Goal: Task Accomplishment & Management: Manage account settings

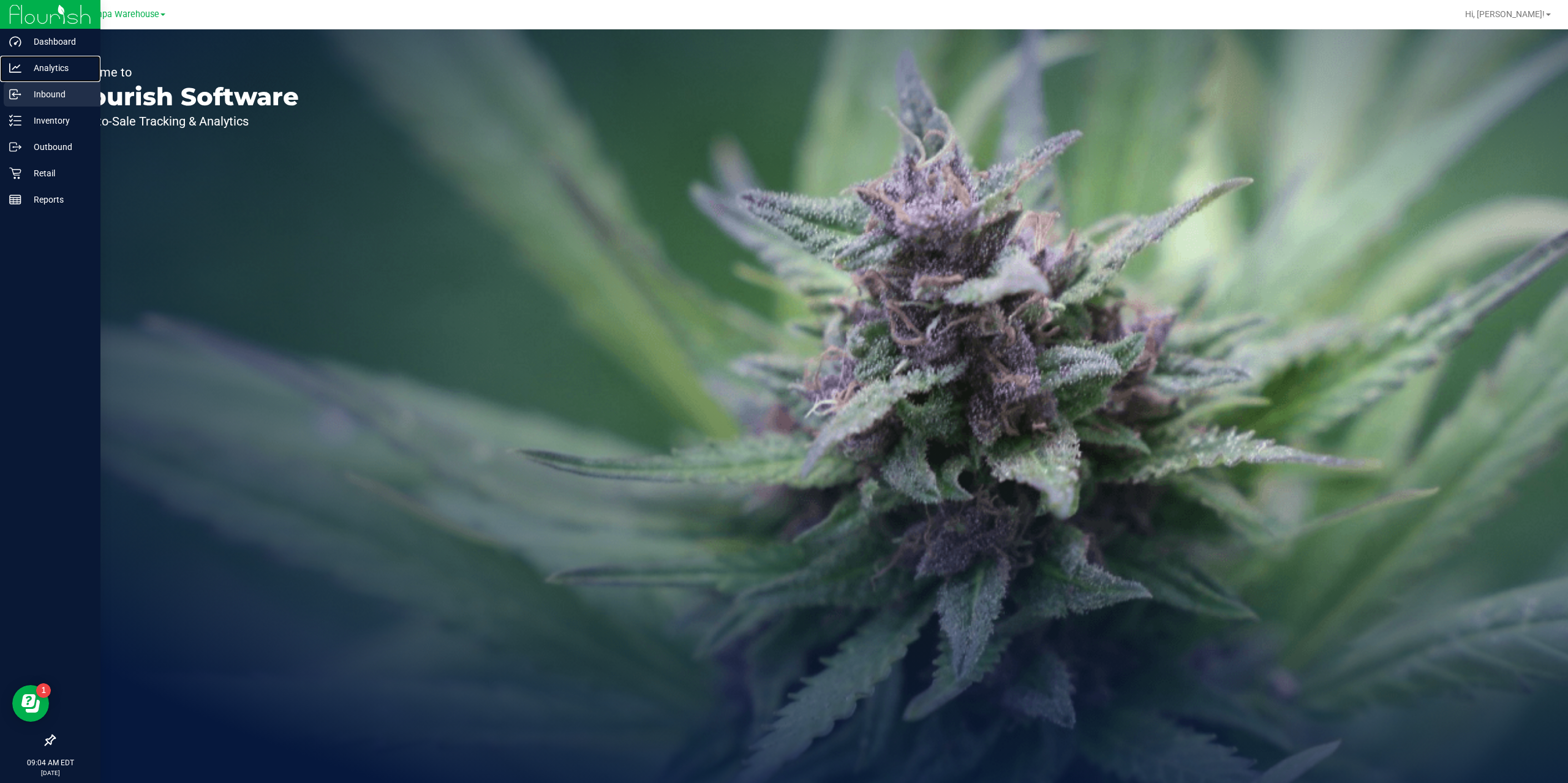
drag, startPoint x: 47, startPoint y: 61, endPoint x: 67, endPoint y: 89, distance: 34.4
click at [47, 61] on p "Analytics" at bounding box center [59, 68] width 74 height 15
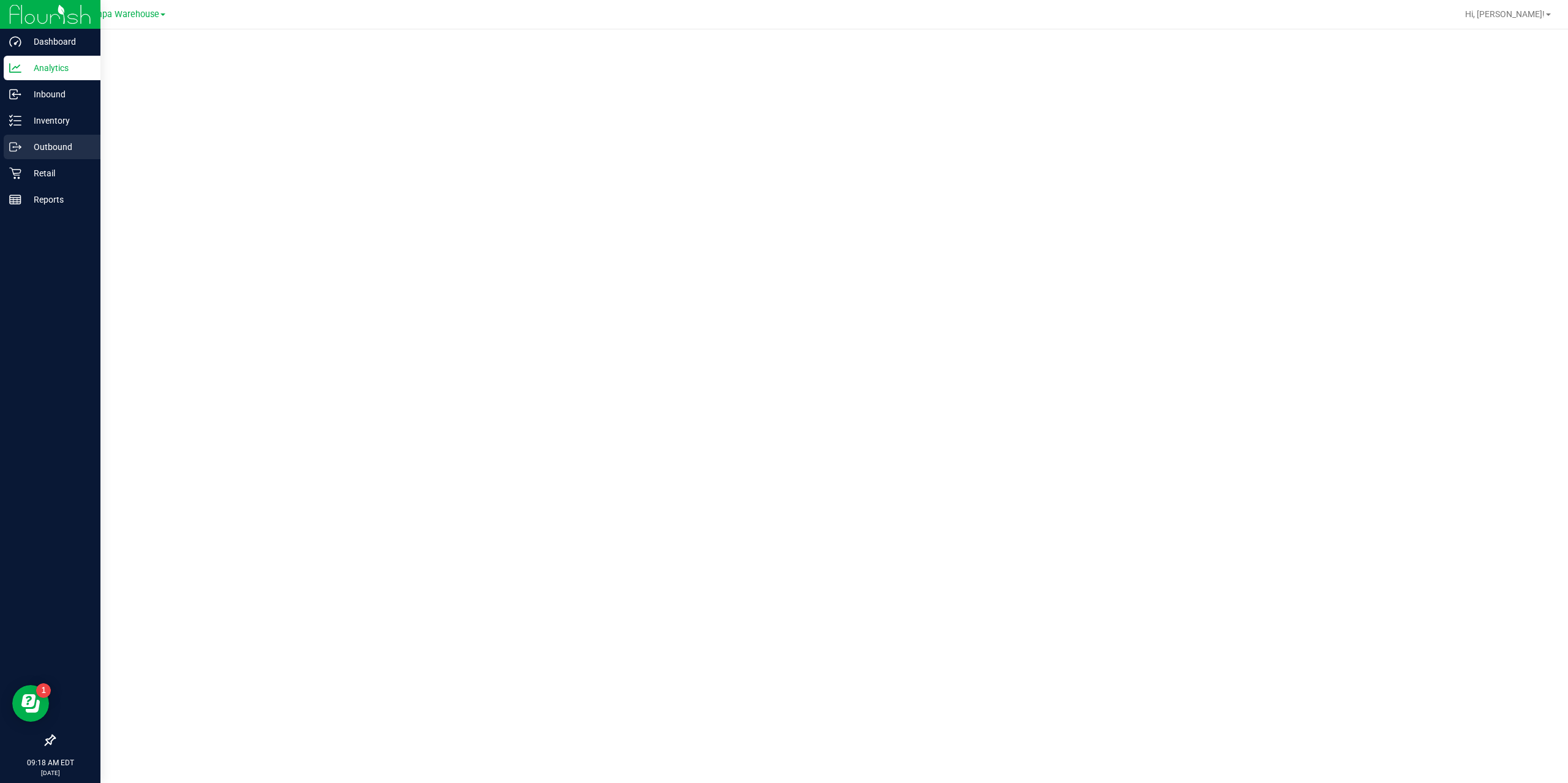
click at [44, 145] on p "Outbound" at bounding box center [59, 147] width 74 height 15
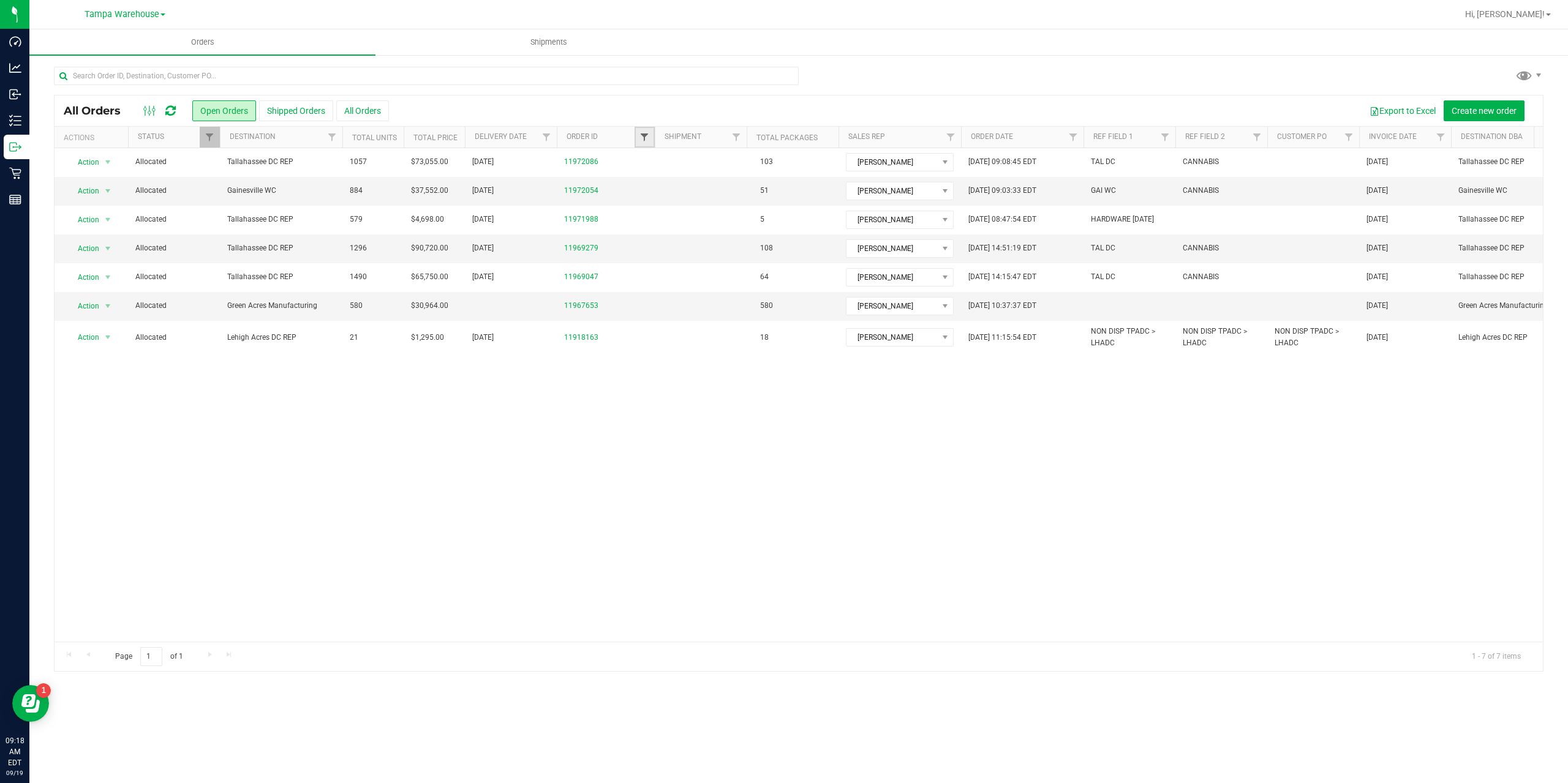
click at [645, 141] on span "Filter" at bounding box center [644, 137] width 10 height 10
click at [710, 72] on input "text" at bounding box center [426, 76] width 745 height 18
click at [545, 132] on span "Filter" at bounding box center [546, 137] width 10 height 10
click at [658, 212] on span "select" at bounding box center [660, 211] width 10 height 10
click at [627, 322] on link "18" at bounding box center [626, 320] width 18 height 19
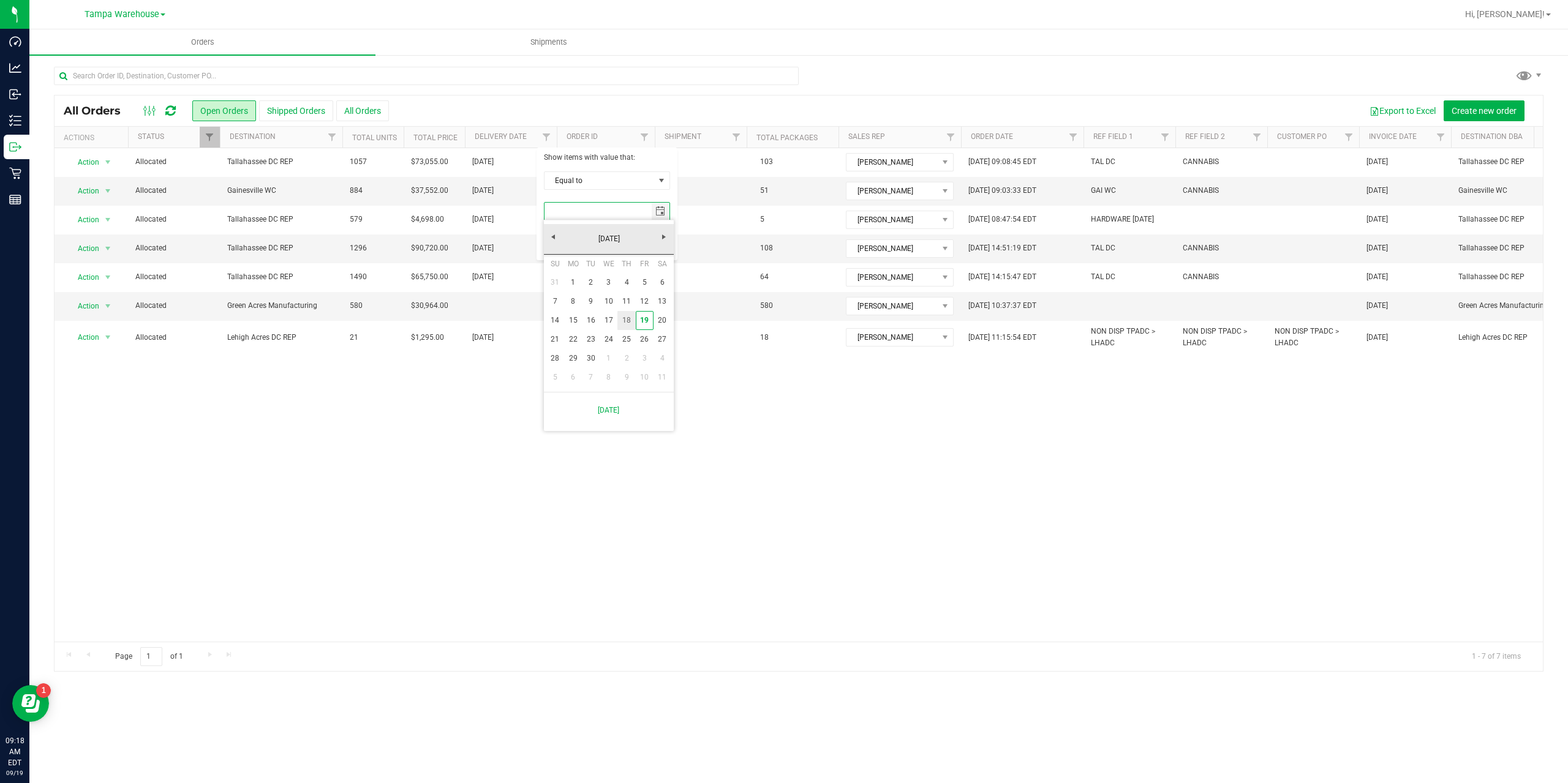
type input "9/18/2025"
click at [570, 246] on button "Filter" at bounding box center [573, 244] width 59 height 27
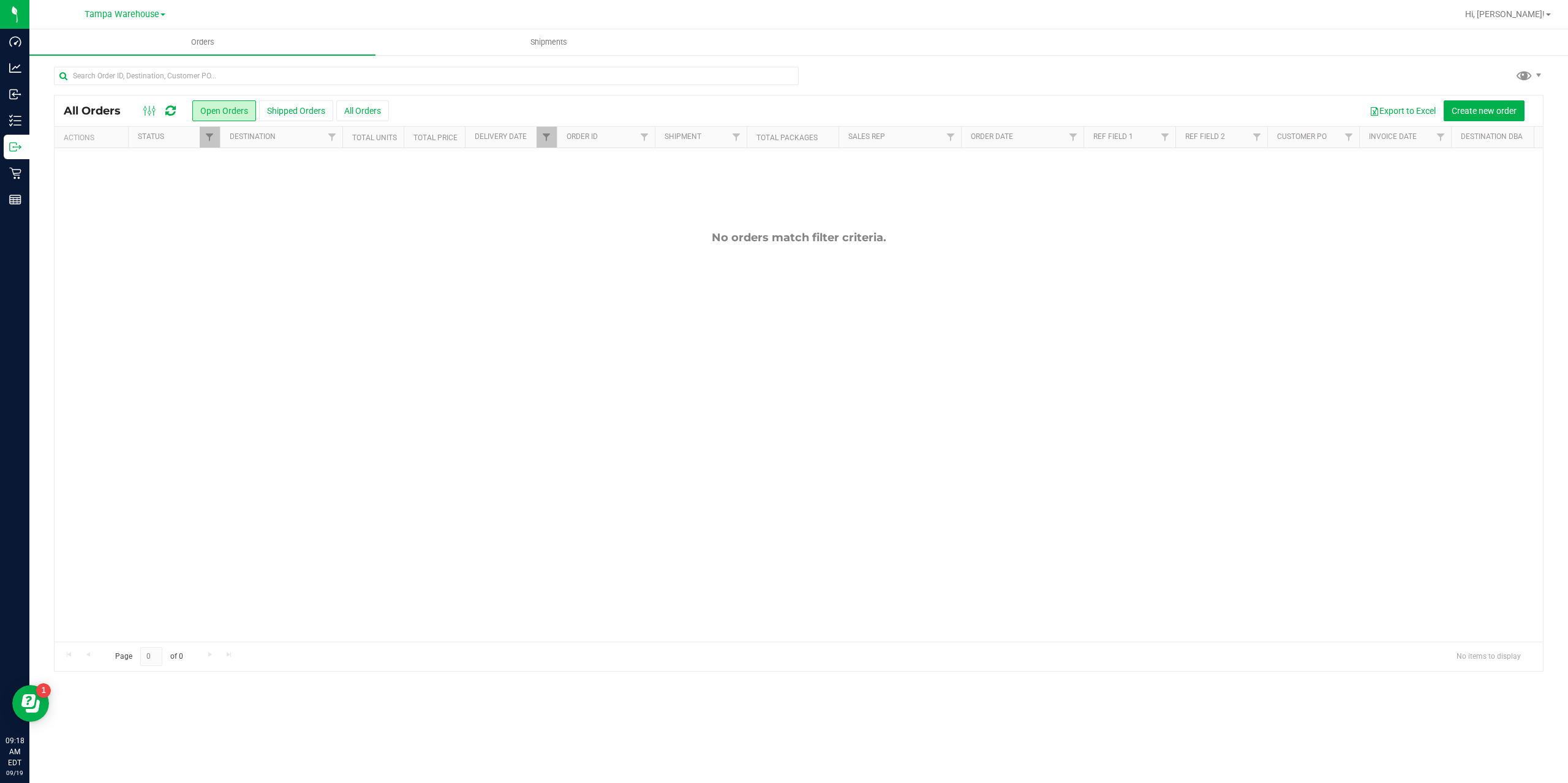
click at [289, 110] on button "Shipped Orders" at bounding box center [296, 111] width 74 height 21
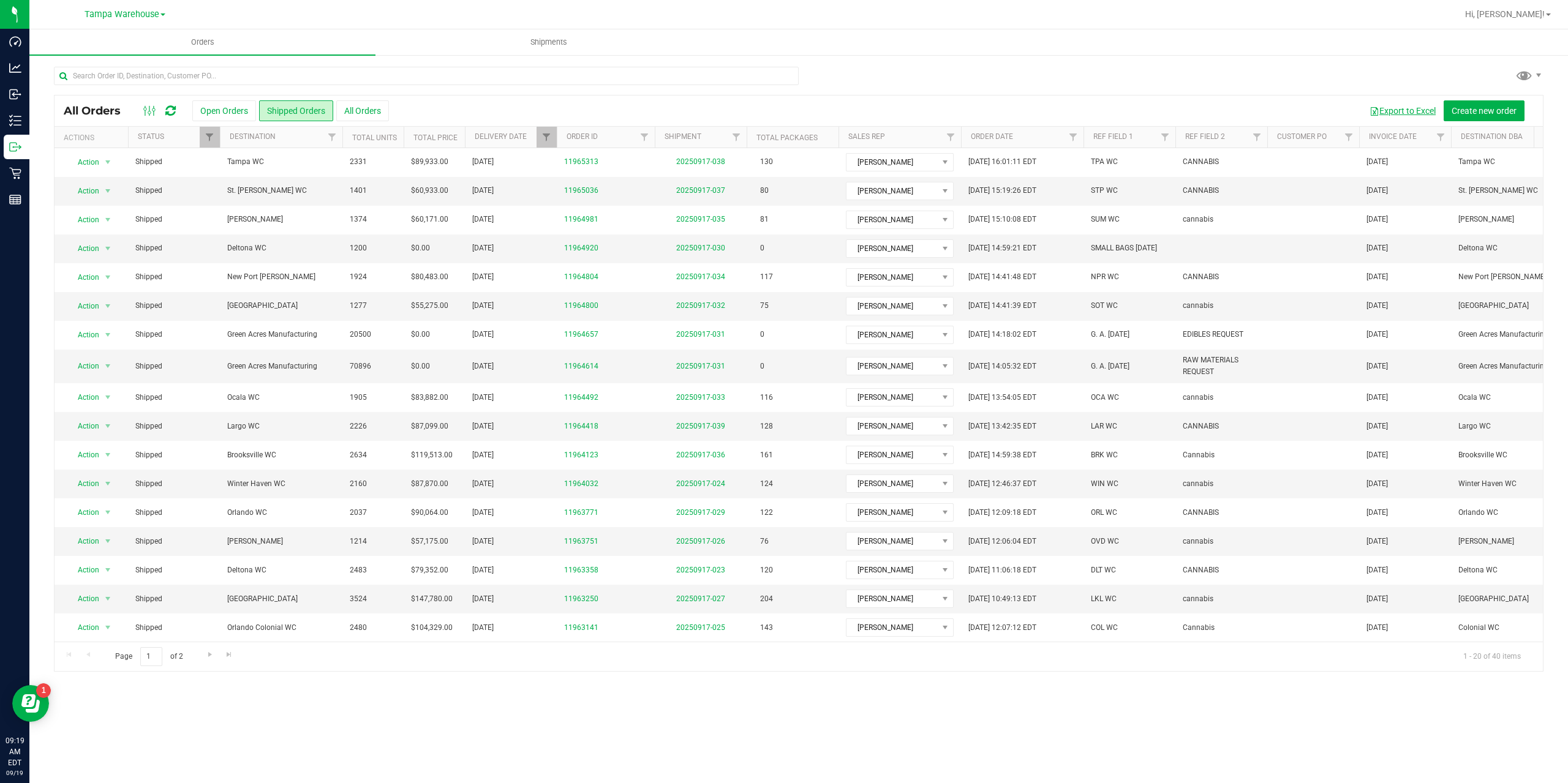
click at [1395, 108] on button "Export to Excel" at bounding box center [1403, 111] width 82 height 21
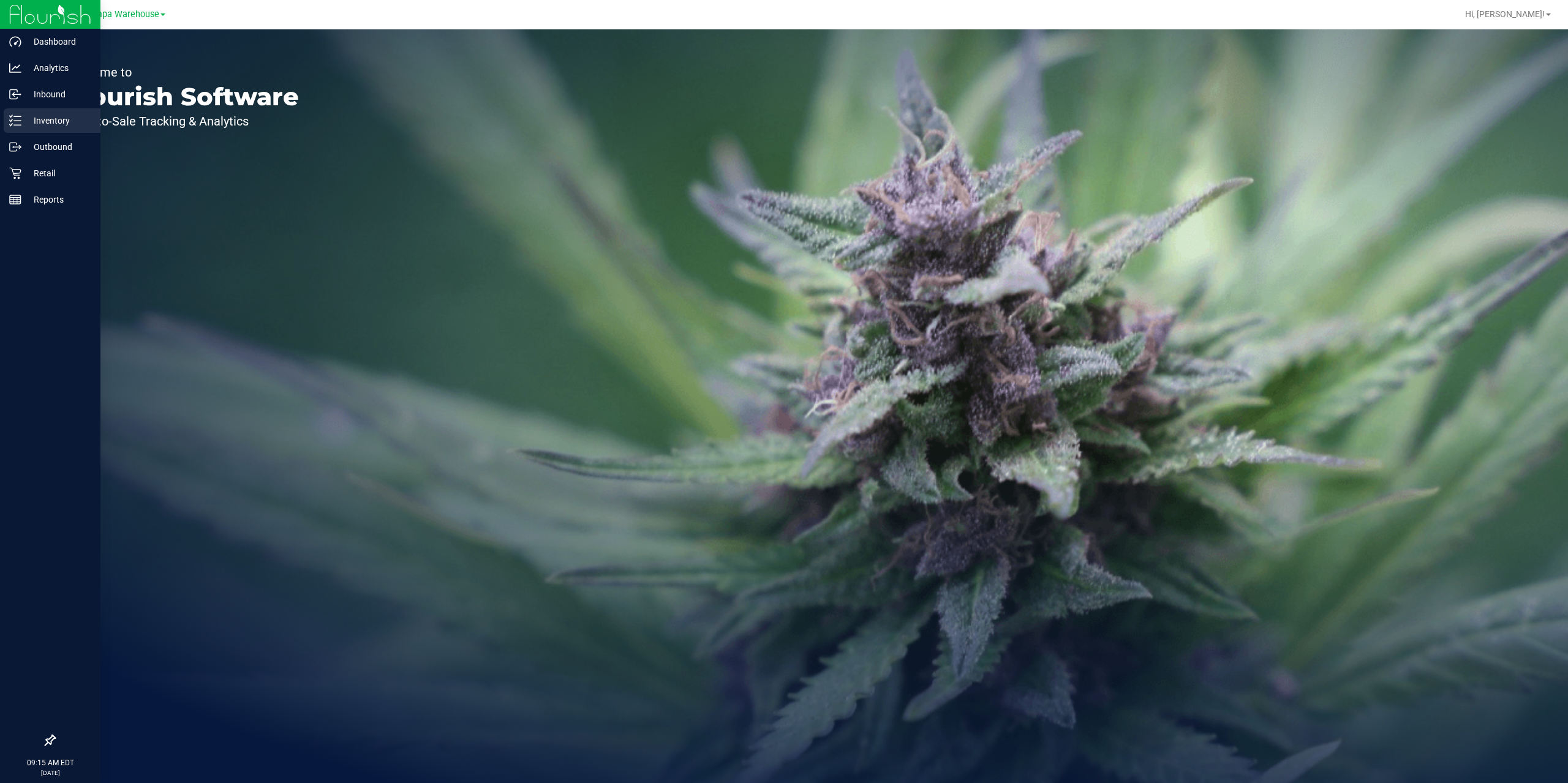
click at [34, 121] on p "Inventory" at bounding box center [59, 121] width 74 height 15
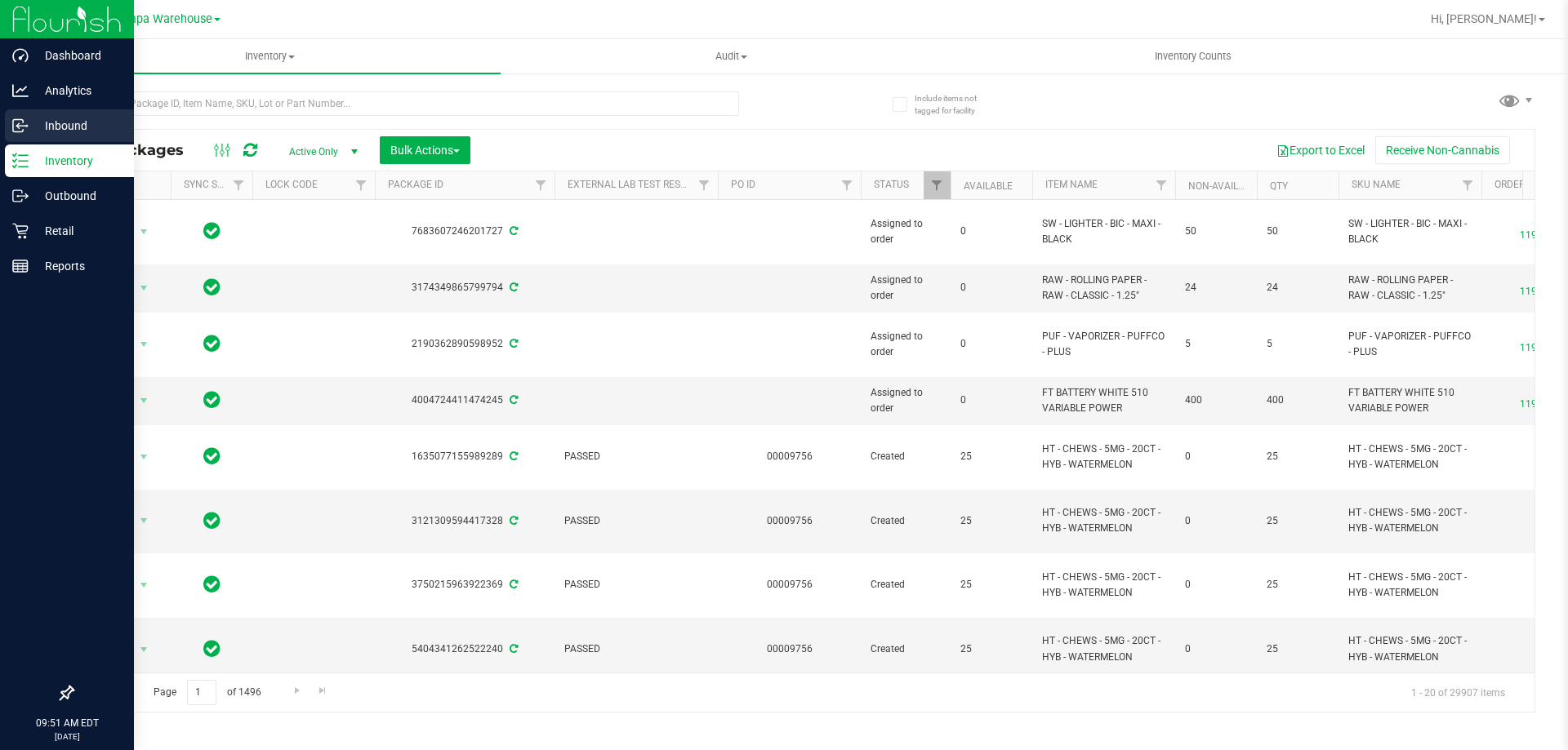
click at [55, 122] on p "Inbound" at bounding box center [78, 126] width 98 height 20
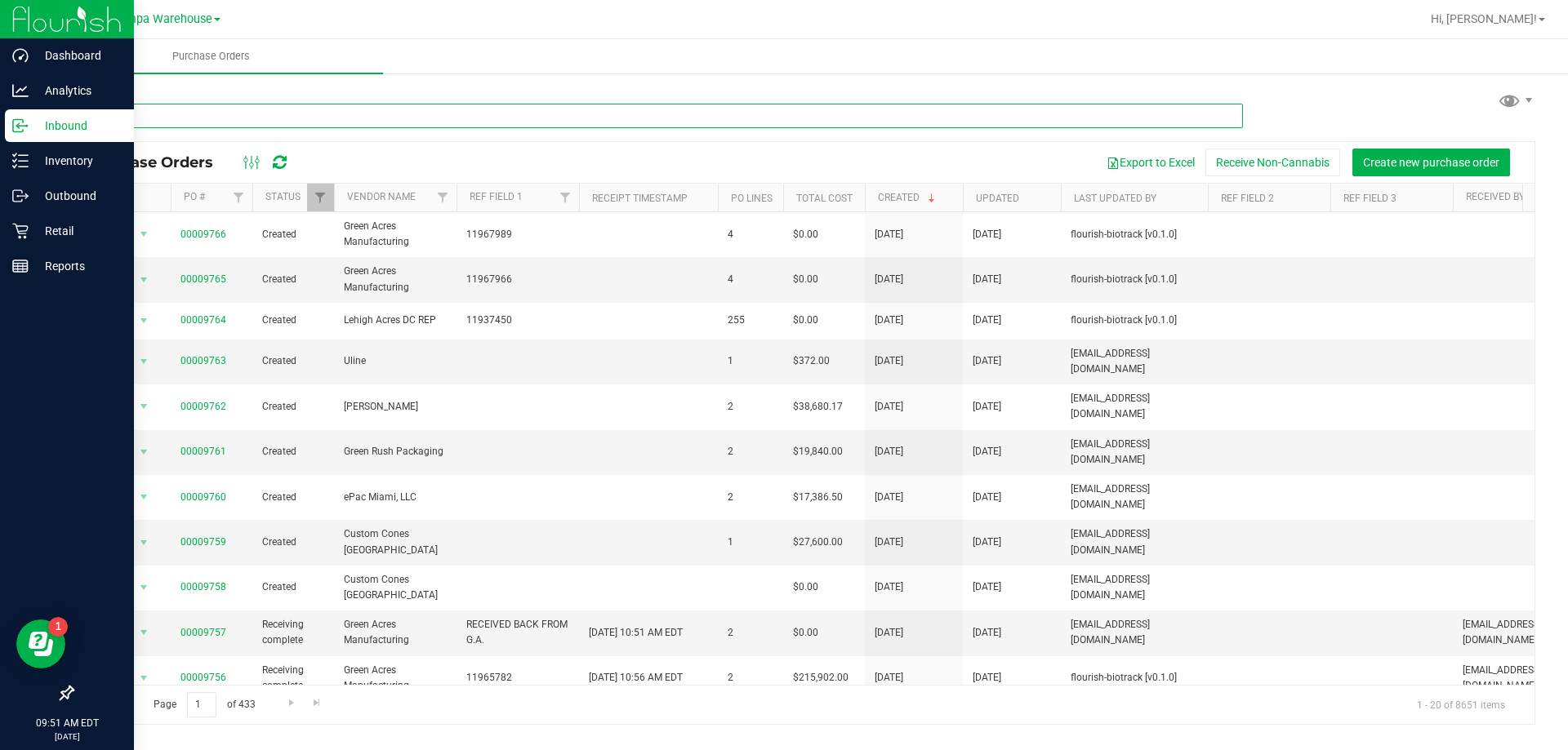
click at [402, 119] on input "text" at bounding box center [657, 115] width 1171 height 24
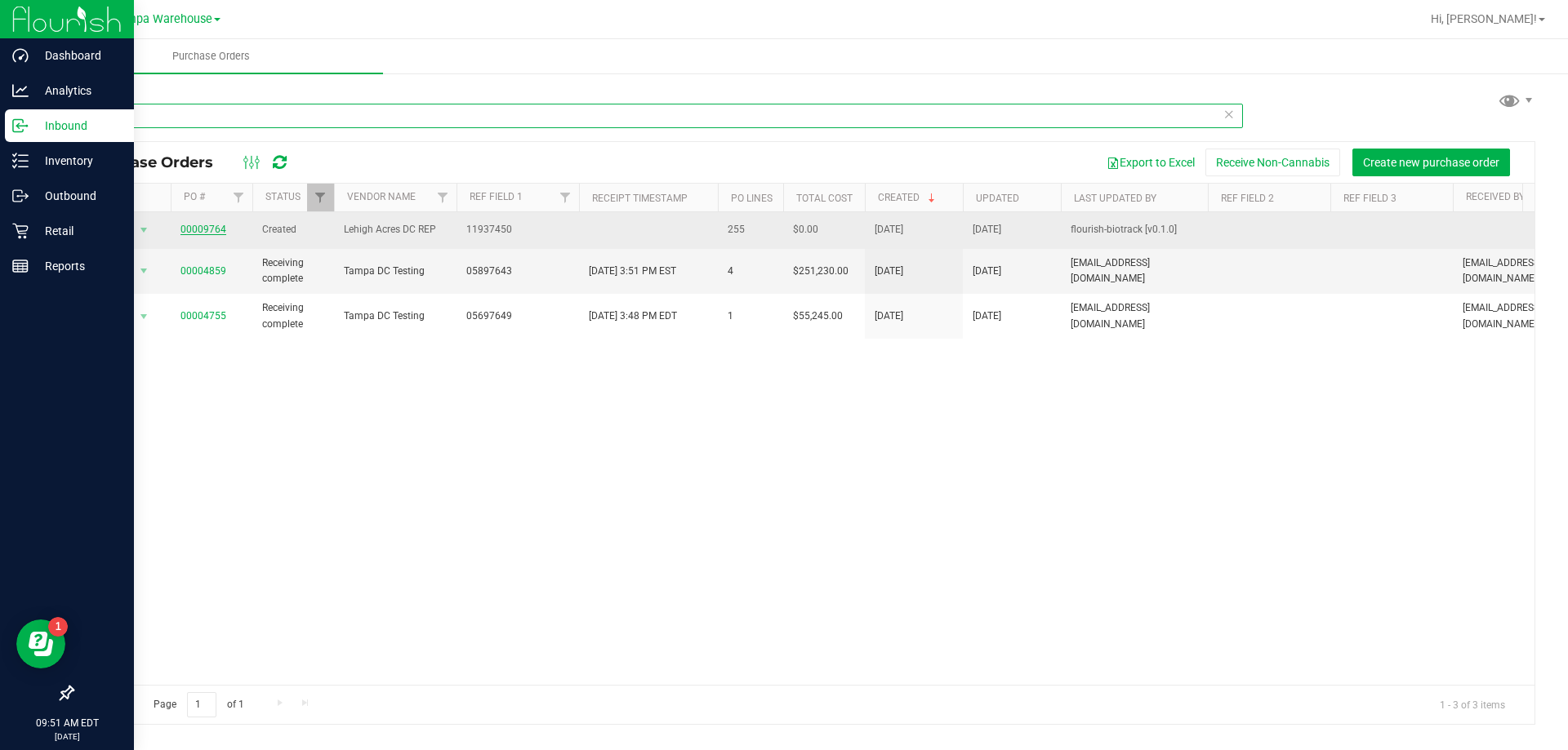
type input "9764"
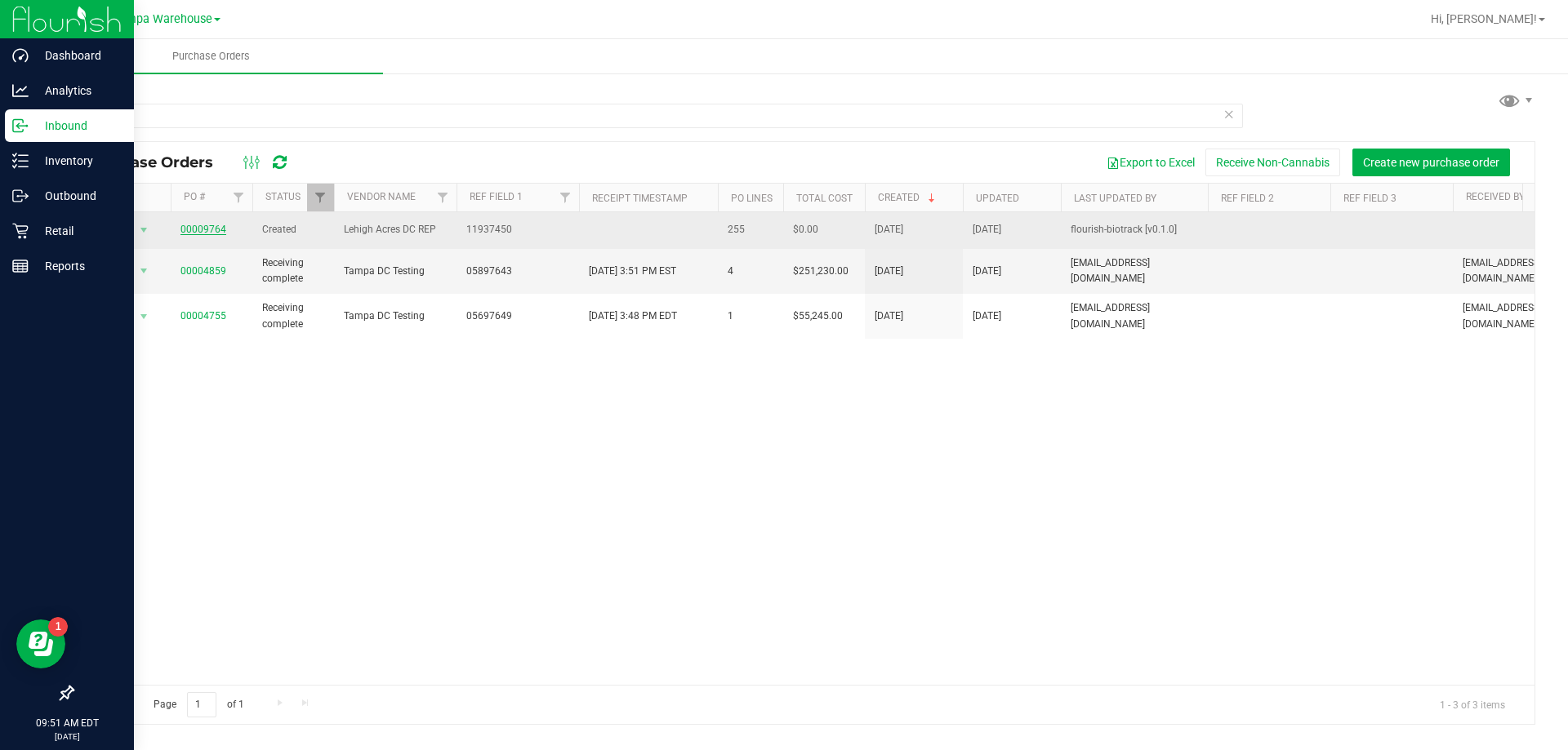
click at [206, 229] on link "00009764" at bounding box center [203, 229] width 45 height 12
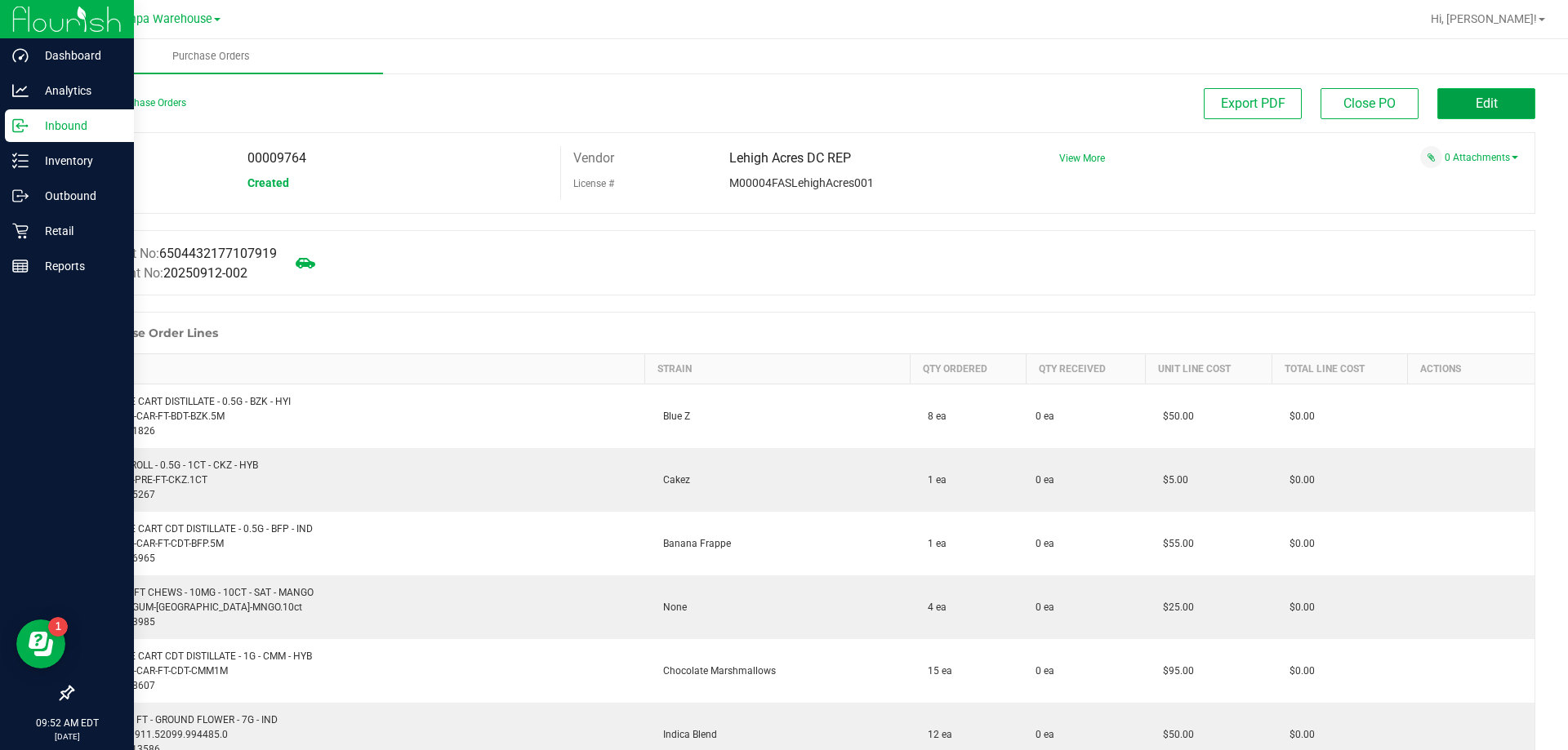
click at [1452, 101] on button "Edit" at bounding box center [1486, 103] width 98 height 31
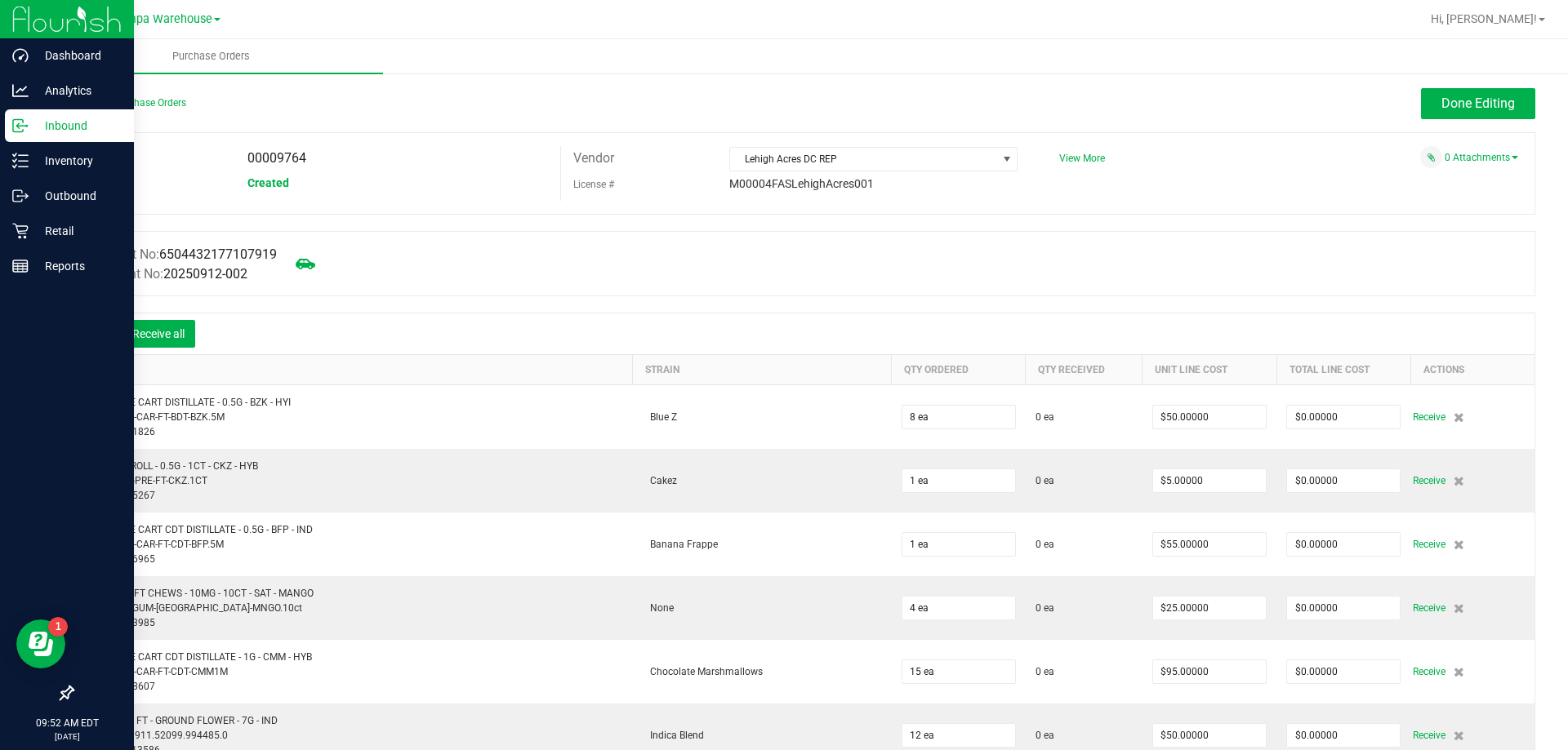
click at [97, 332] on icon at bounding box center [97, 336] width 16 height 16
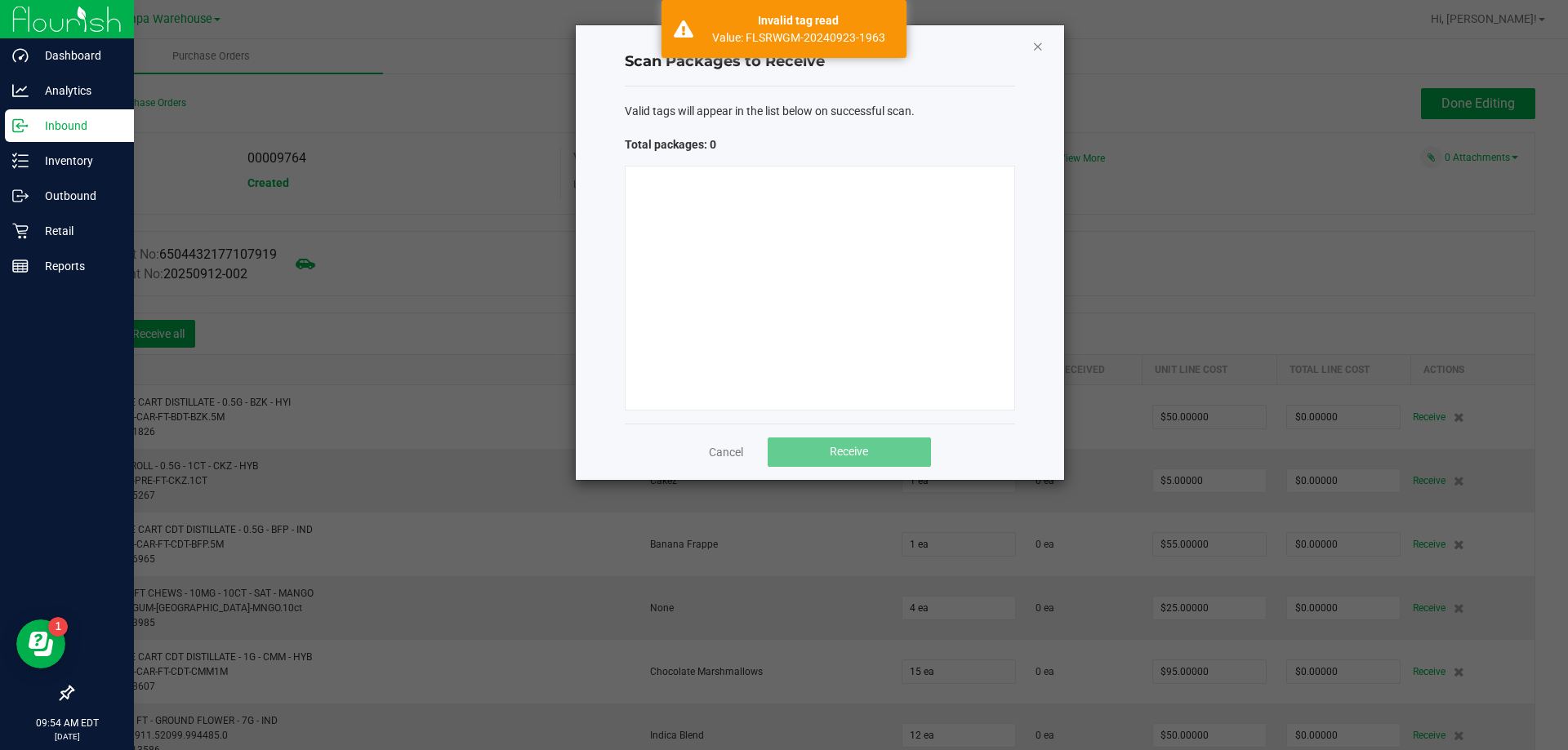
click at [1042, 42] on icon "Close" at bounding box center [1038, 46] width 12 height 20
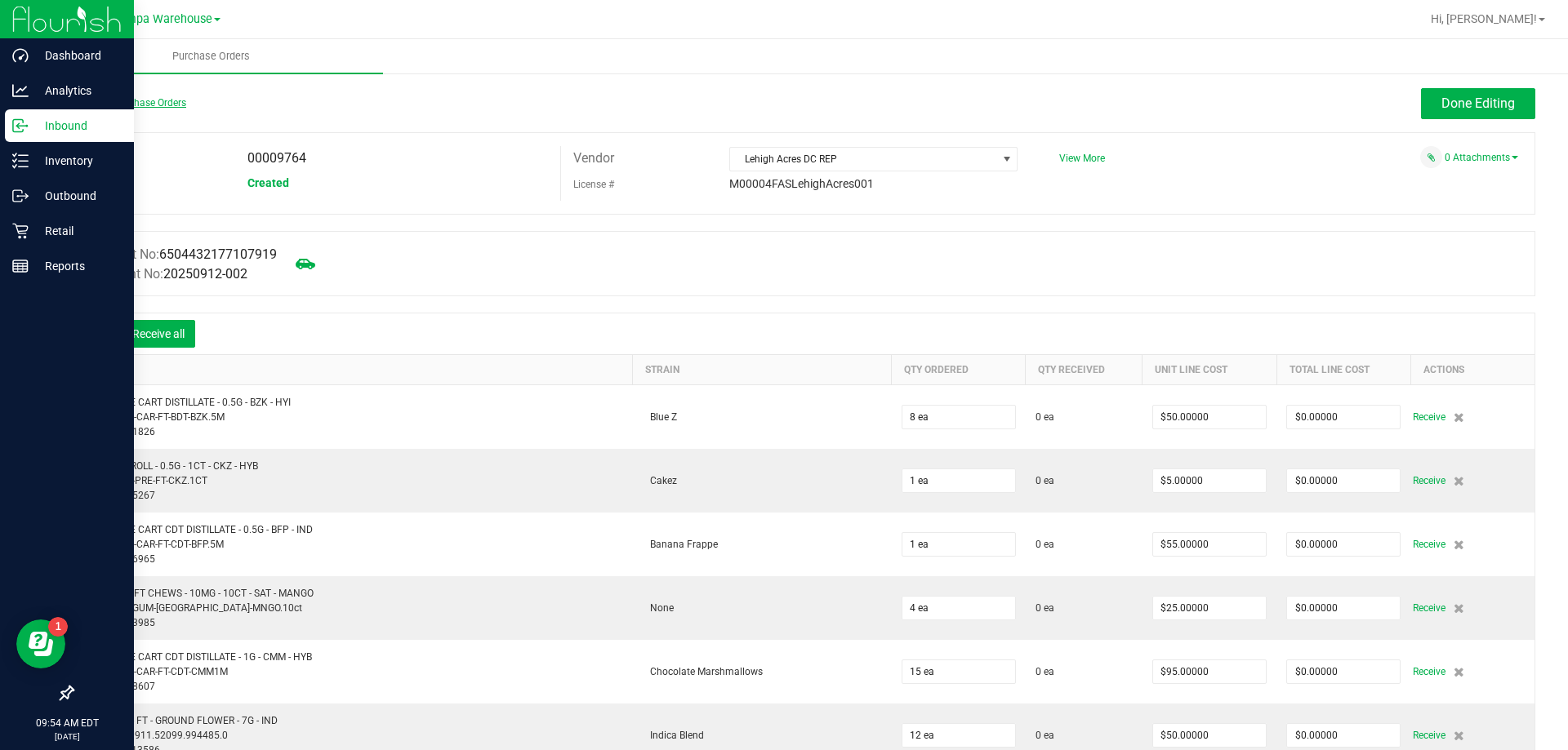
click at [139, 106] on link "Back to Purchase Orders" at bounding box center [129, 102] width 114 height 12
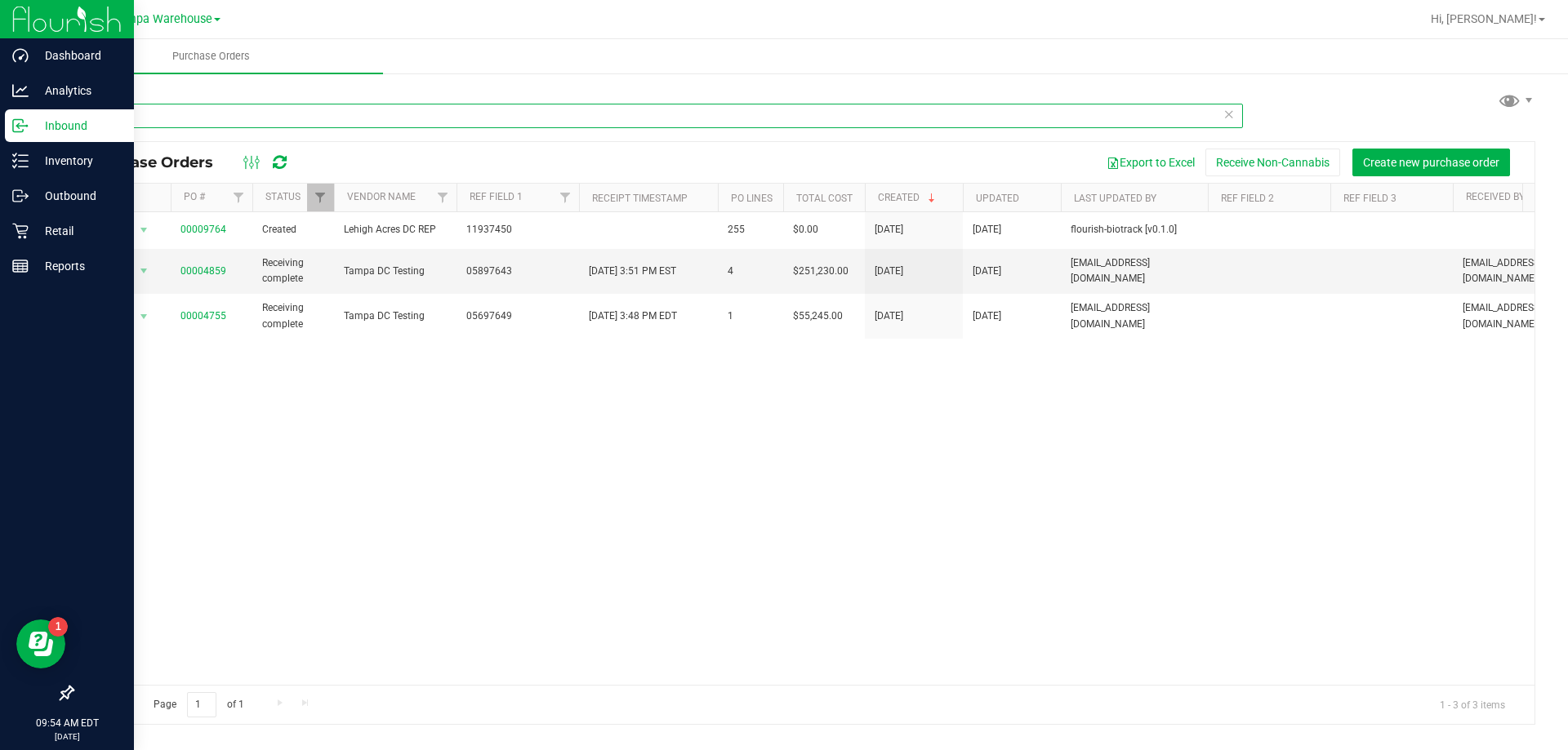
click at [141, 115] on input "9764" at bounding box center [657, 115] width 1171 height 24
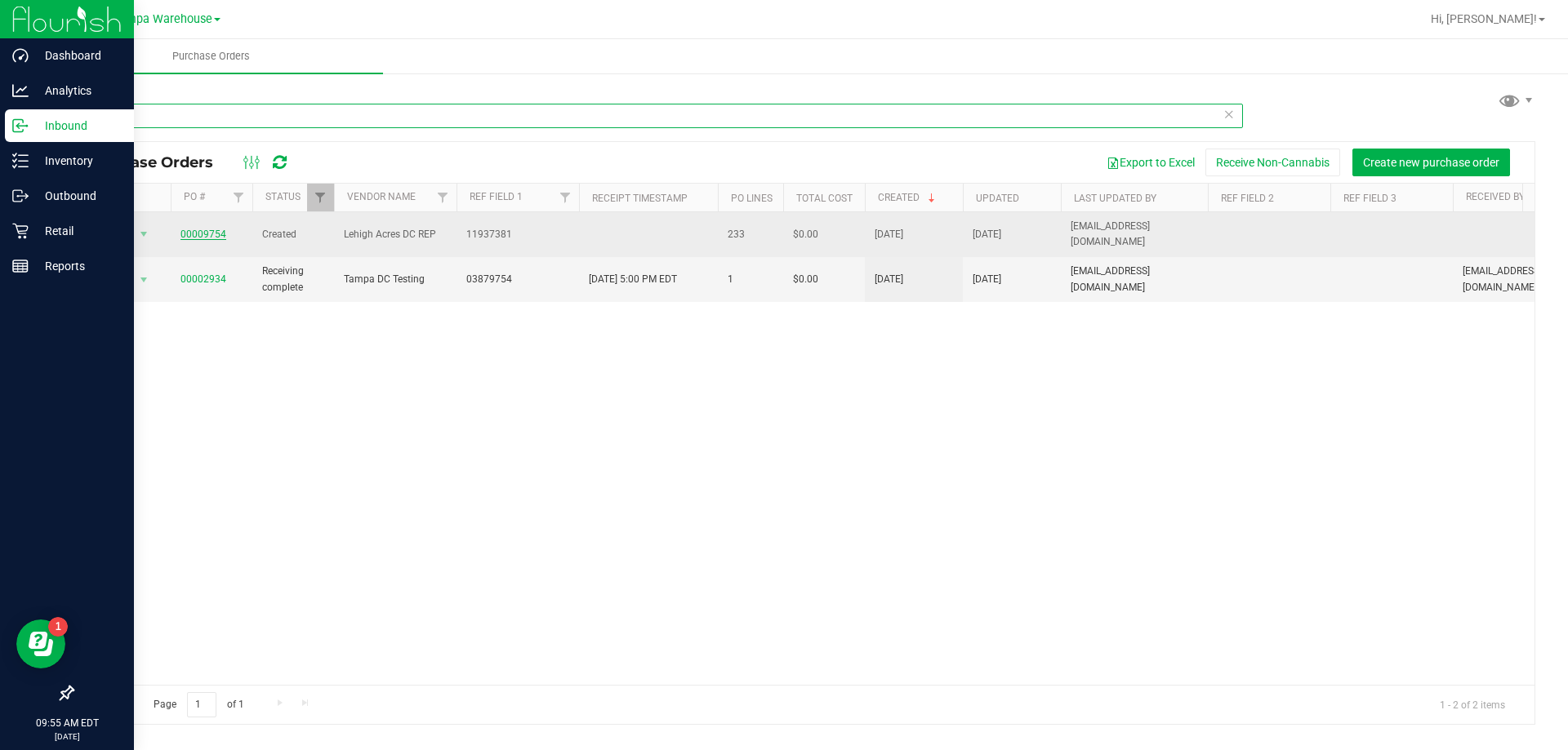
type input "9754"
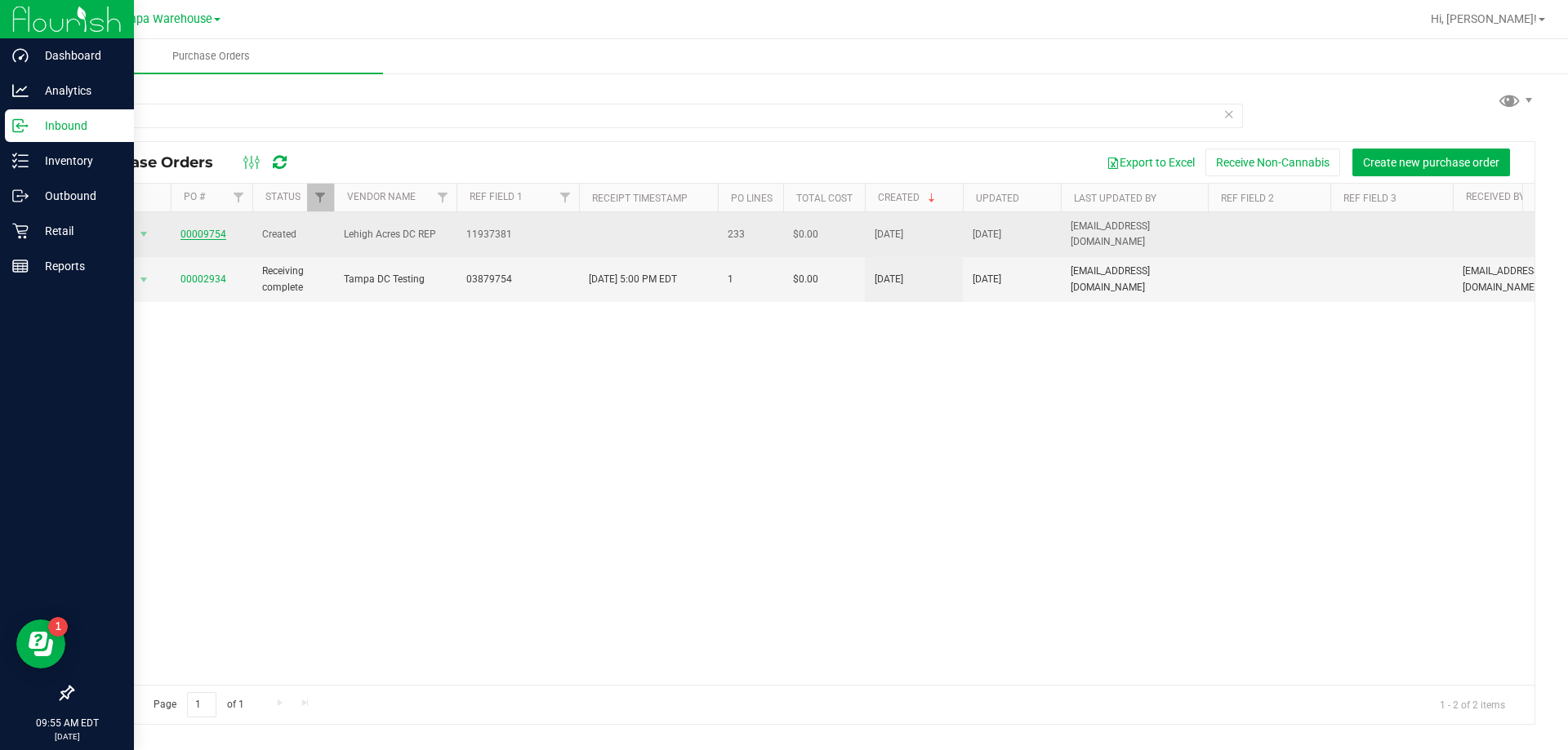
click at [191, 229] on link "00009754" at bounding box center [203, 234] width 45 height 12
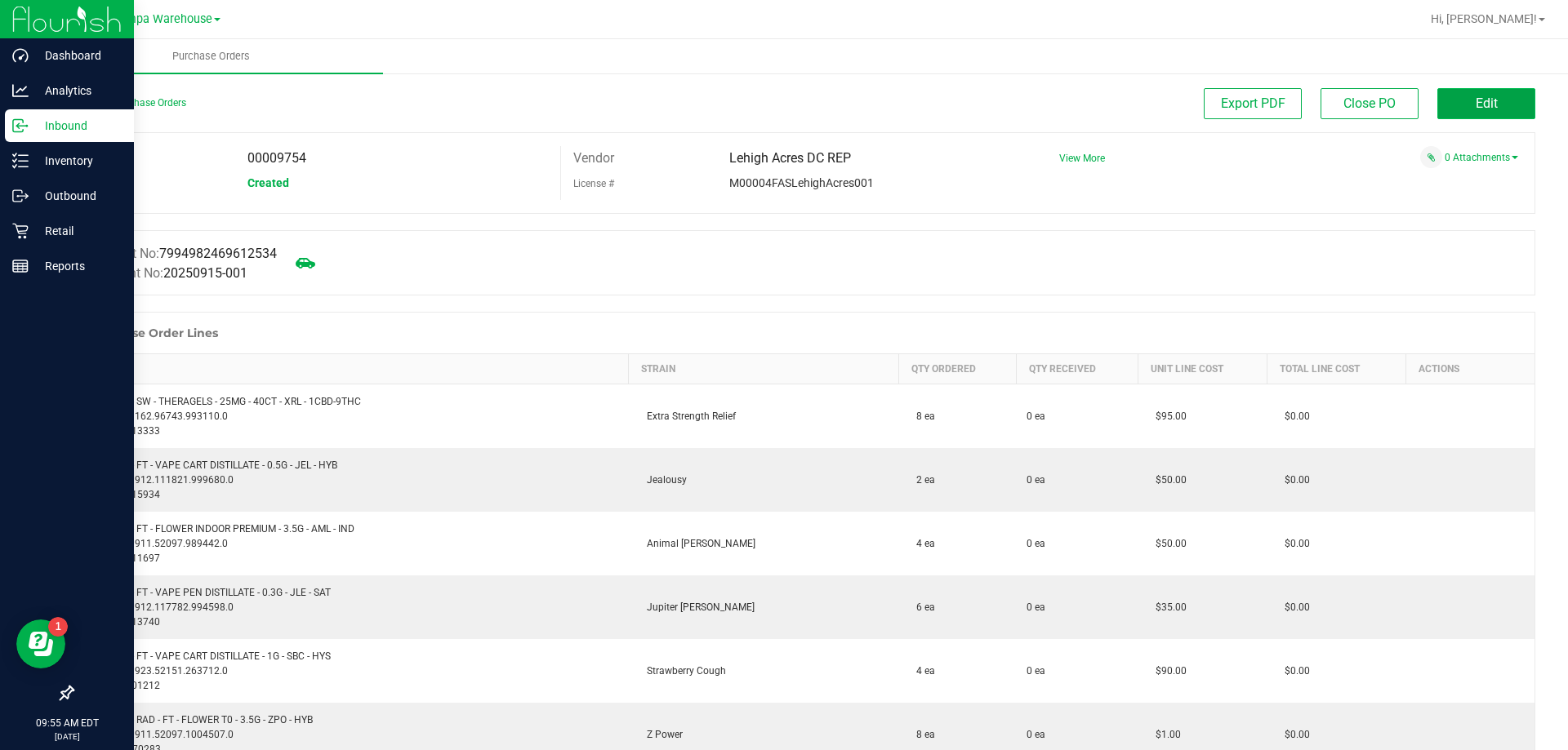
click at [1486, 102] on button "Edit" at bounding box center [1486, 103] width 98 height 31
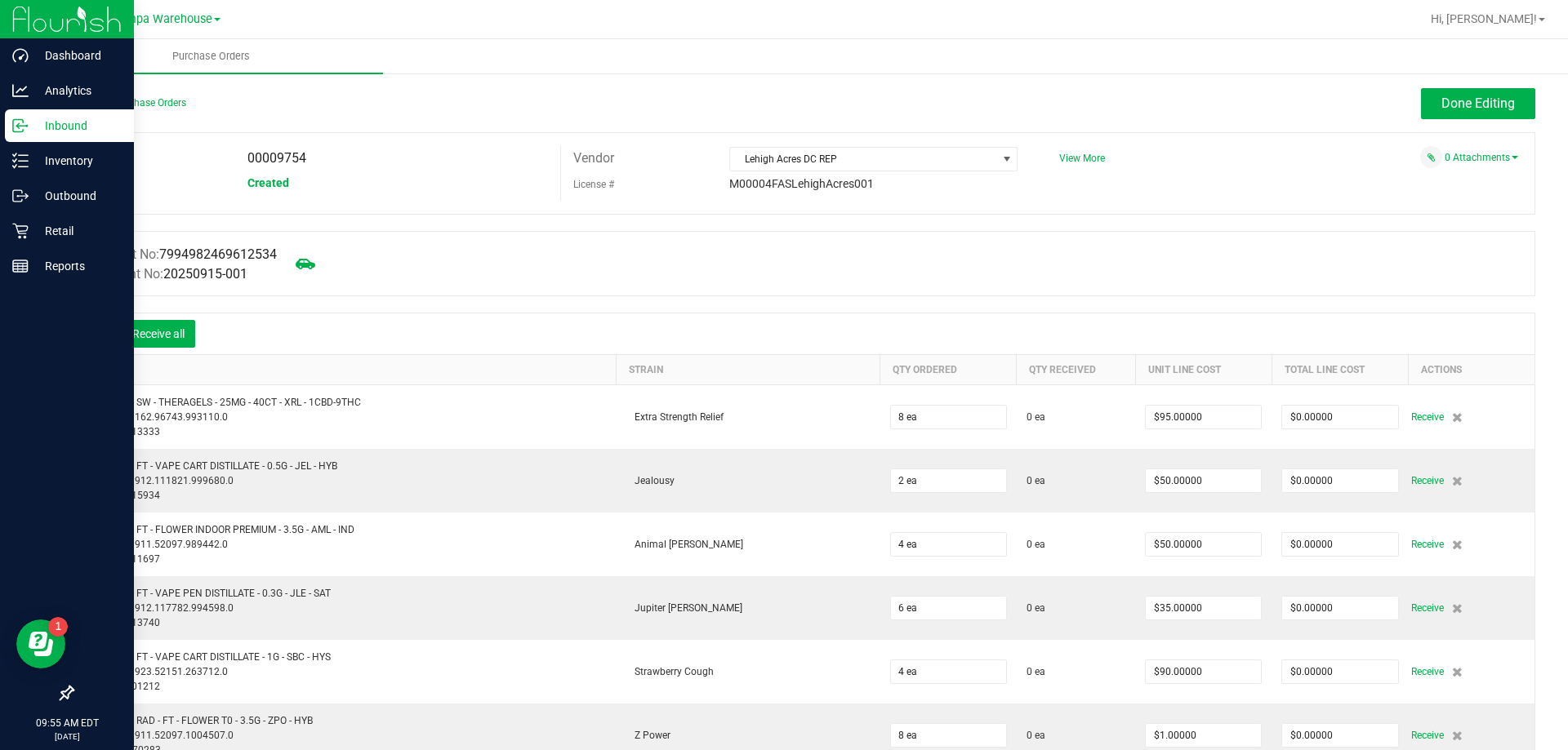
click at [97, 326] on div at bounding box center [97, 334] width 33 height 16
click at [95, 329] on icon at bounding box center [97, 336] width 16 height 16
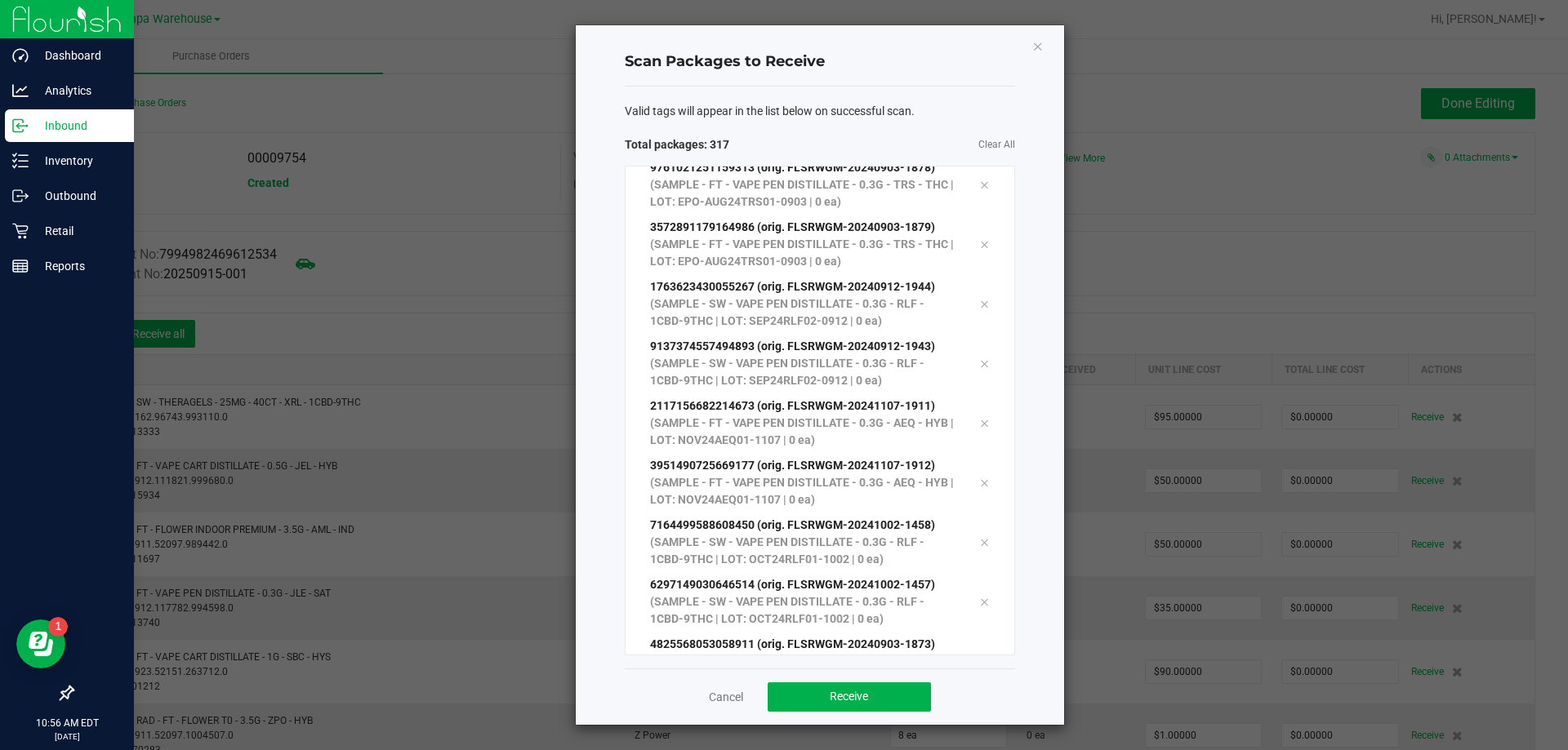
scroll to position [18443, 0]
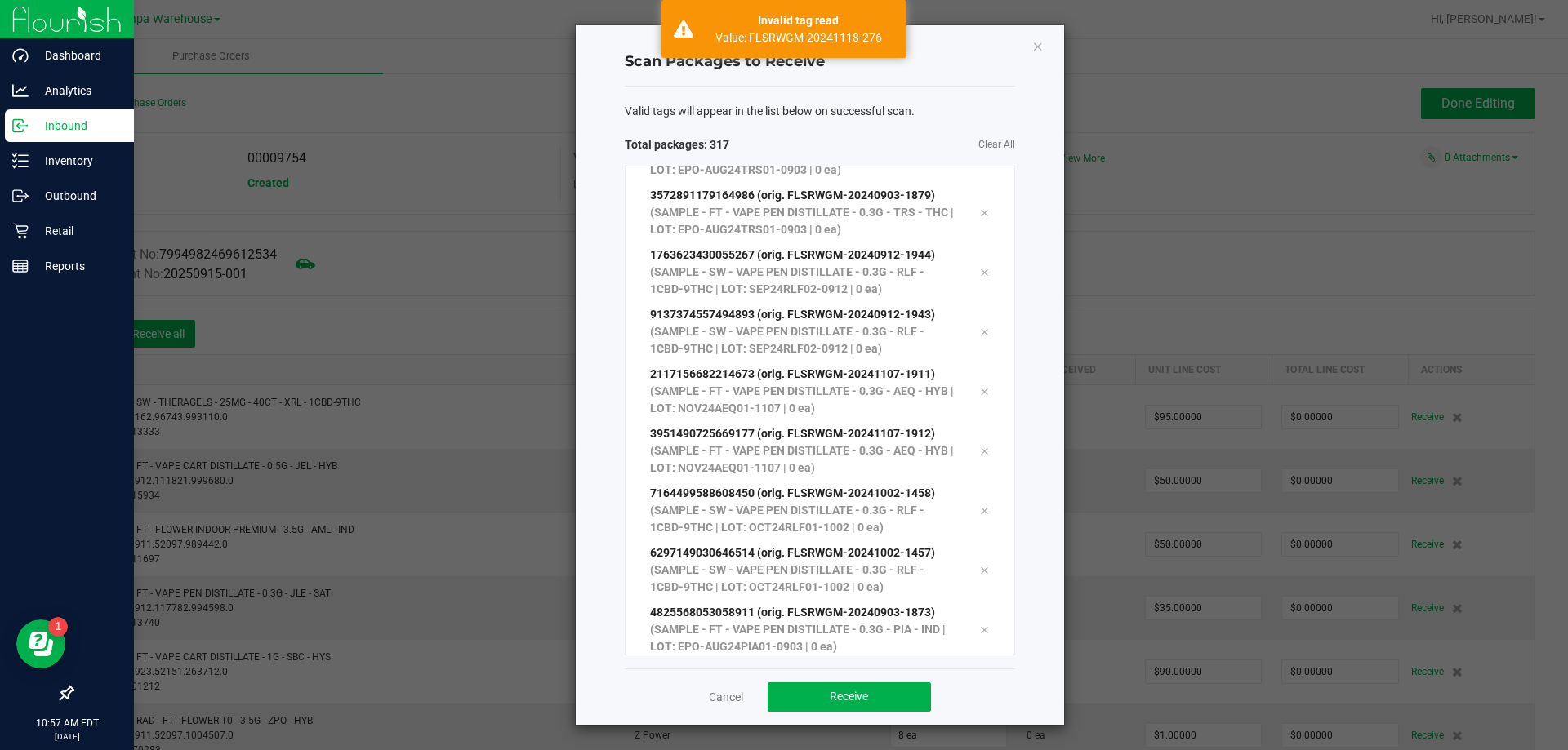
click at [1266, 290] on ngb-modal-window "Scan Packages to Receive Valid tags will appear in the list below on successful…" at bounding box center [790, 375] width 1581 height 750
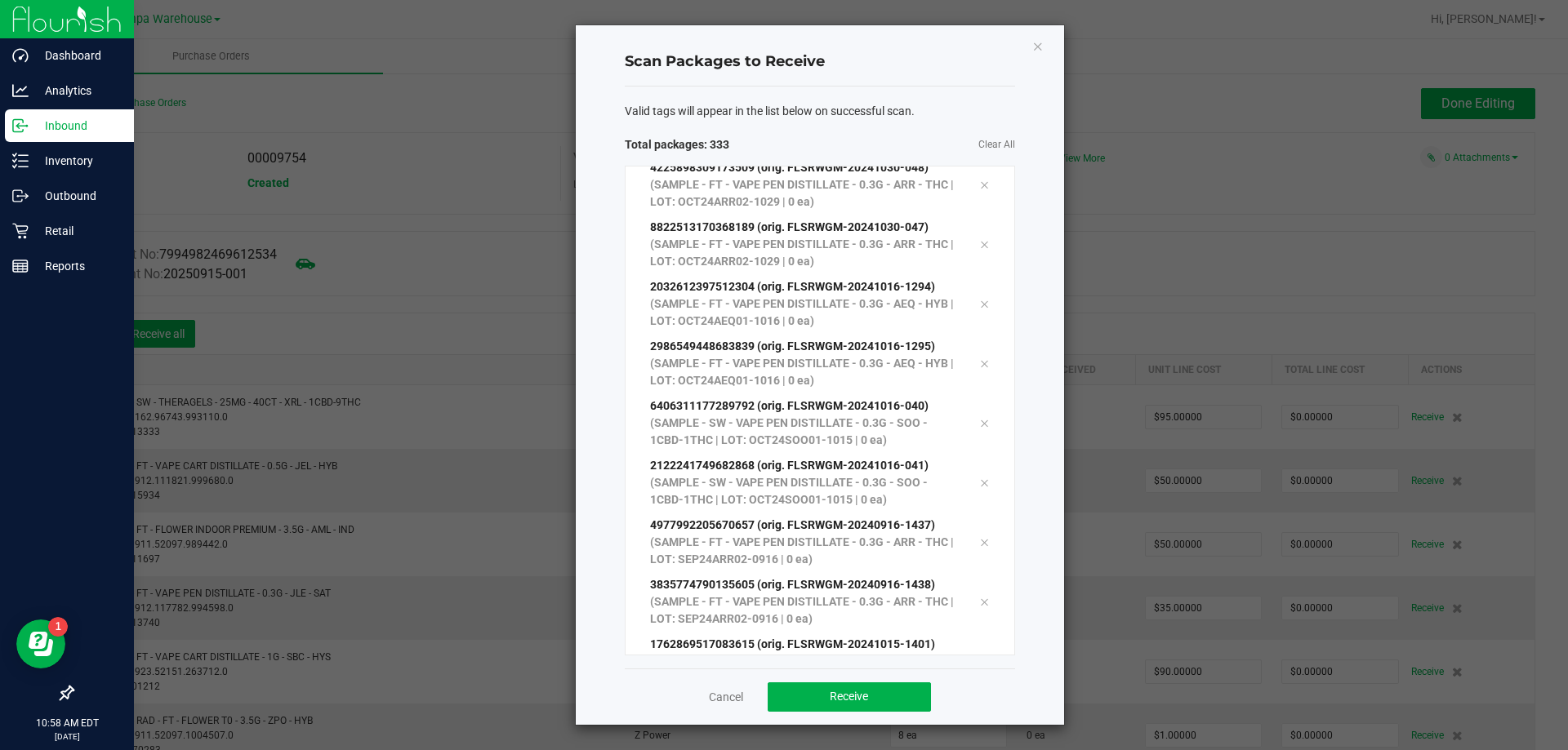
scroll to position [19398, 0]
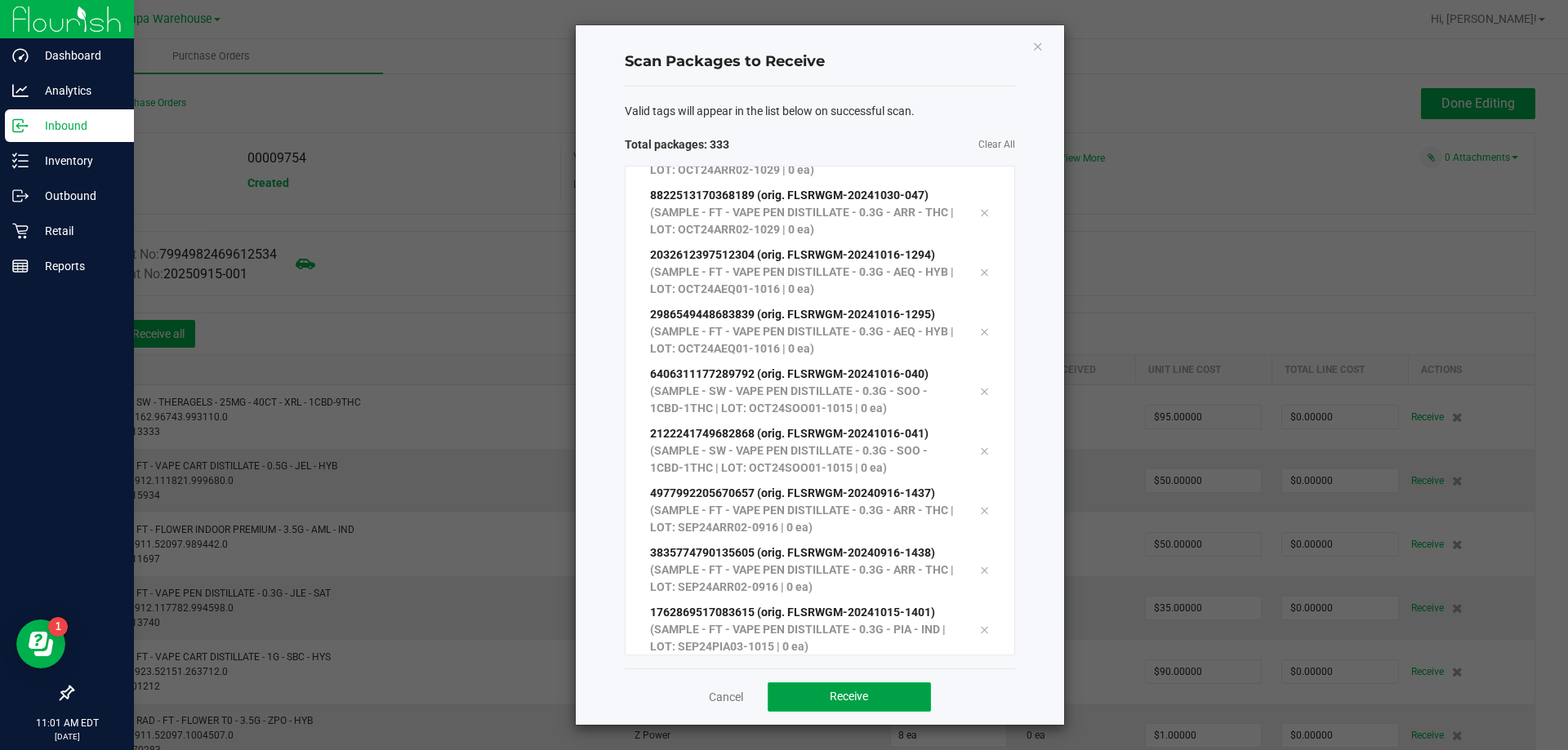
click at [838, 703] on span "Receive" at bounding box center [849, 696] width 38 height 13
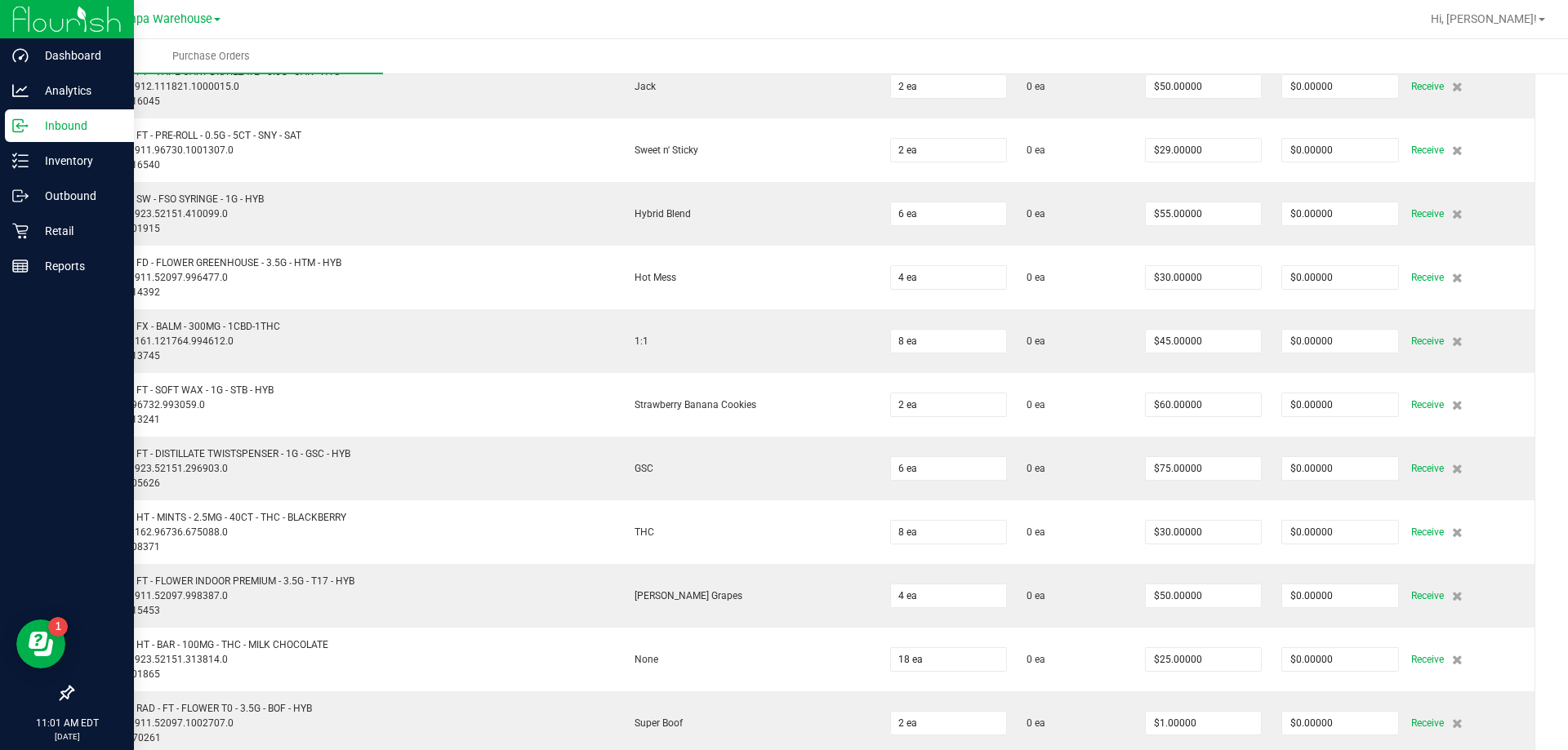
scroll to position [0, 0]
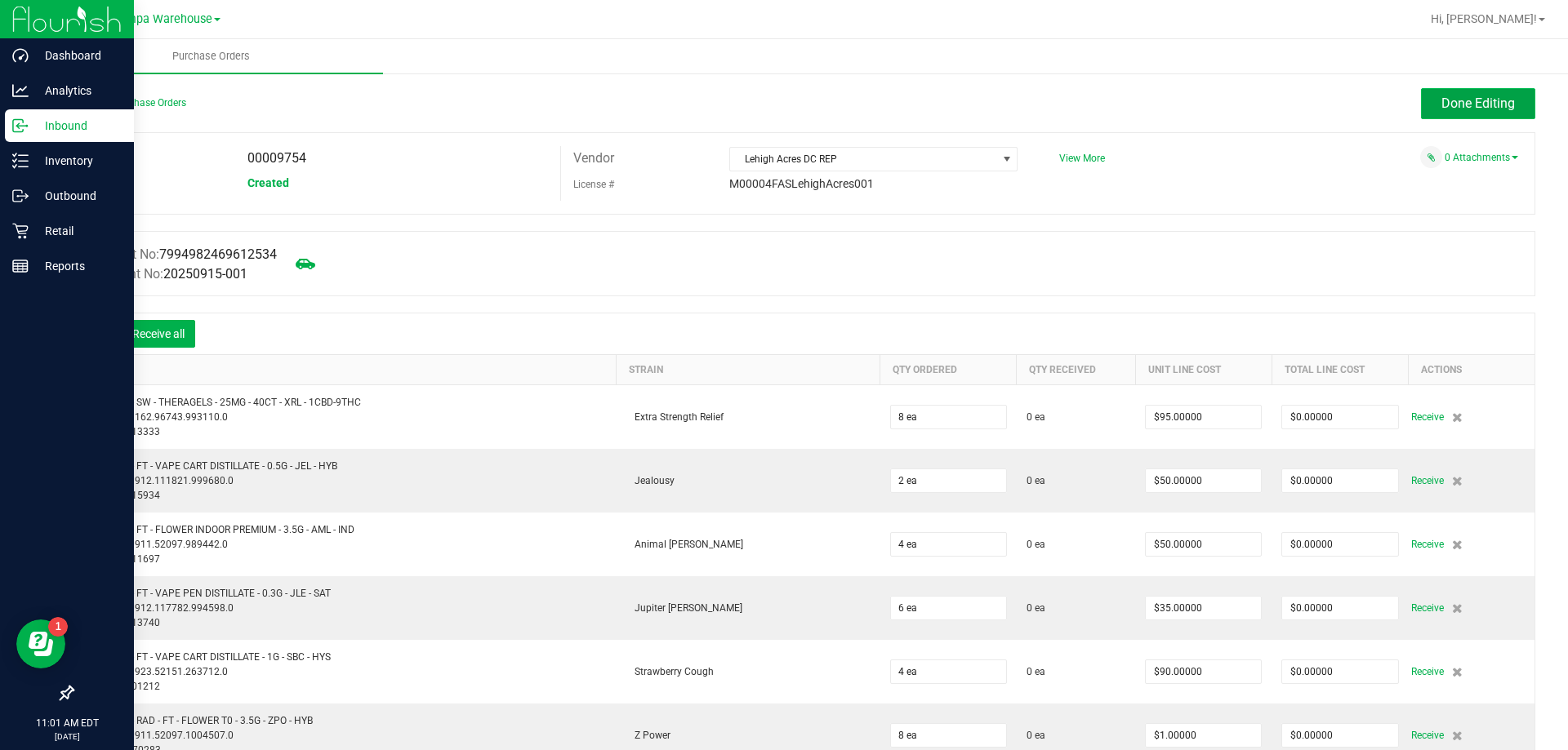
click at [1467, 102] on span "Done Editing" at bounding box center [1478, 102] width 74 height 15
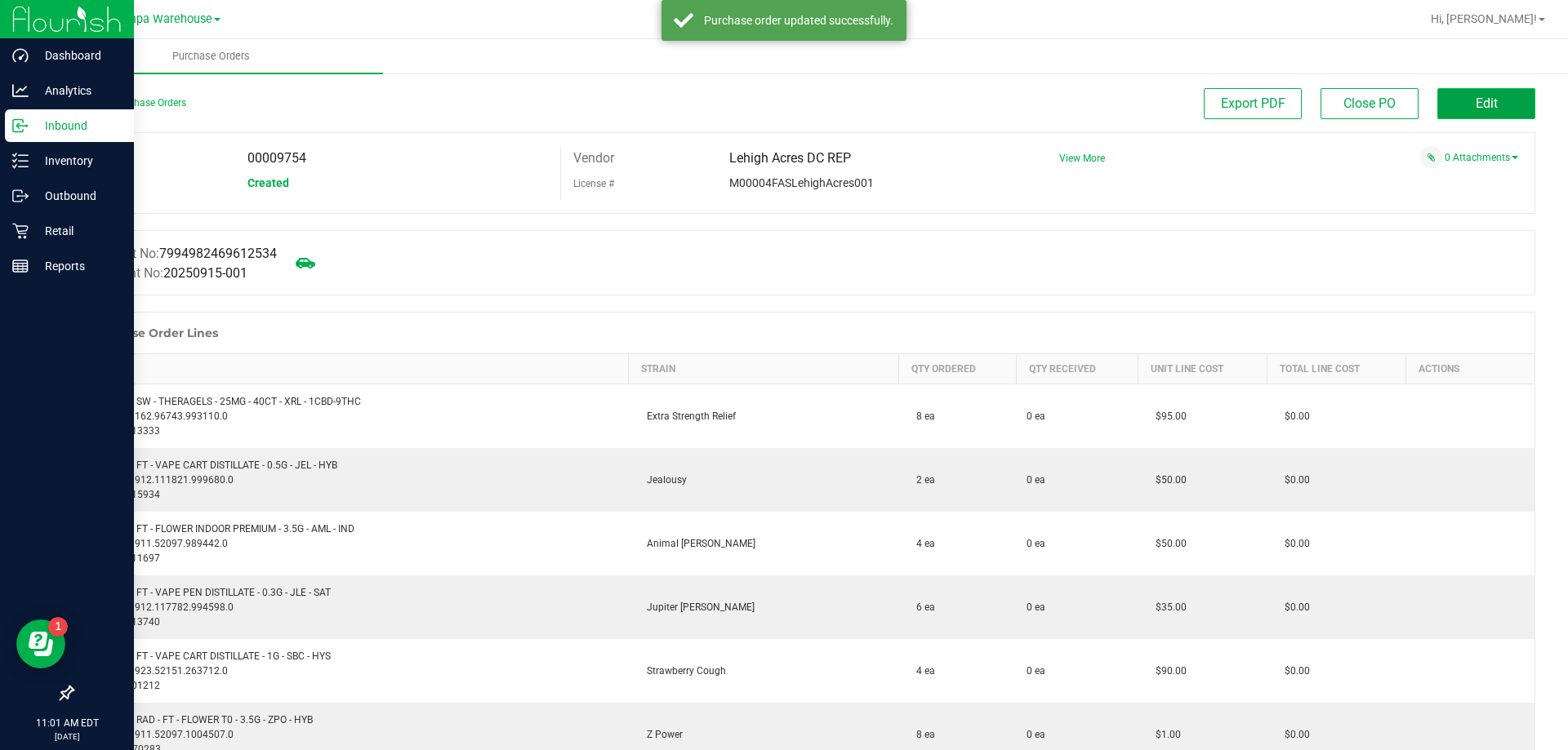
click at [1494, 109] on button "Edit" at bounding box center [1486, 103] width 98 height 31
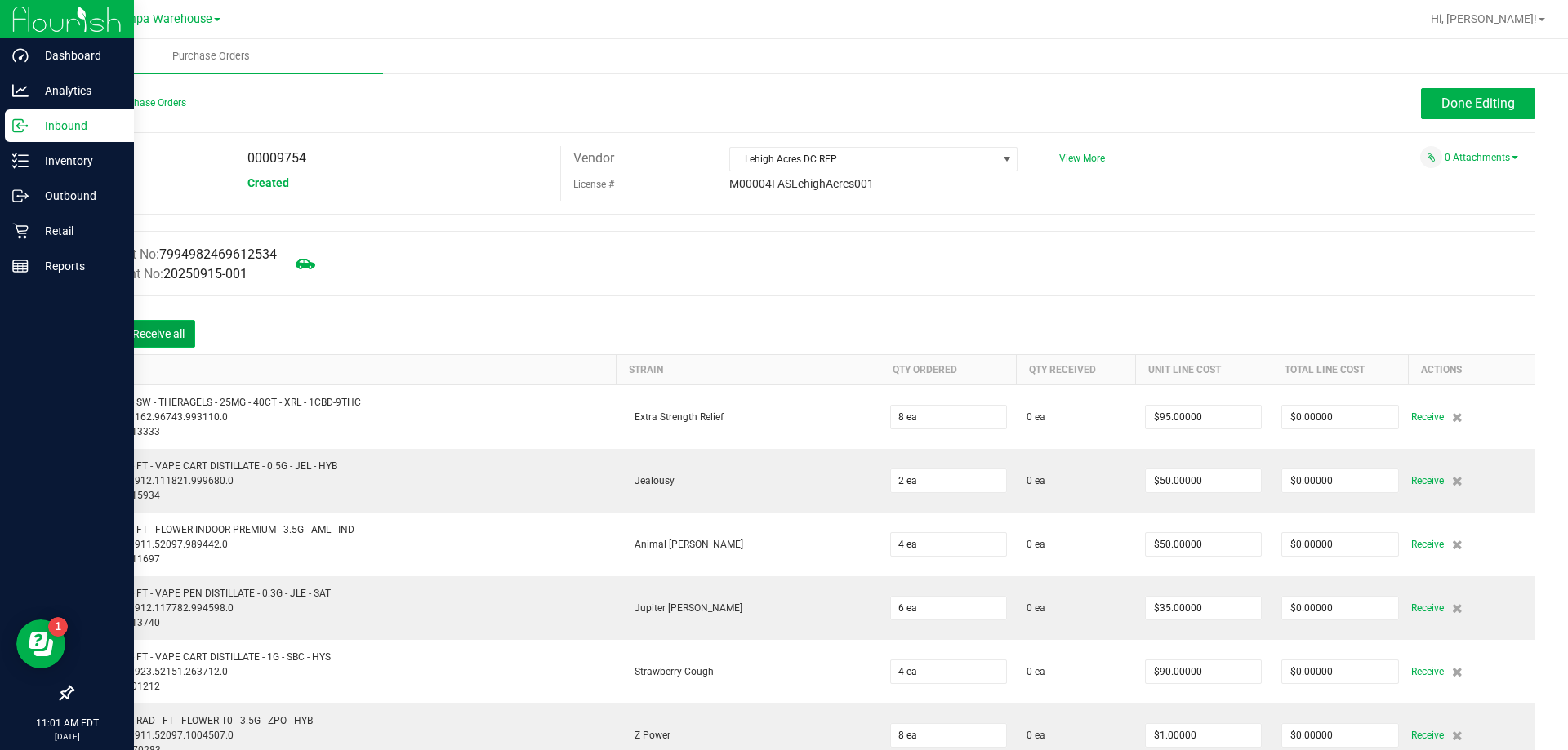
click at [173, 327] on button "Receive all" at bounding box center [158, 334] width 74 height 28
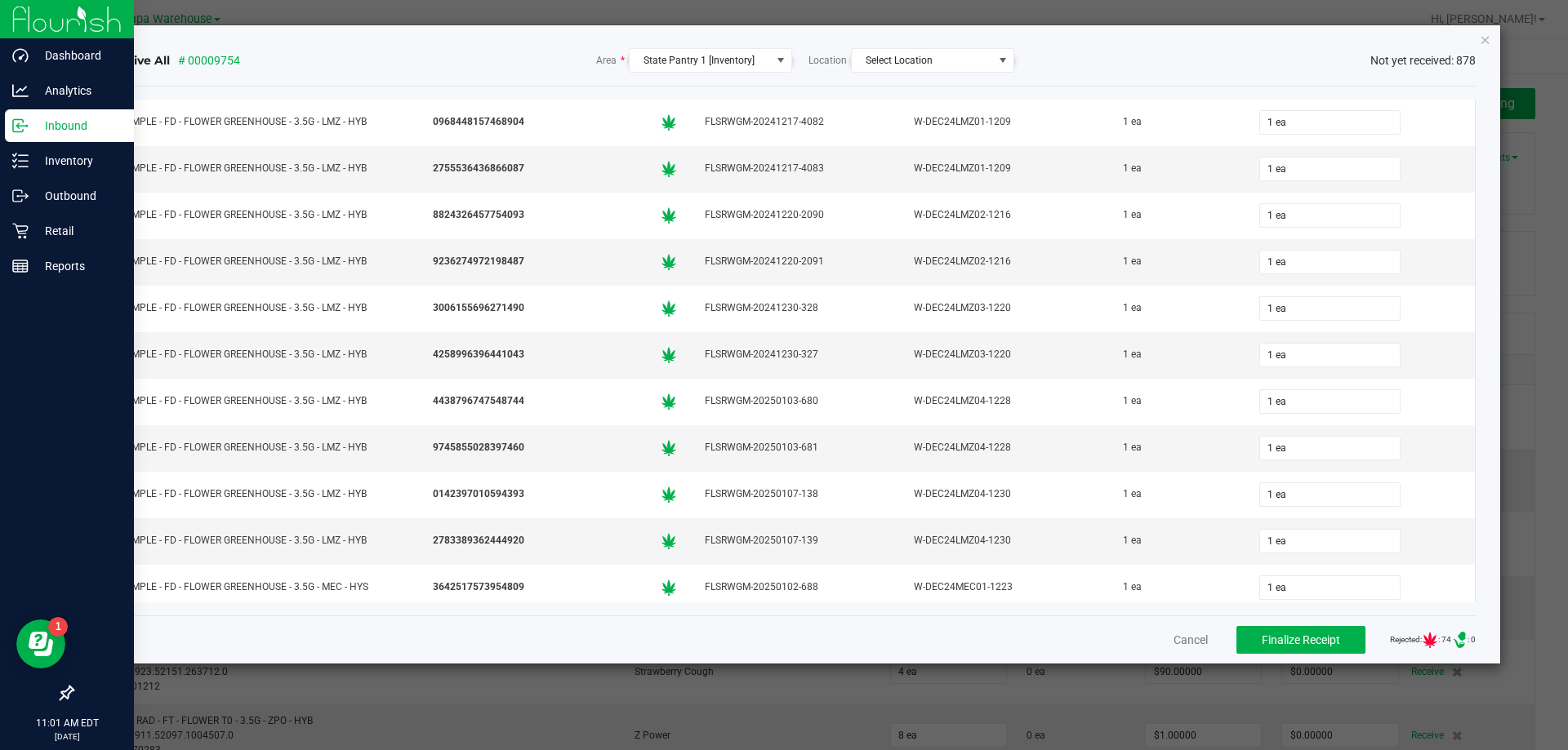
scroll to position [1061, 0]
drag, startPoint x: 1476, startPoint y: 128, endPoint x: 1470, endPoint y: 140, distance: 13.4
click at [1472, 138] on div "Item Package Flourish Package ID Lot Shipped Received SAMPLE - FD - FLOWER GREE…" at bounding box center [790, 351] width 1372 height 502
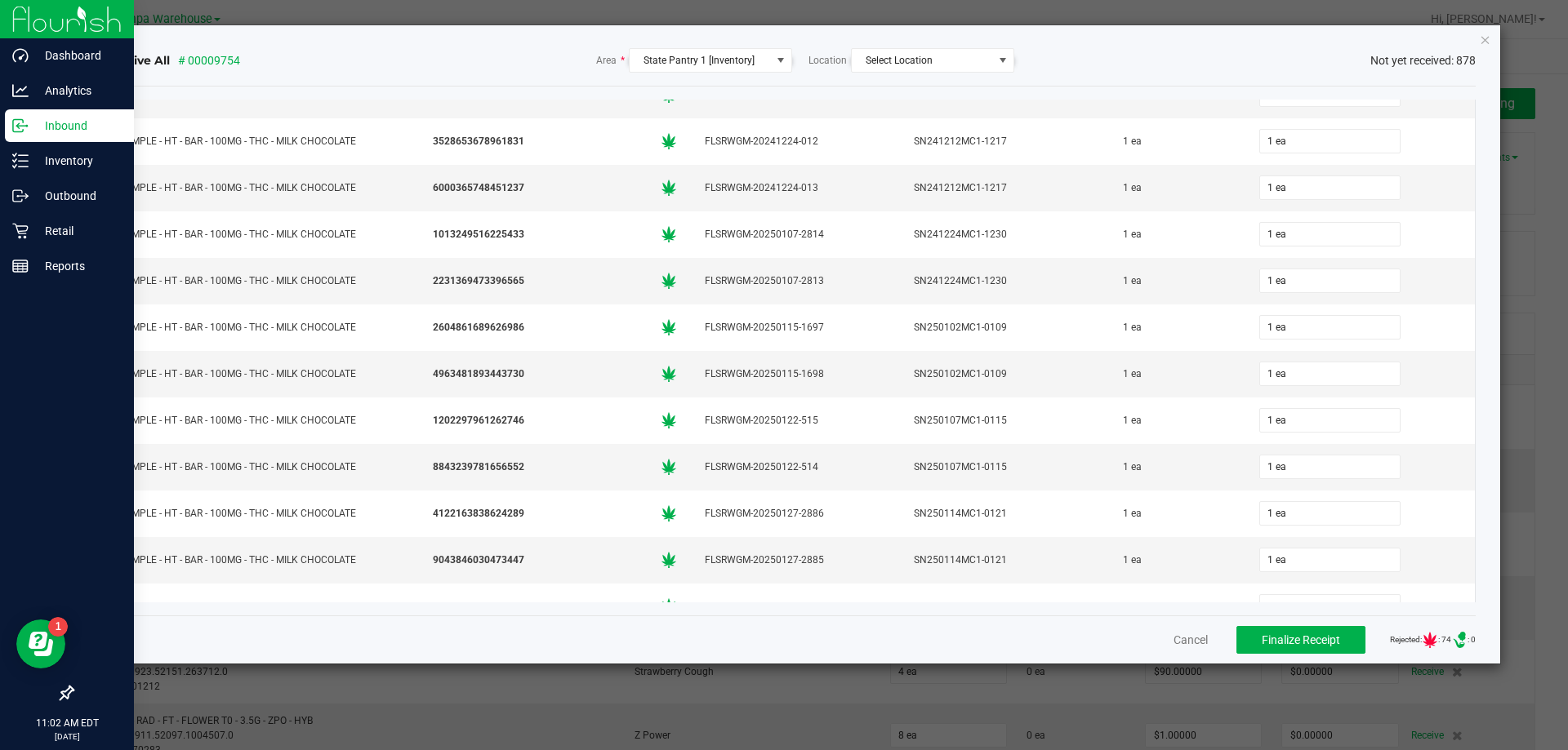
scroll to position [33662, 0]
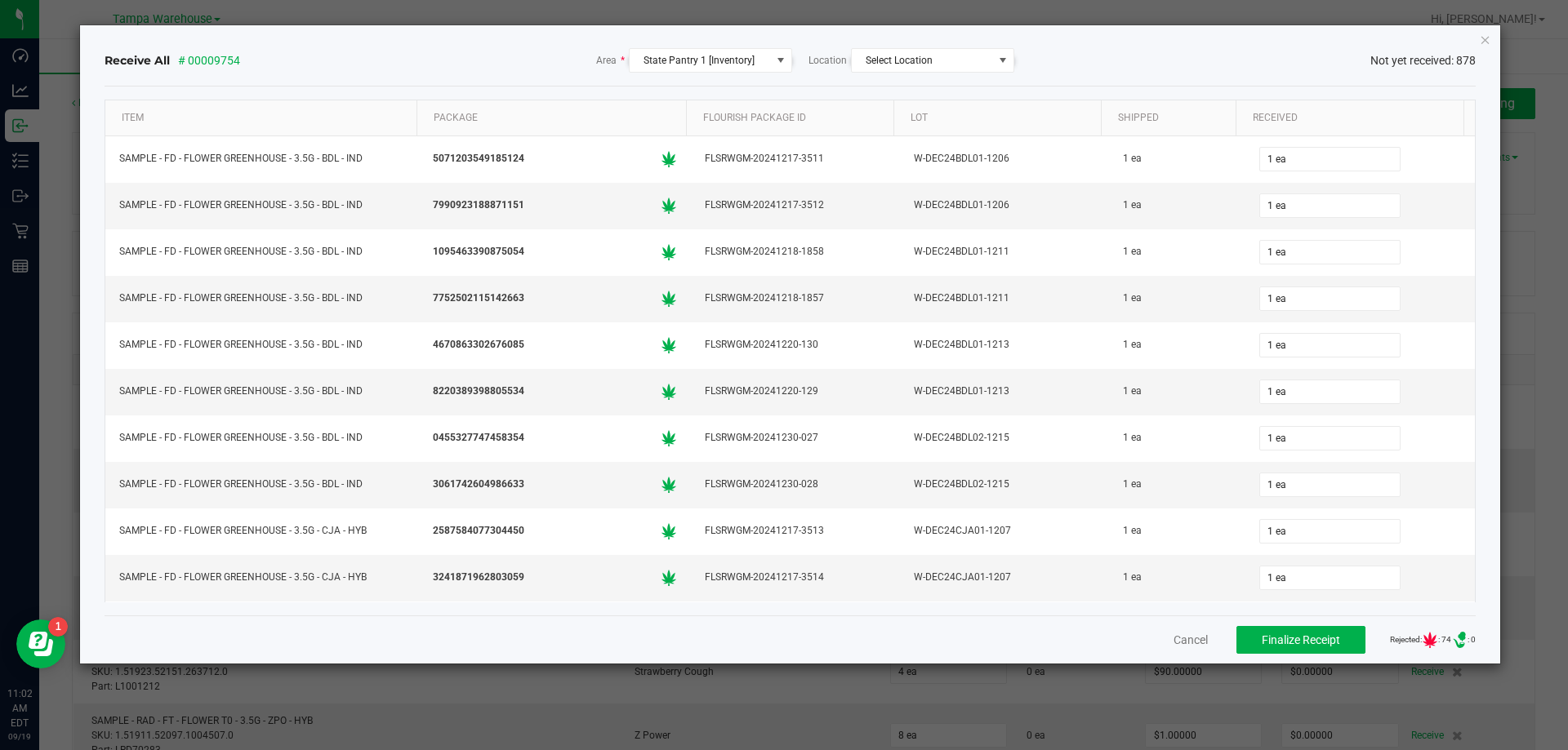
click at [1485, 40] on icon "Close" at bounding box center [1485, 39] width 12 height 20
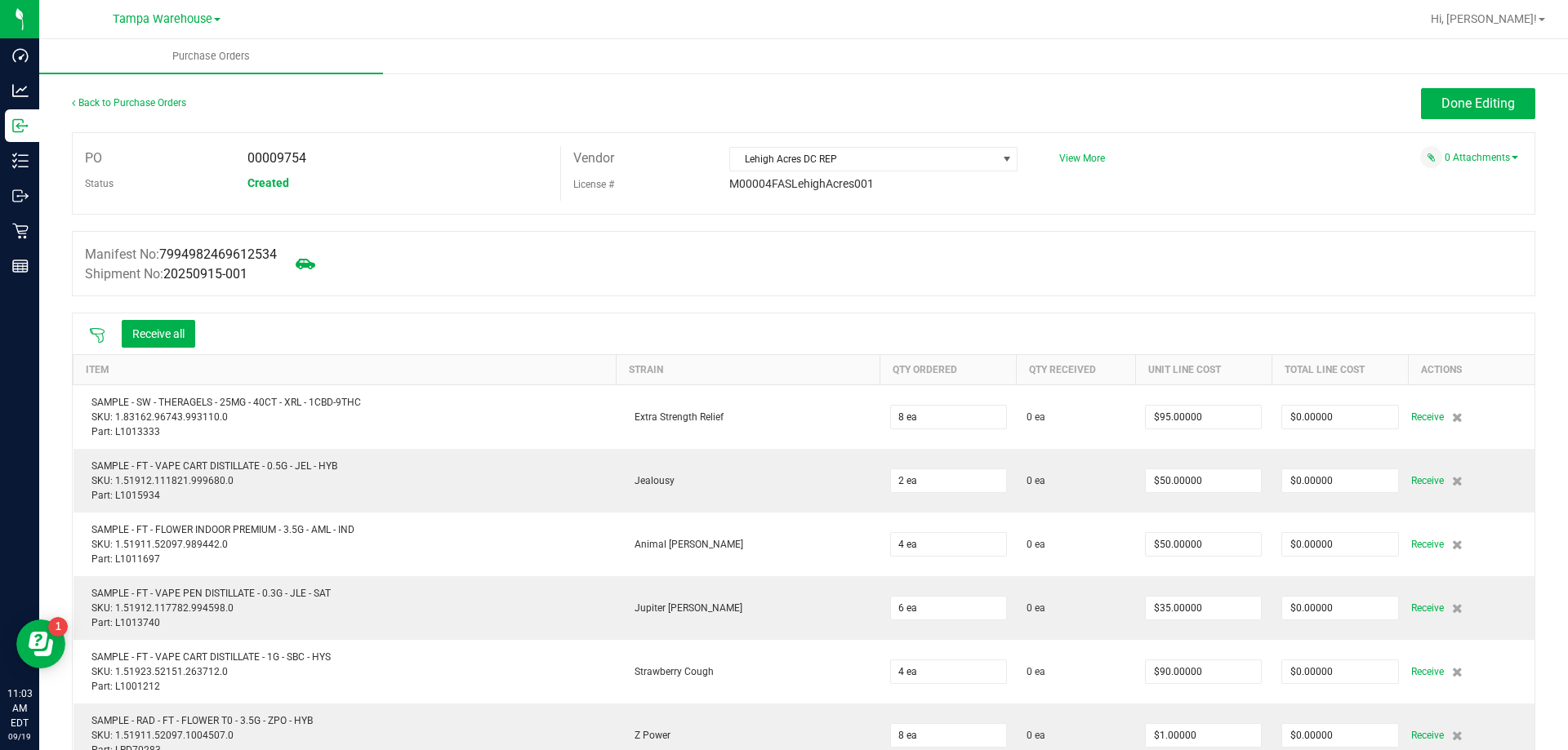
click at [102, 327] on icon at bounding box center [97, 336] width 16 height 16
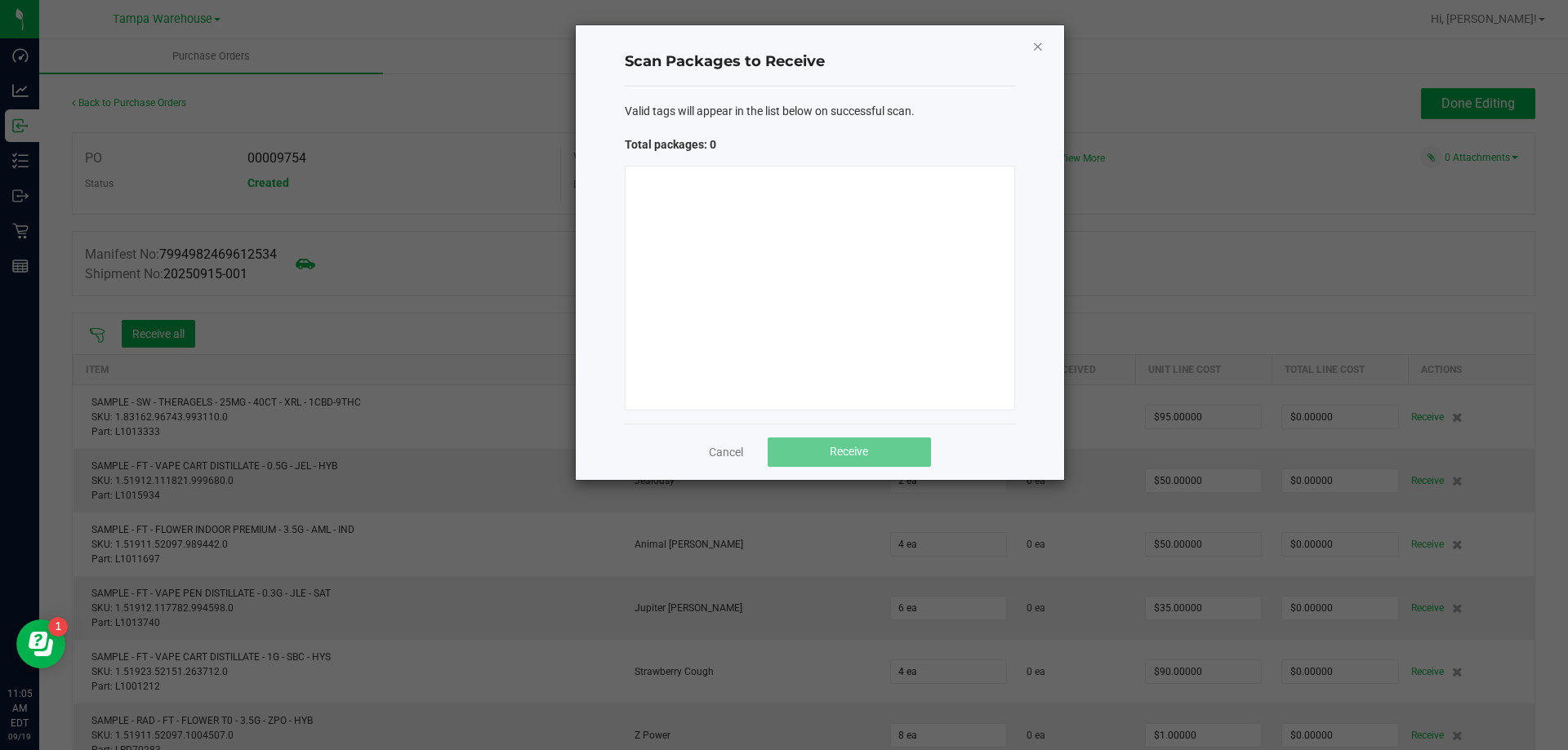
click at [1039, 49] on icon "Close" at bounding box center [1038, 46] width 12 height 20
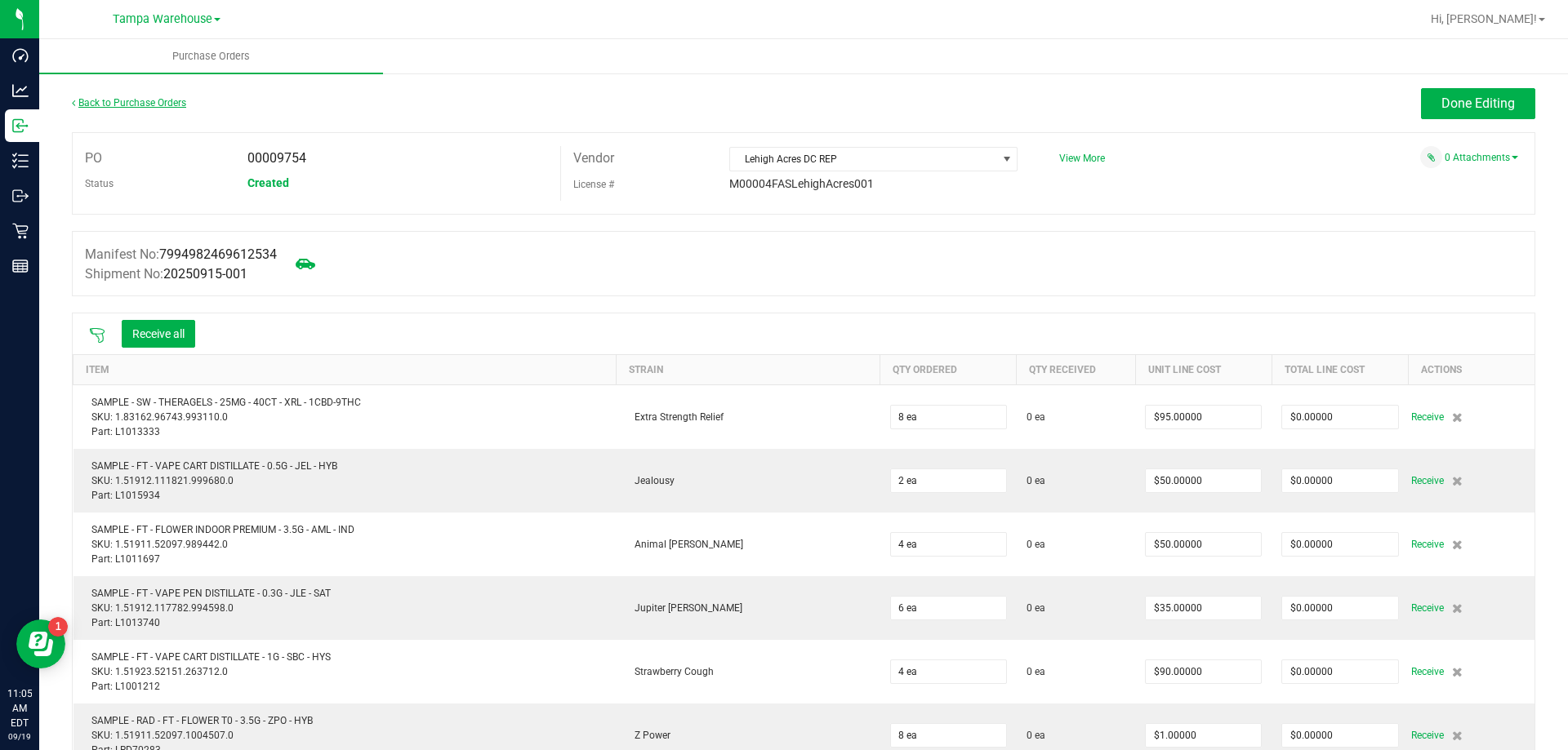
click at [119, 107] on link "Back to Purchase Orders" at bounding box center [129, 102] width 114 height 12
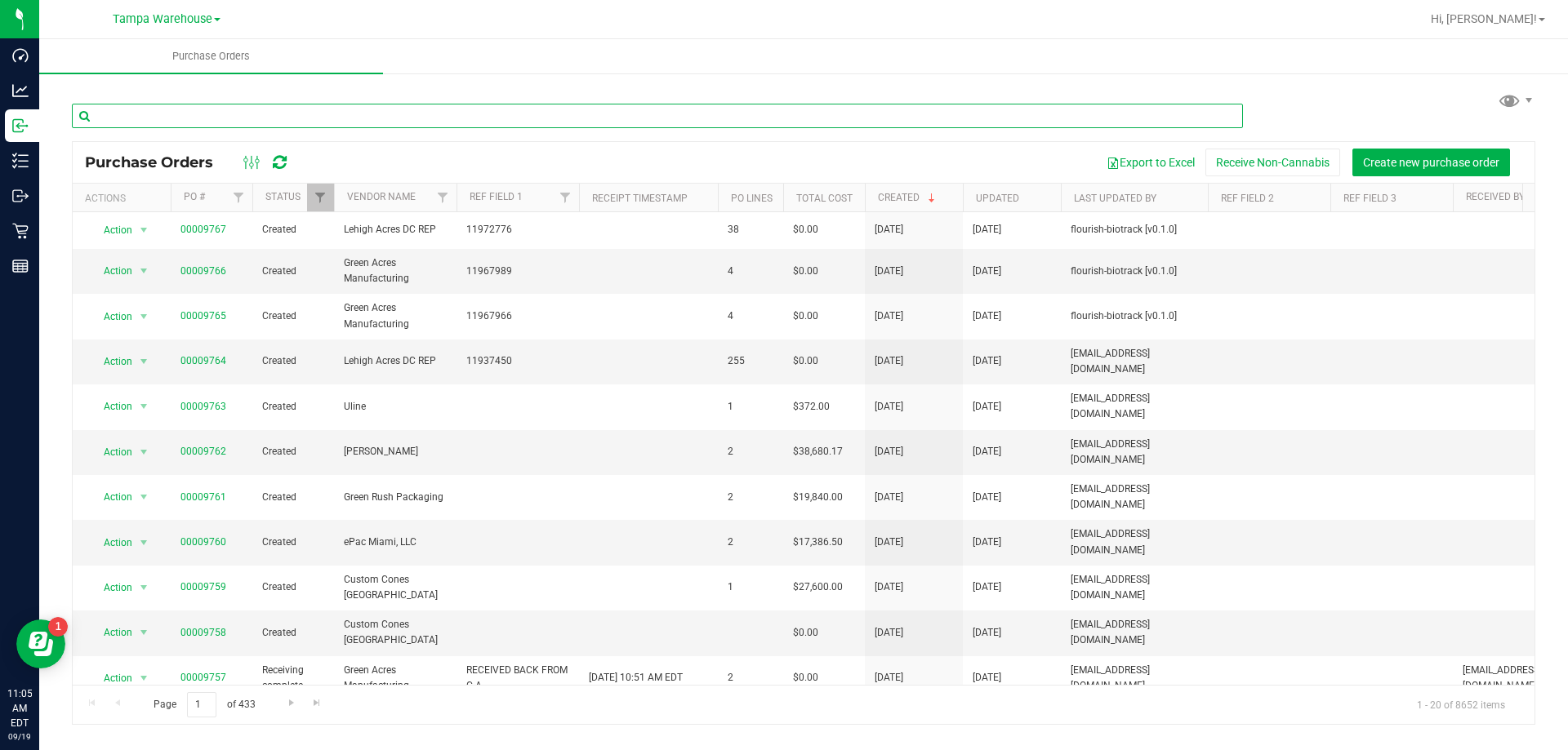
click at [258, 124] on input "text" at bounding box center [657, 115] width 1171 height 24
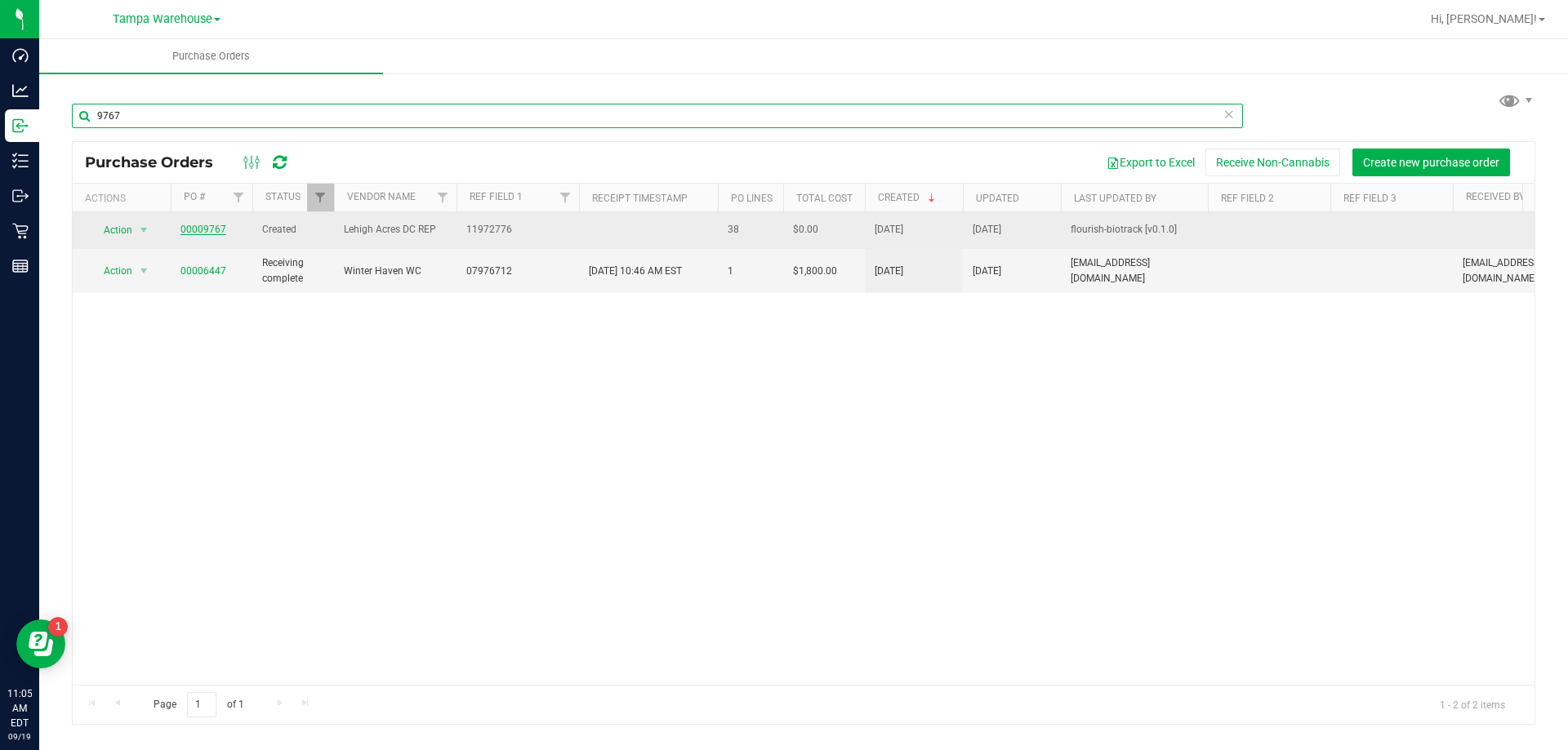
type input "9767"
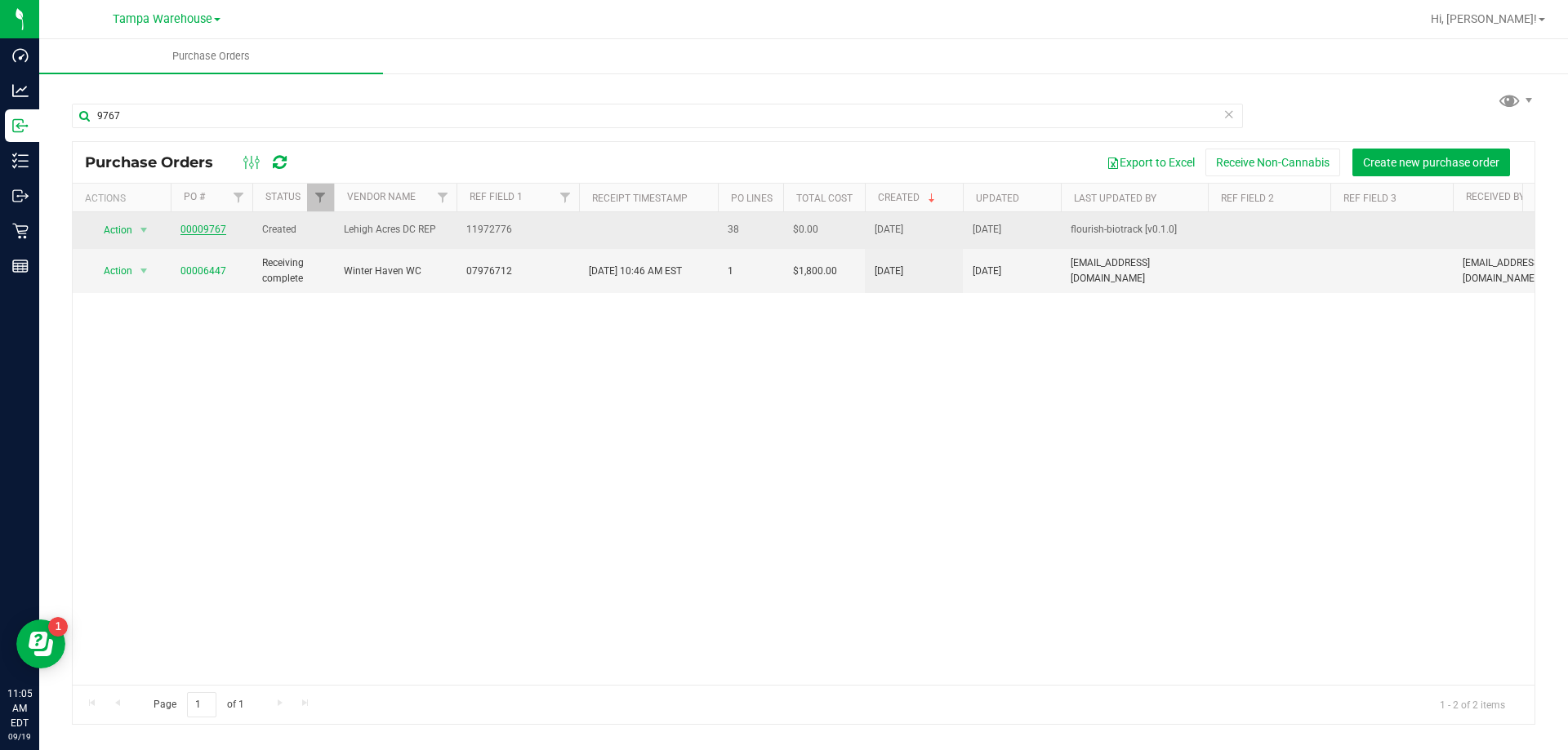
click at [185, 224] on link "00009767" at bounding box center [203, 229] width 45 height 12
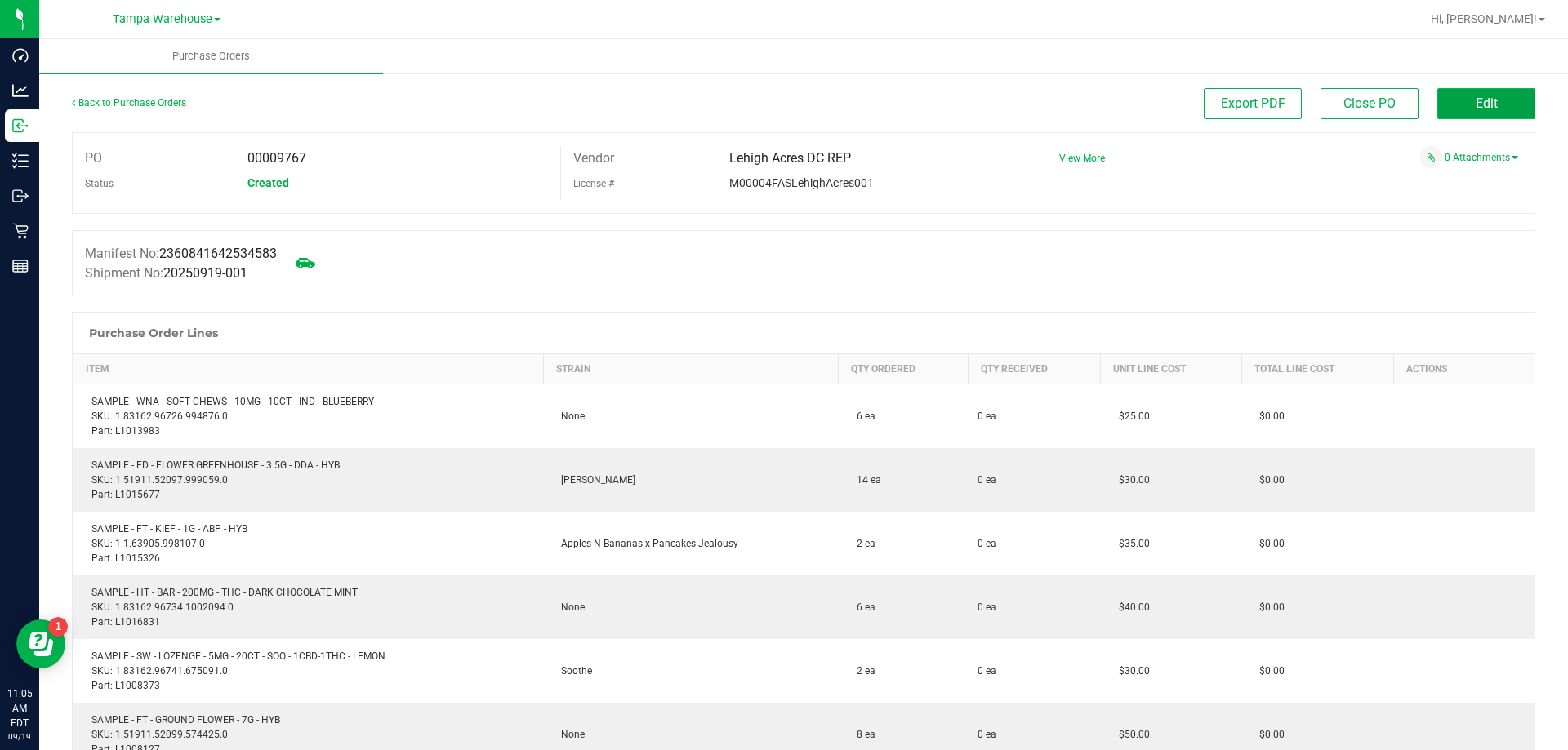
click at [1476, 97] on span "Edit" at bounding box center [1487, 102] width 22 height 15
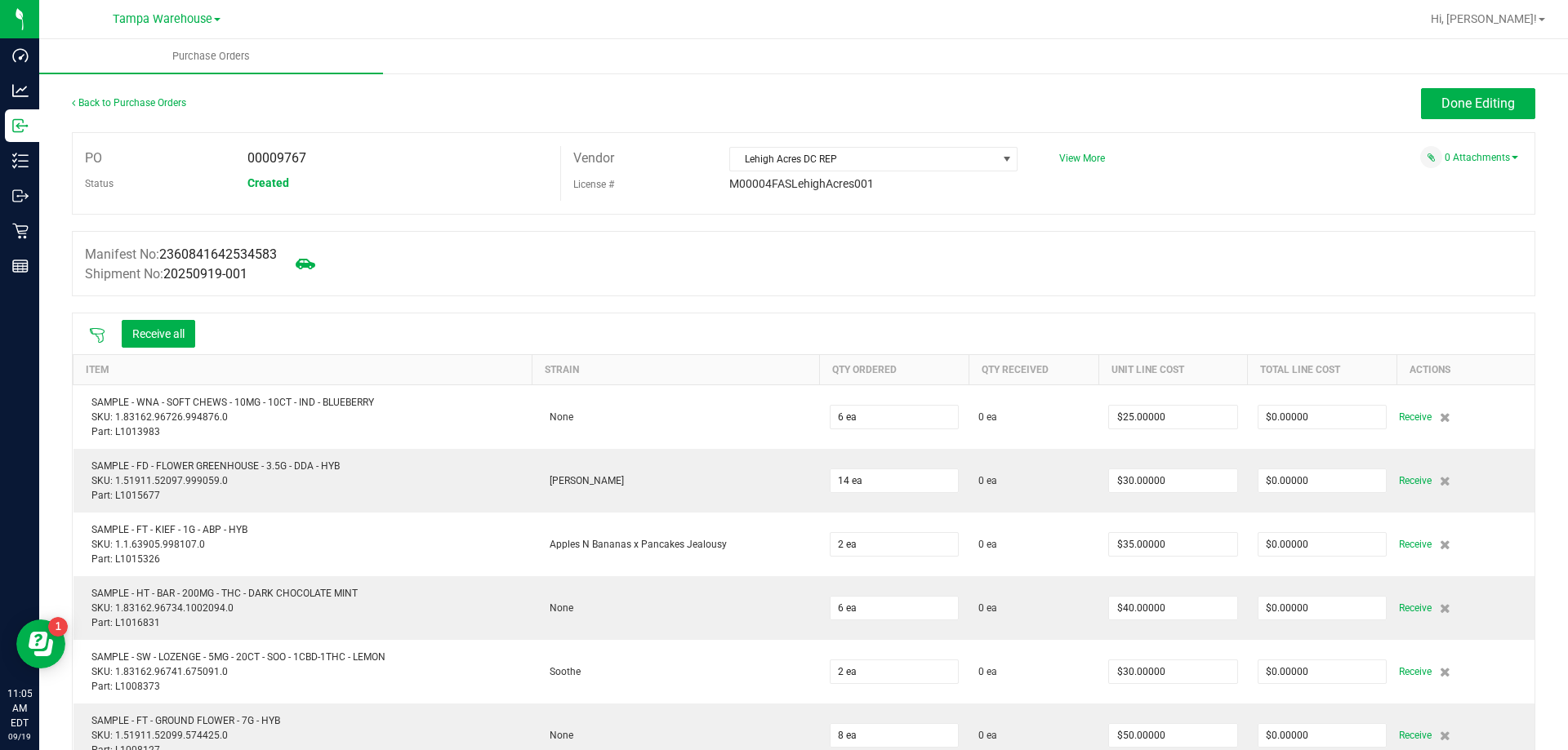
click at [89, 328] on icon at bounding box center [97, 336] width 16 height 16
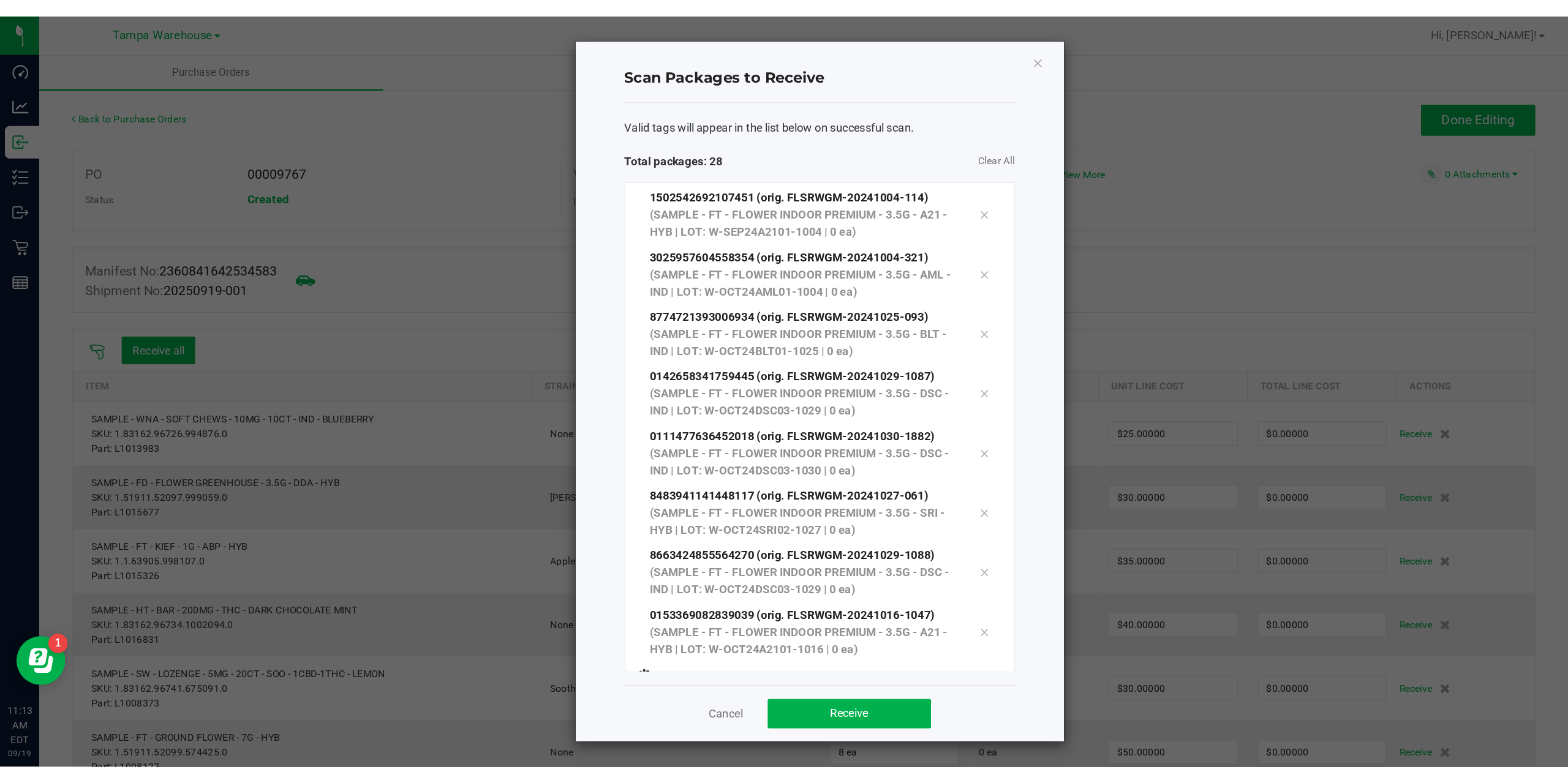
scroll to position [871, 0]
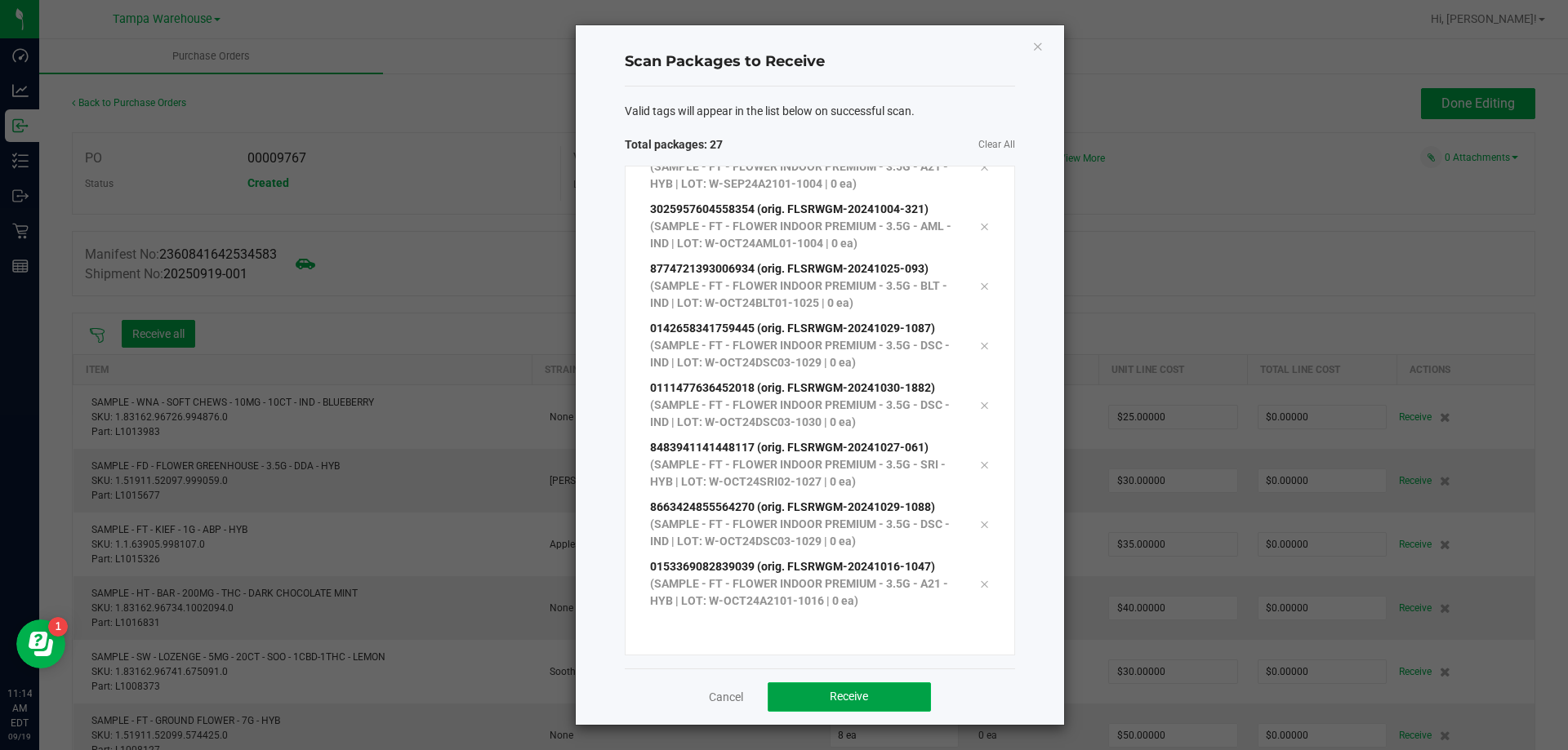
click at [855, 691] on span "Receive" at bounding box center [849, 696] width 38 height 13
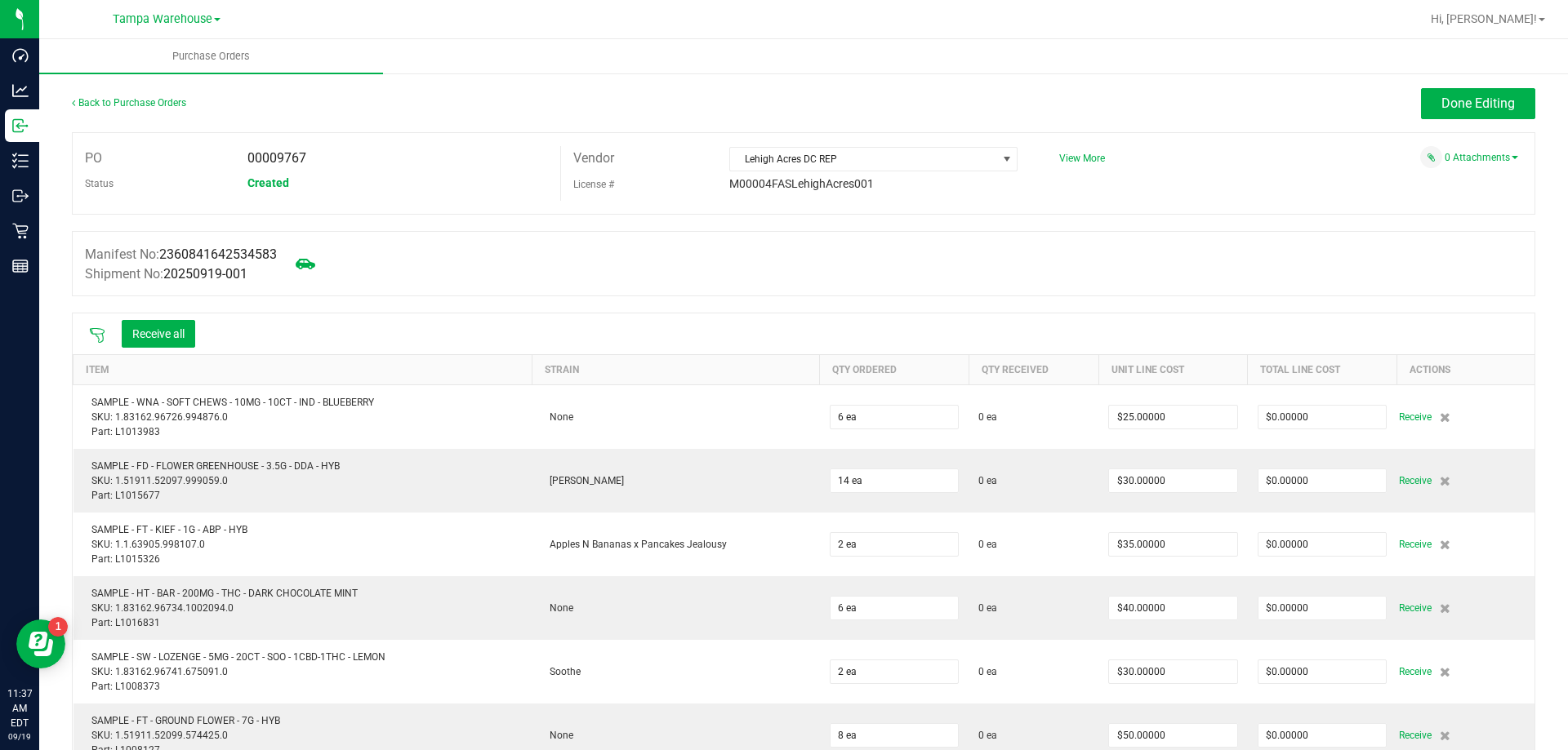
click at [131, 109] on div "Back to Purchase Orders" at bounding box center [254, 102] width 366 height 29
click at [1446, 96] on span "Done Editing" at bounding box center [1478, 102] width 74 height 15
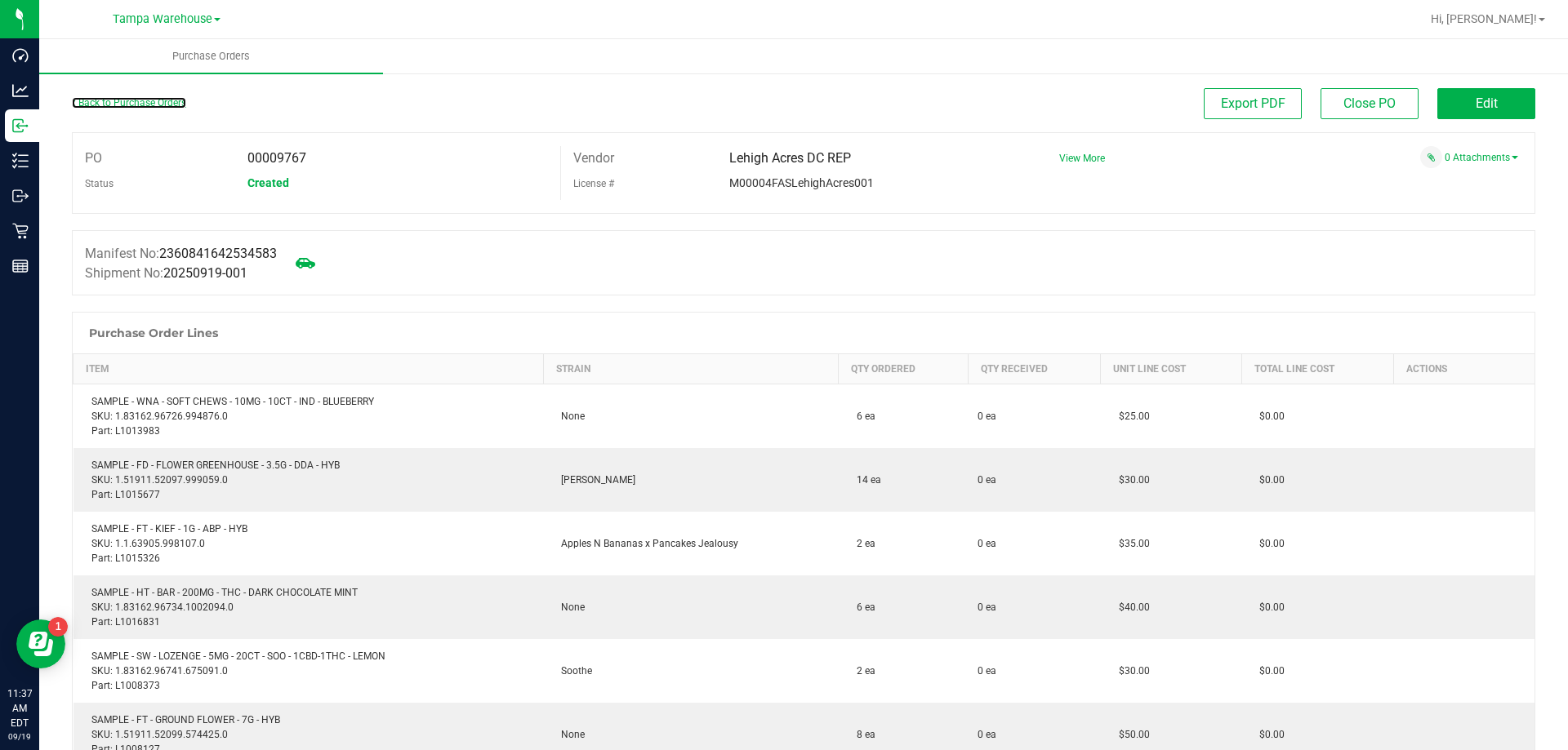
click at [121, 102] on link "Back to Purchase Orders" at bounding box center [129, 102] width 114 height 12
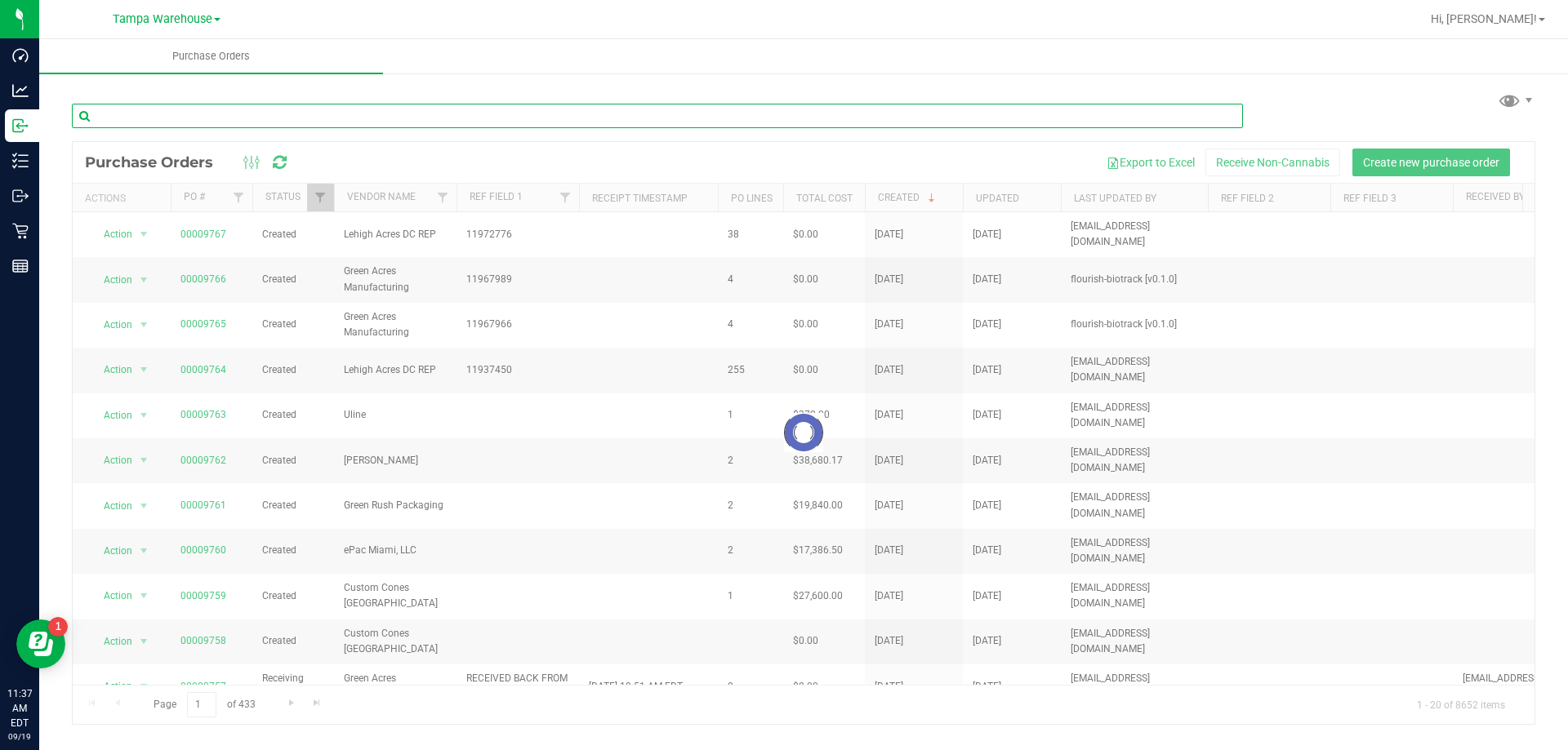
click at [137, 109] on input "text" at bounding box center [657, 115] width 1171 height 24
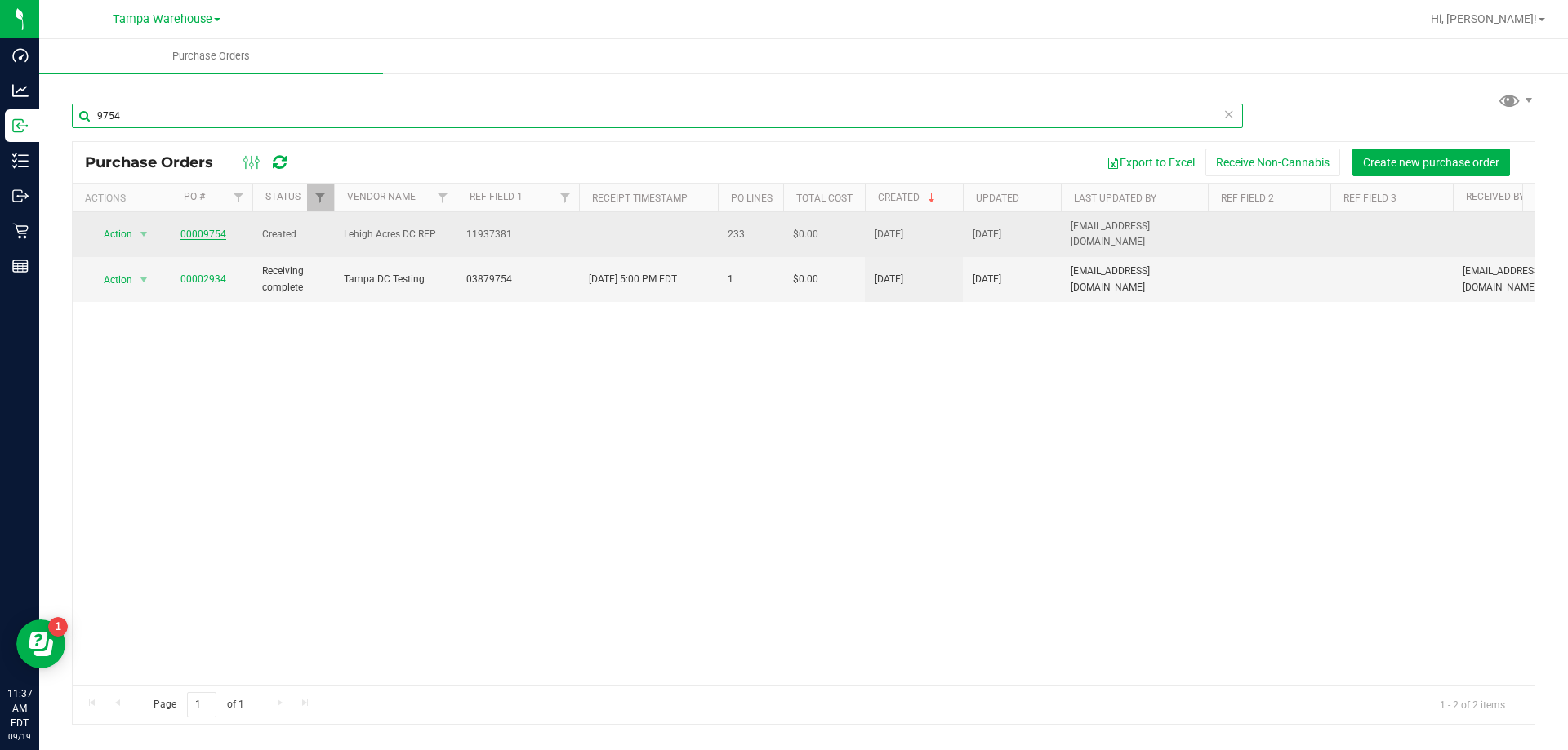
type input "9754"
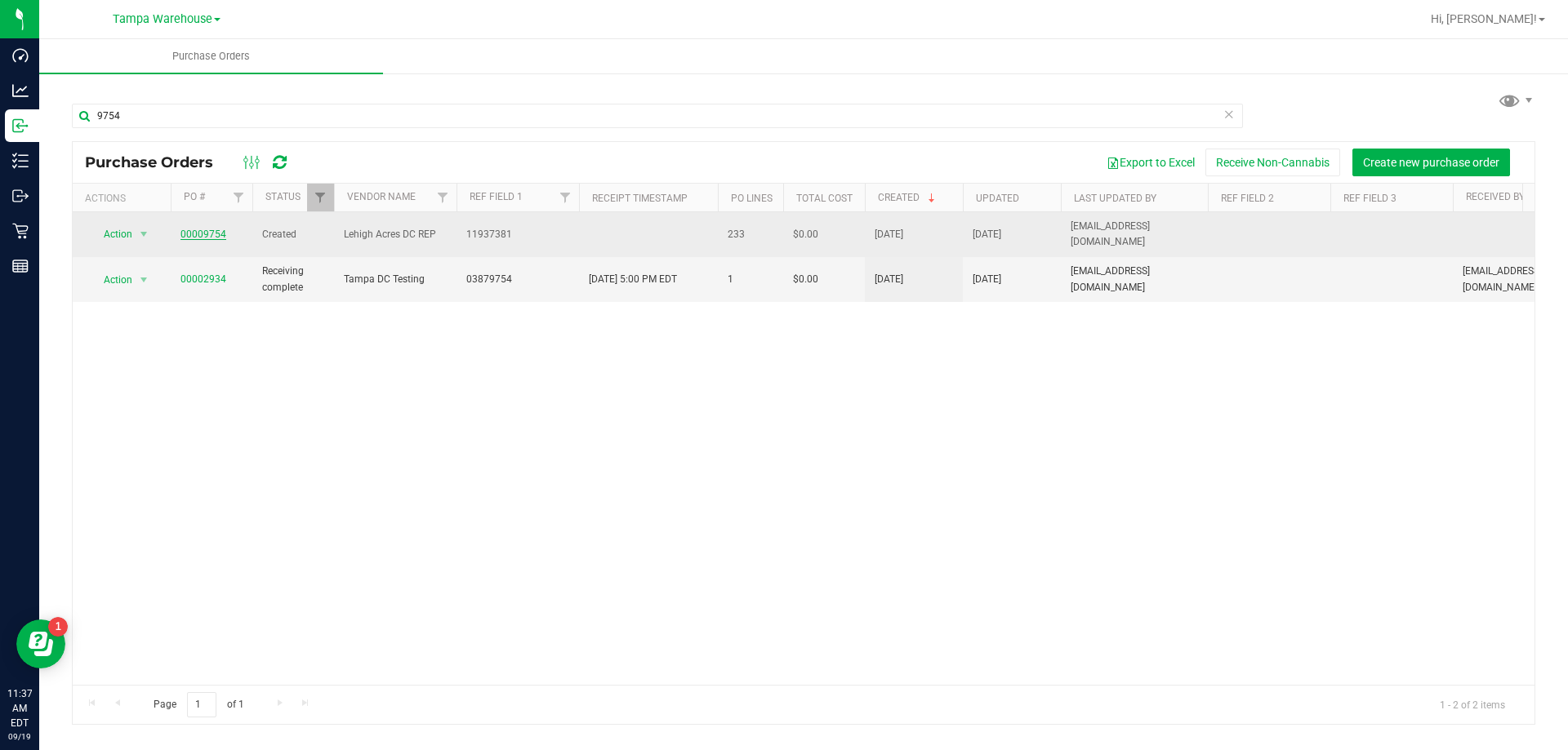
click at [211, 233] on link "00009754" at bounding box center [203, 234] width 45 height 12
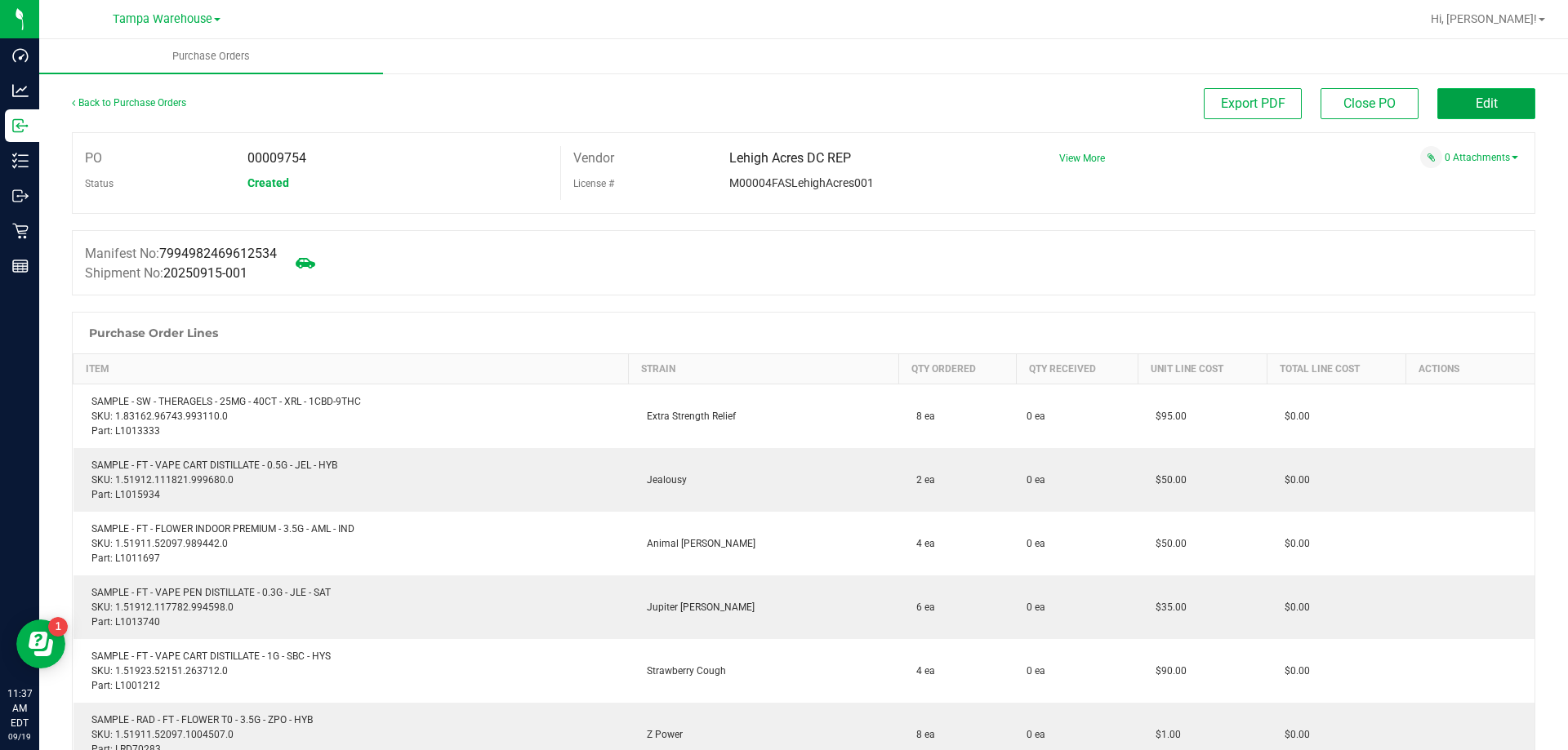
click at [1458, 106] on button "Edit" at bounding box center [1486, 103] width 98 height 31
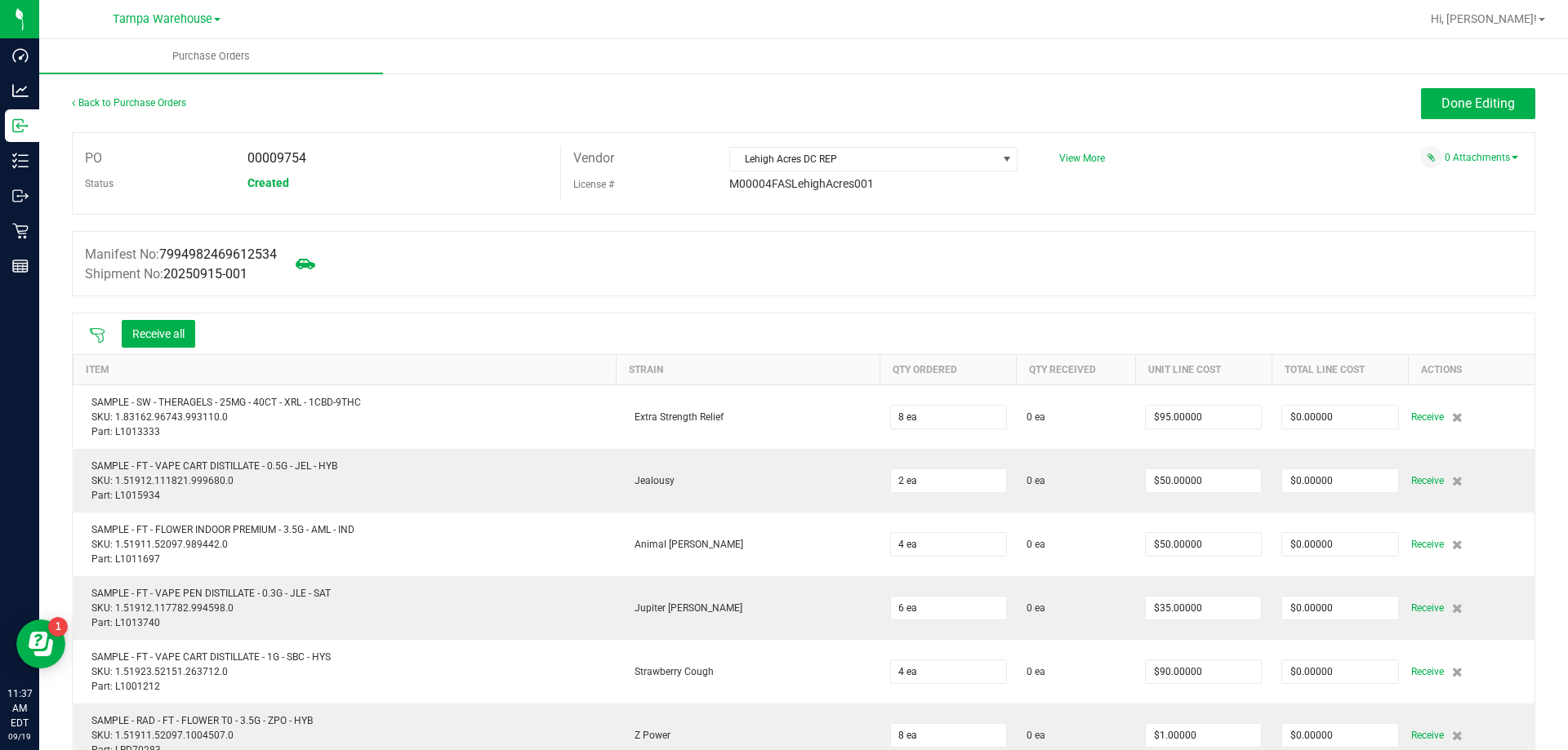
click at [92, 328] on icon at bounding box center [97, 336] width 15 height 15
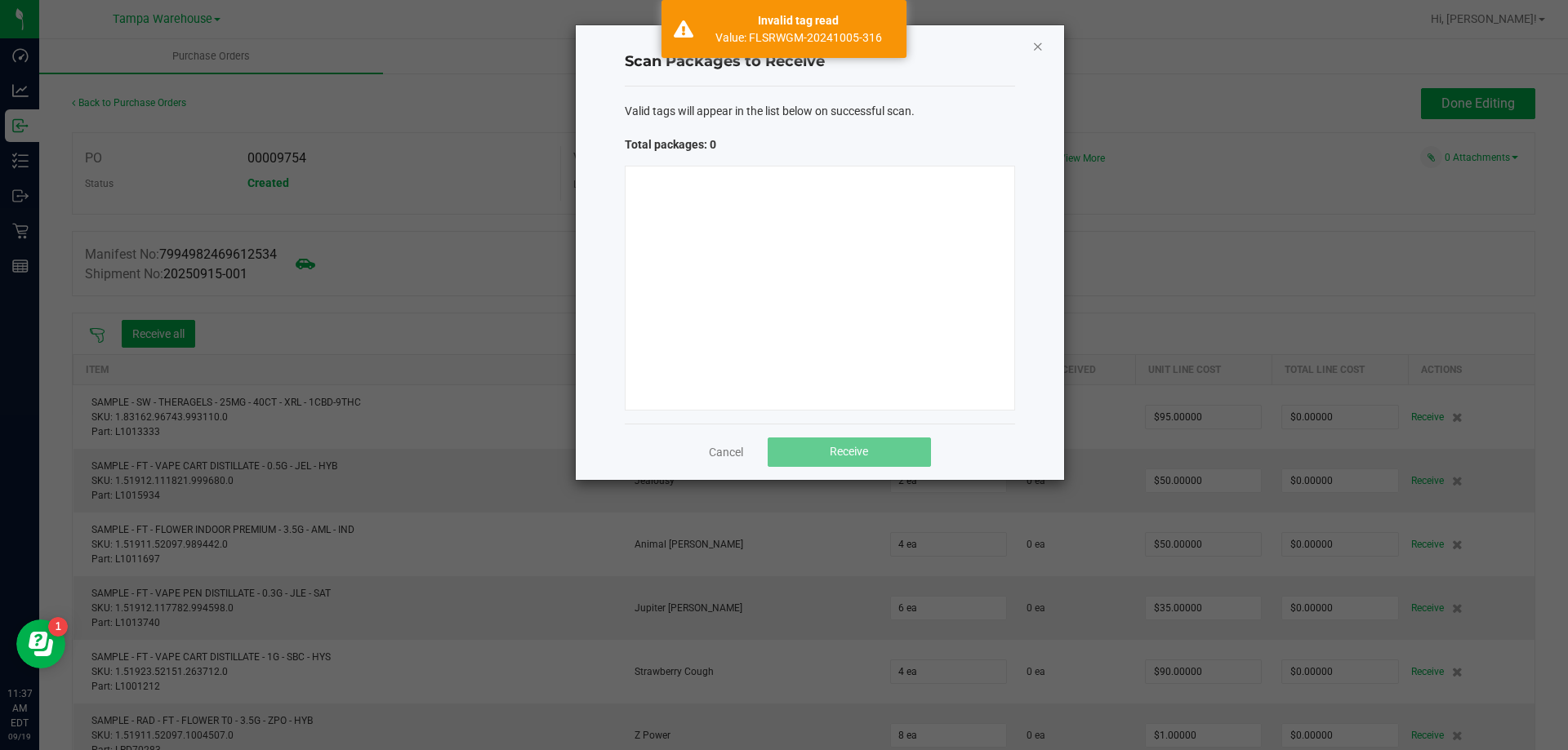
click at [1036, 45] on icon "Close" at bounding box center [1038, 46] width 12 height 20
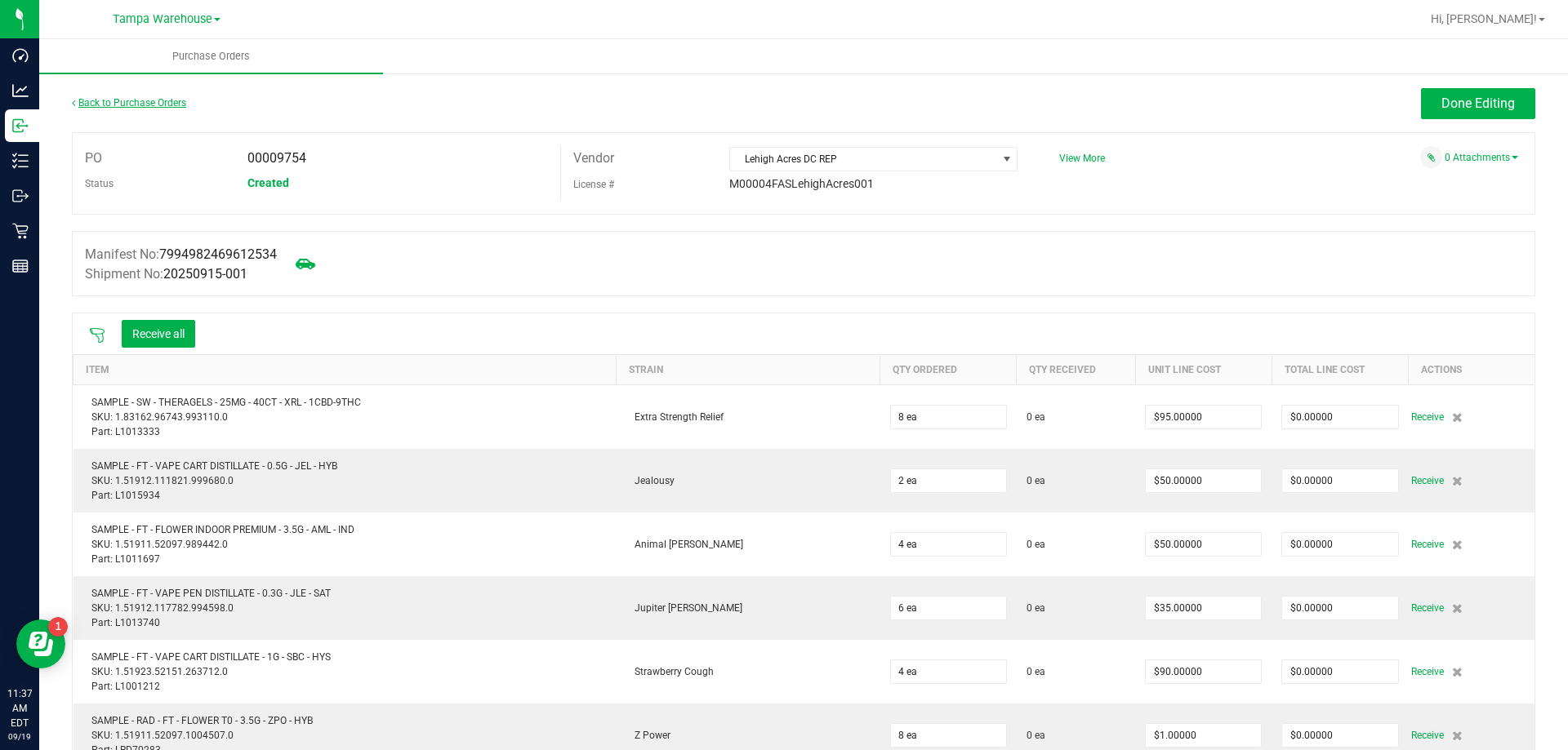
click at [160, 102] on link "Back to Purchase Orders" at bounding box center [129, 102] width 114 height 12
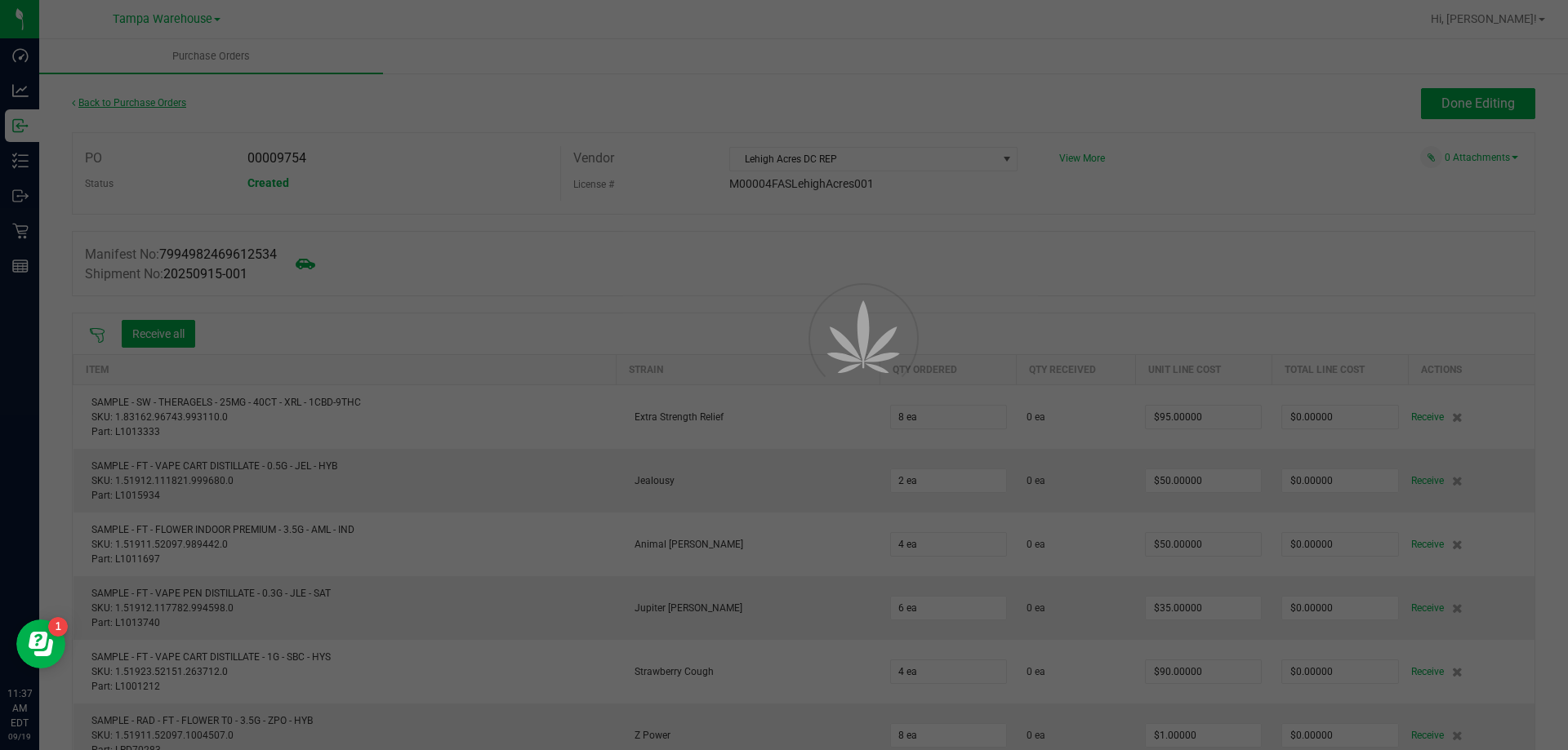
click at [160, 102] on div at bounding box center [784, 375] width 1568 height 750
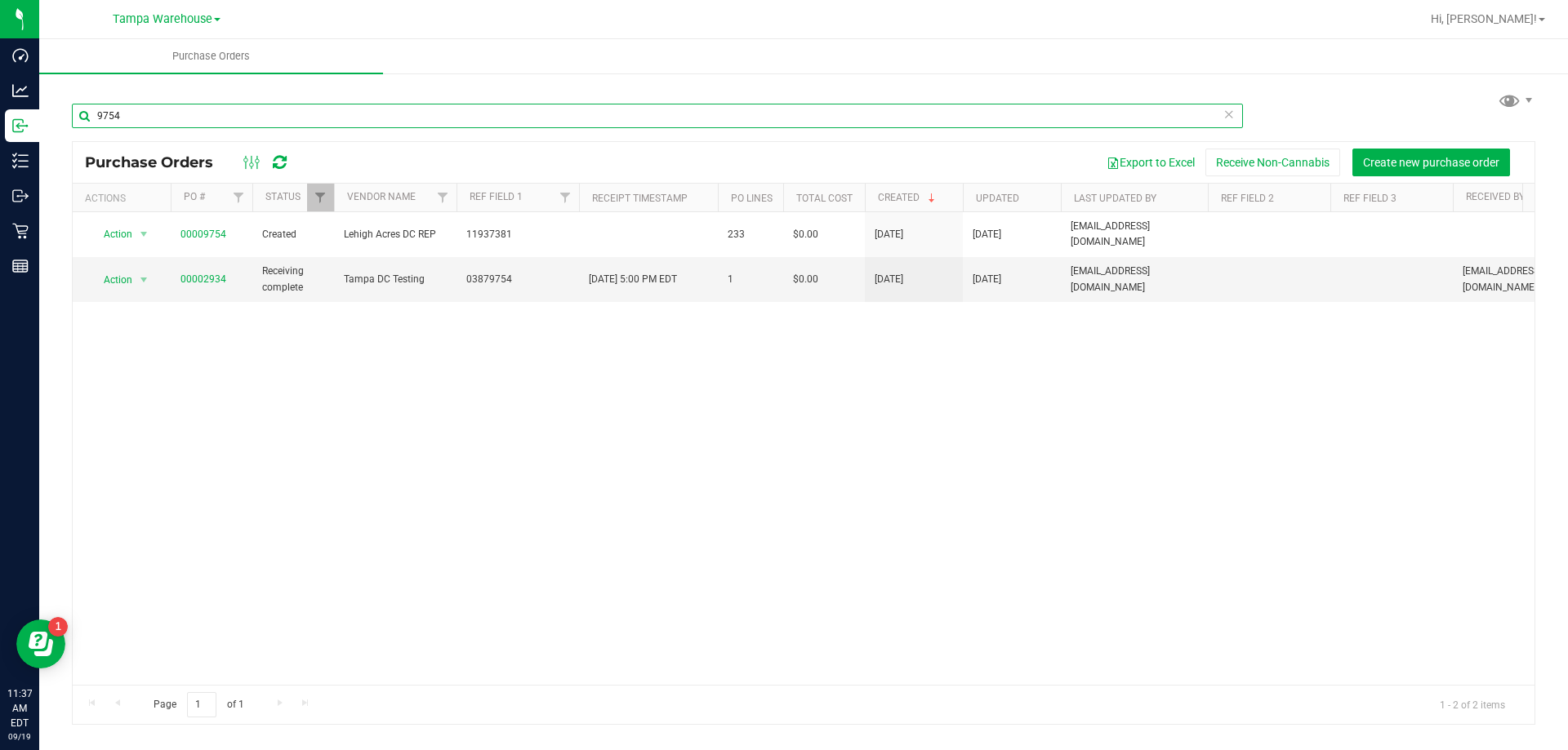
click at [128, 125] on input "9754" at bounding box center [657, 115] width 1171 height 24
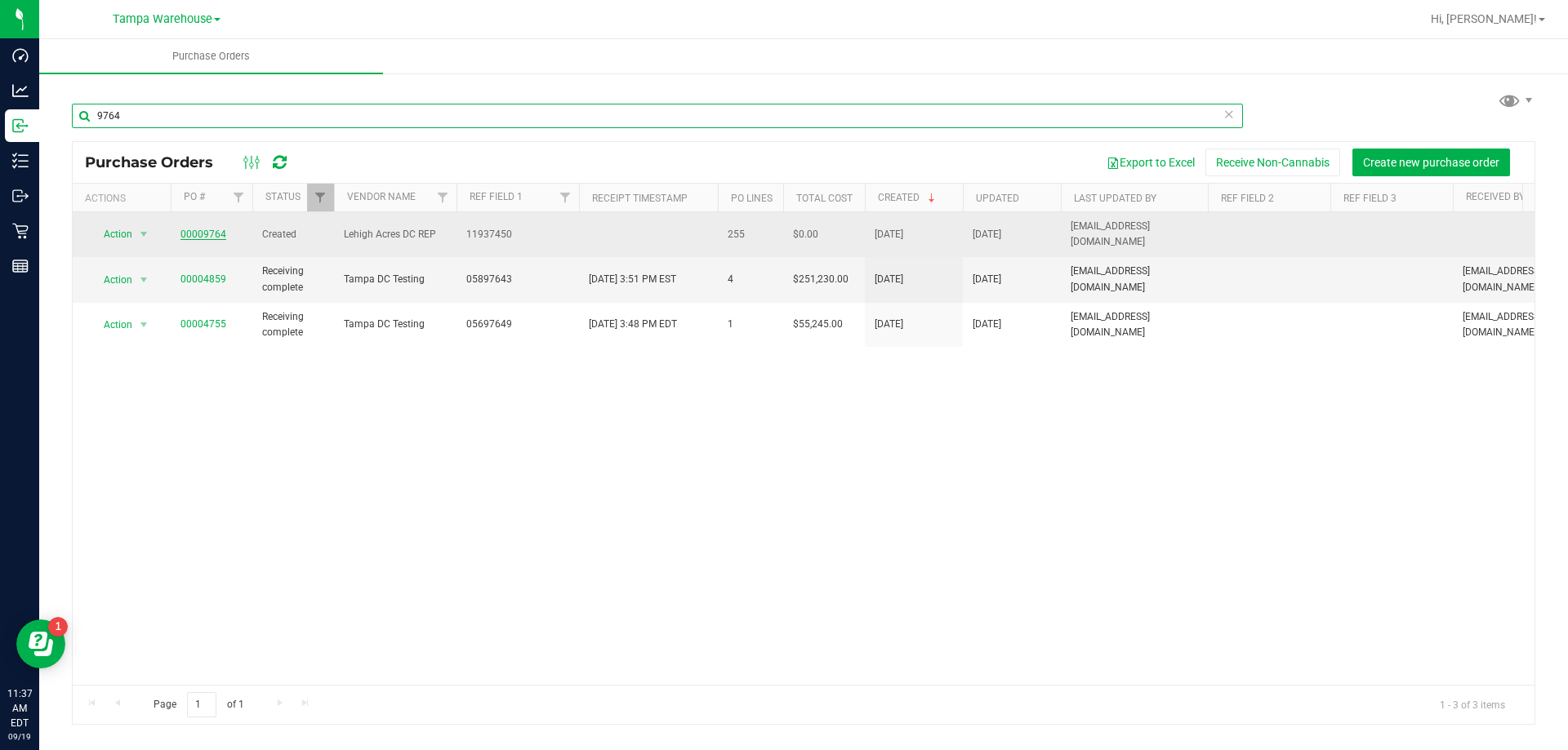
type input "9764"
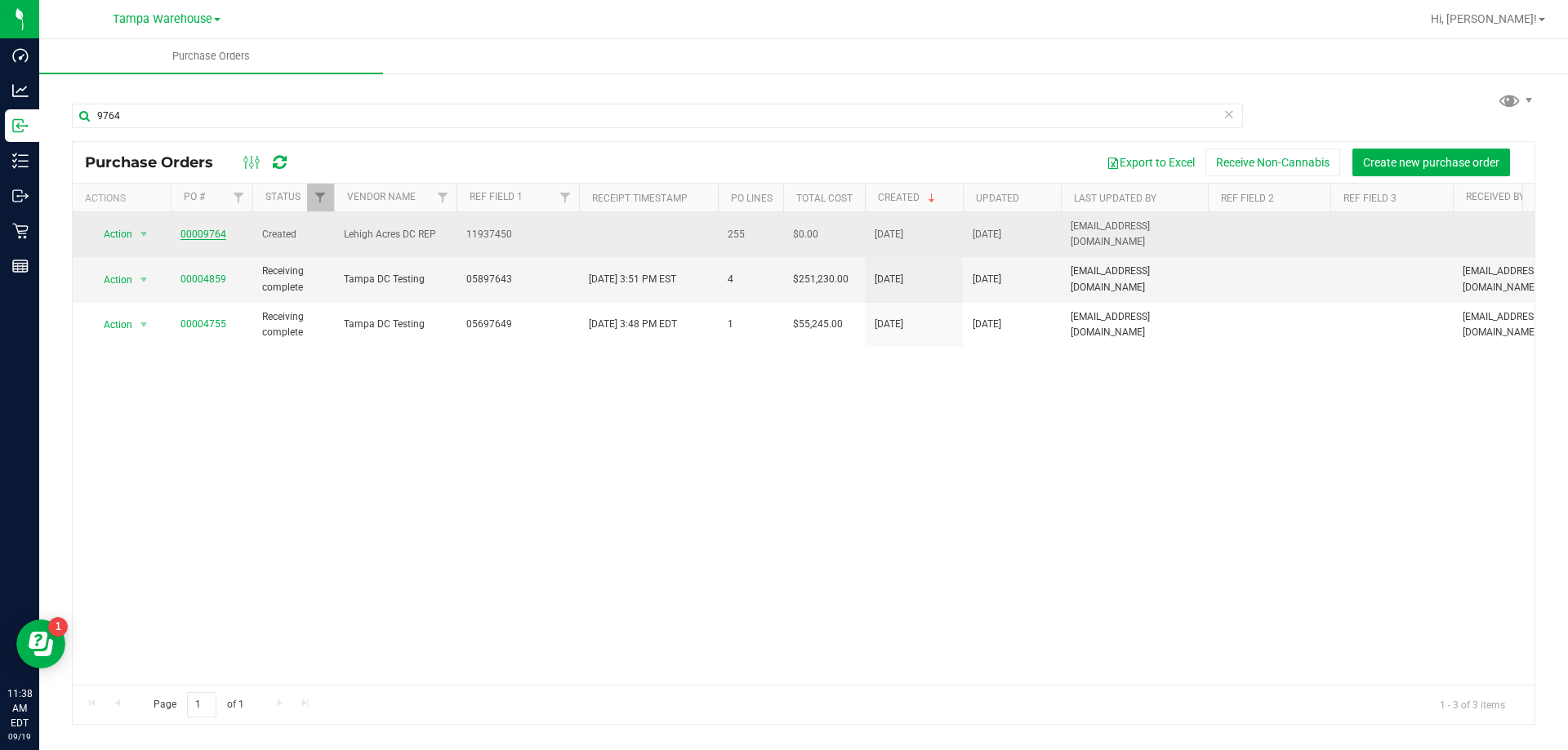
click at [210, 229] on link "00009764" at bounding box center [203, 234] width 45 height 12
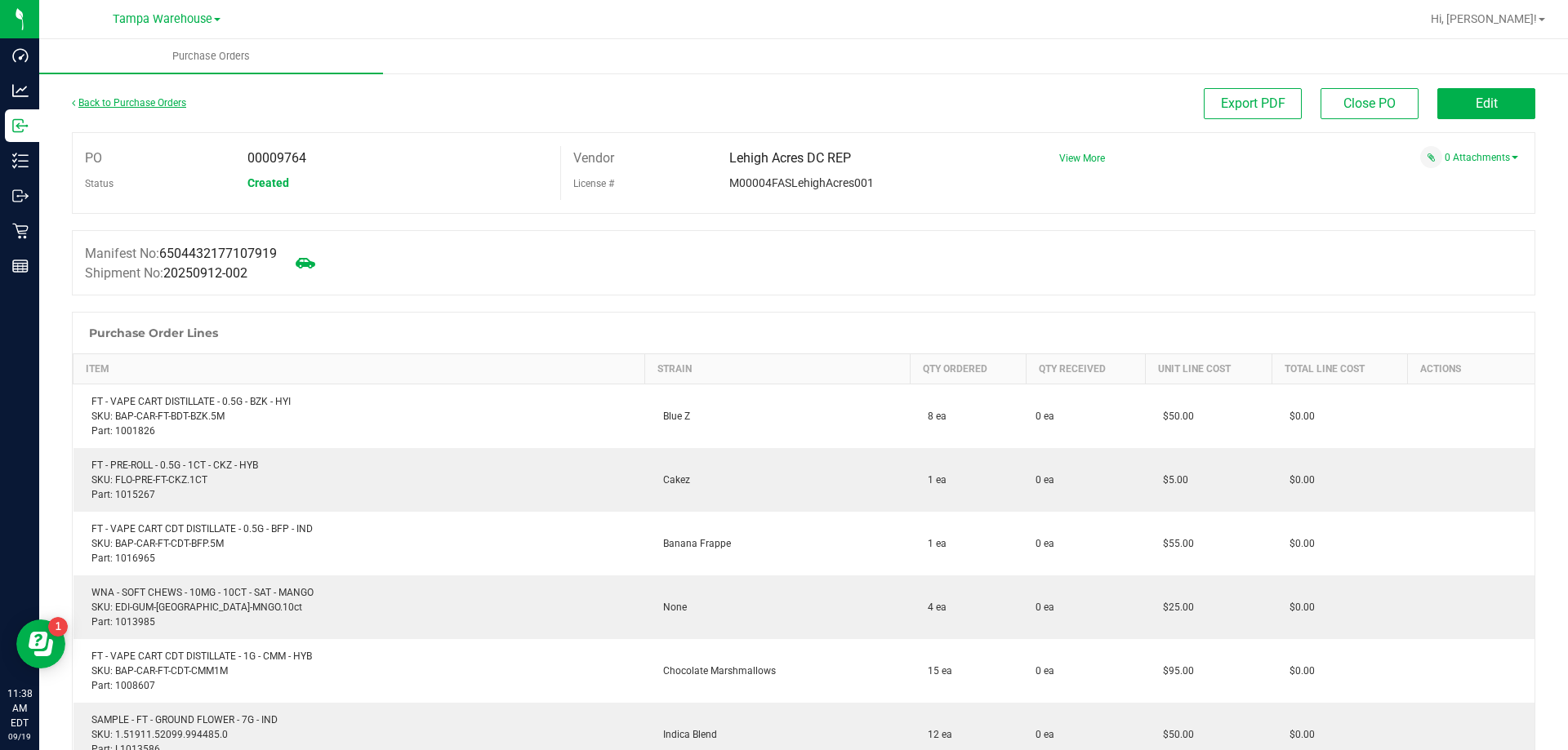
click at [118, 104] on link "Back to Purchase Orders" at bounding box center [129, 102] width 114 height 12
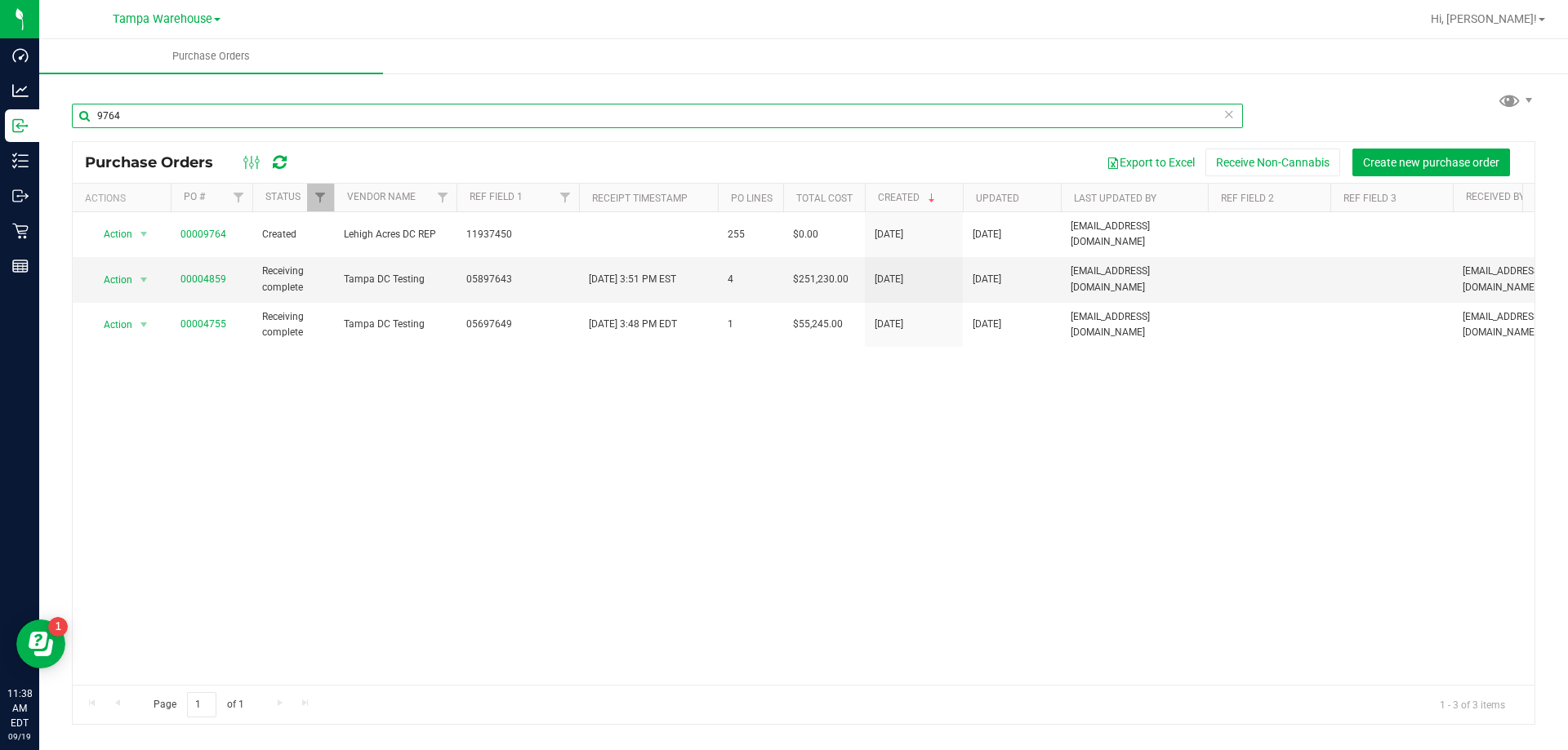
click at [182, 108] on input "9764" at bounding box center [657, 115] width 1171 height 24
type input "9"
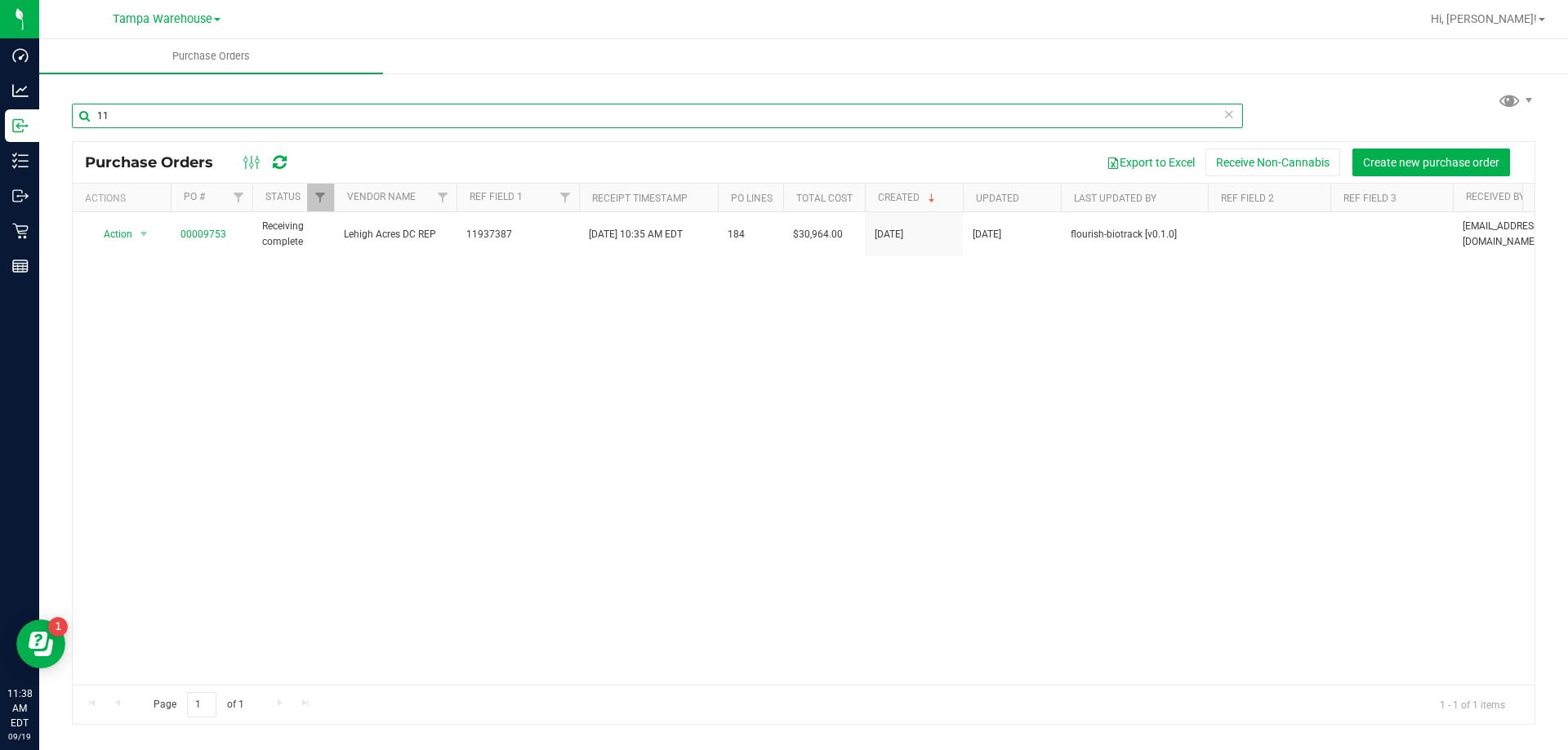
type input "1"
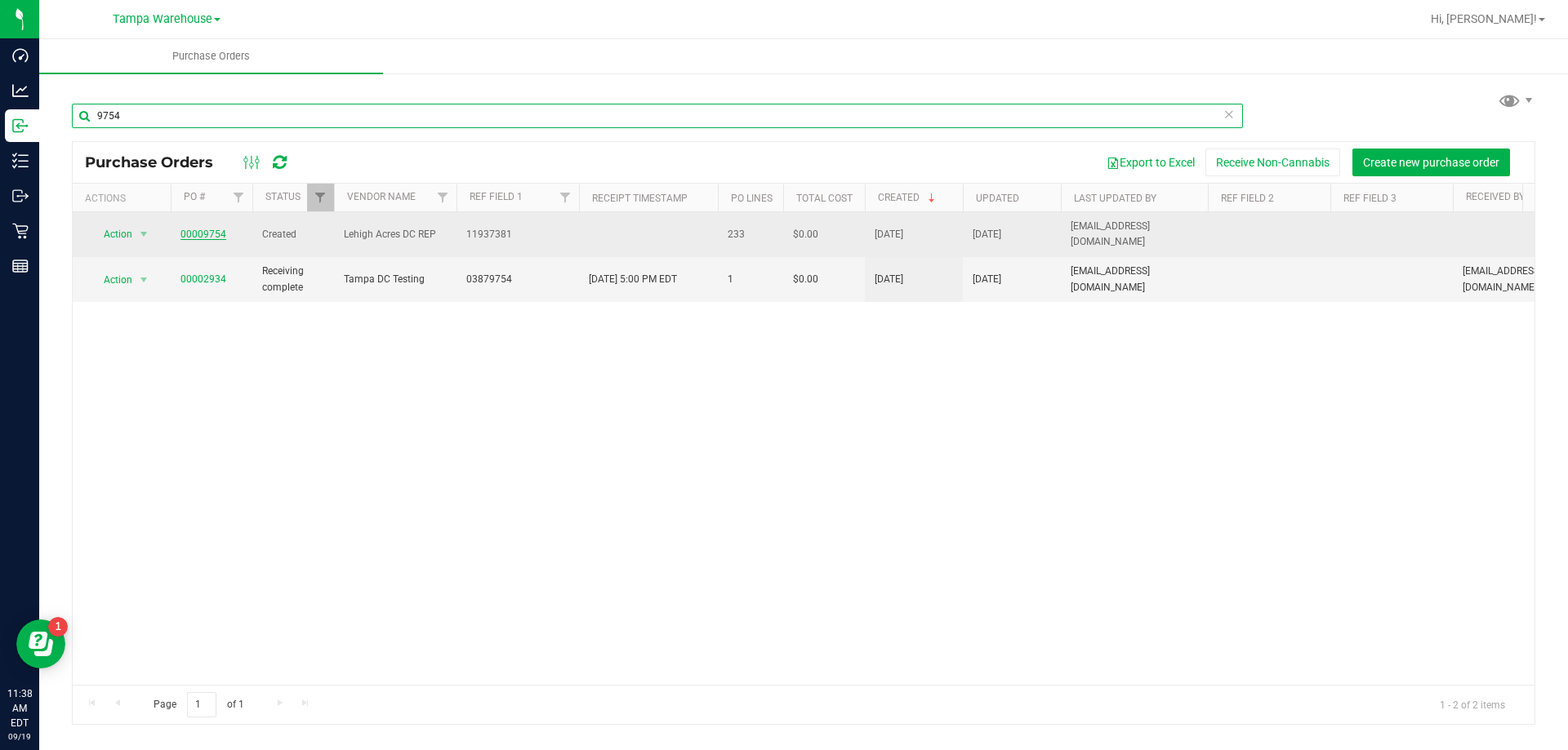
type input "9754"
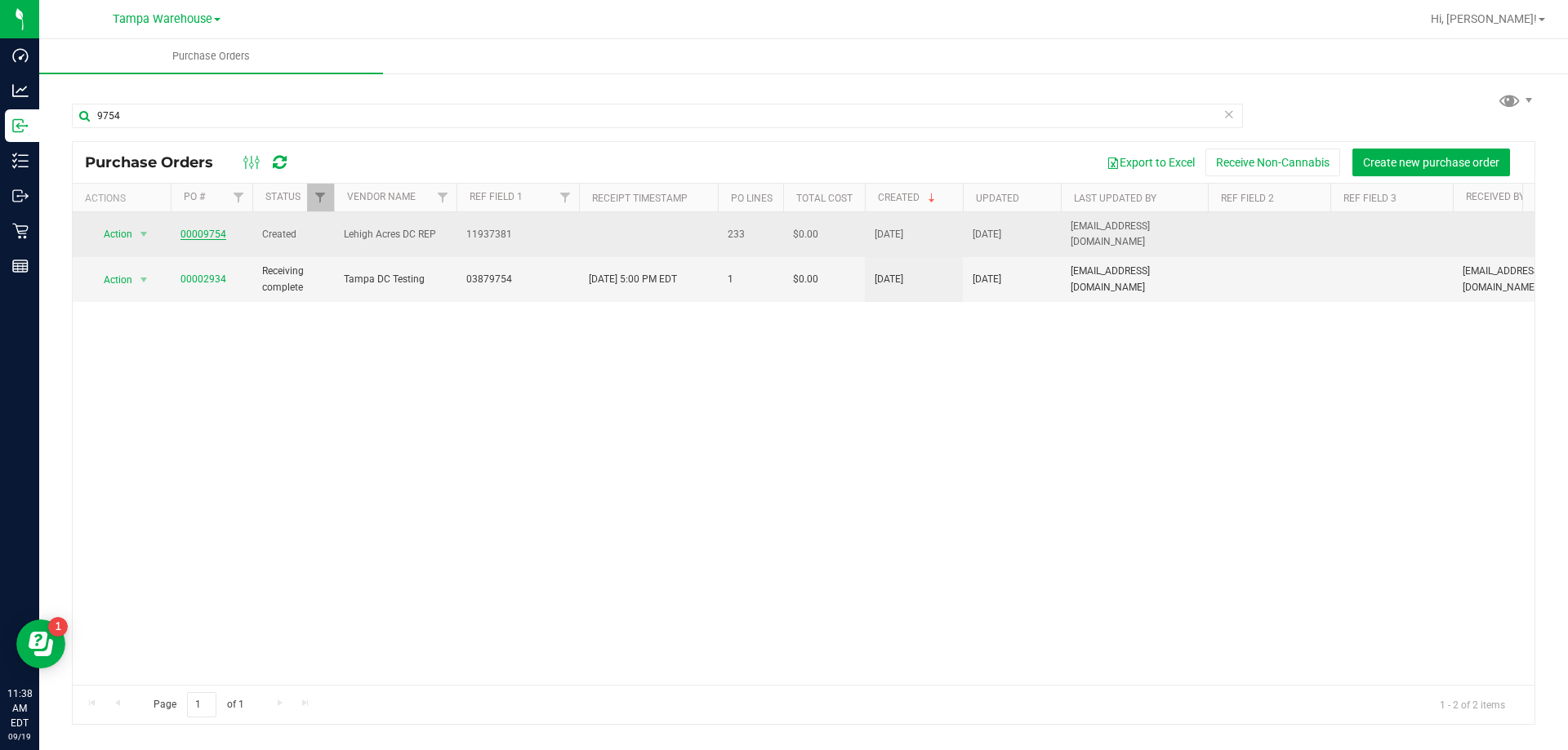
click at [188, 229] on link "00009754" at bounding box center [203, 234] width 45 height 12
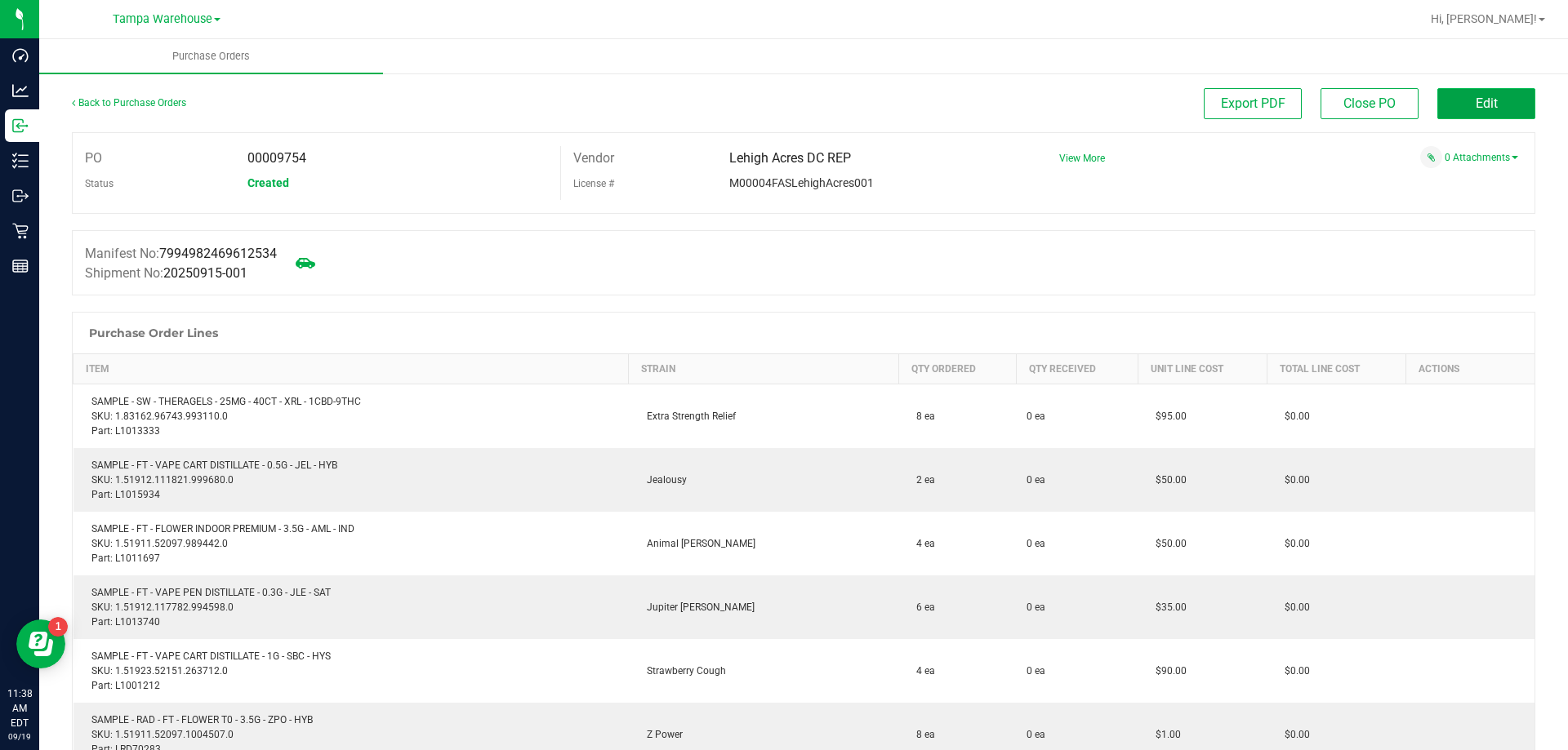
click at [1476, 110] on span "Edit" at bounding box center [1487, 102] width 22 height 15
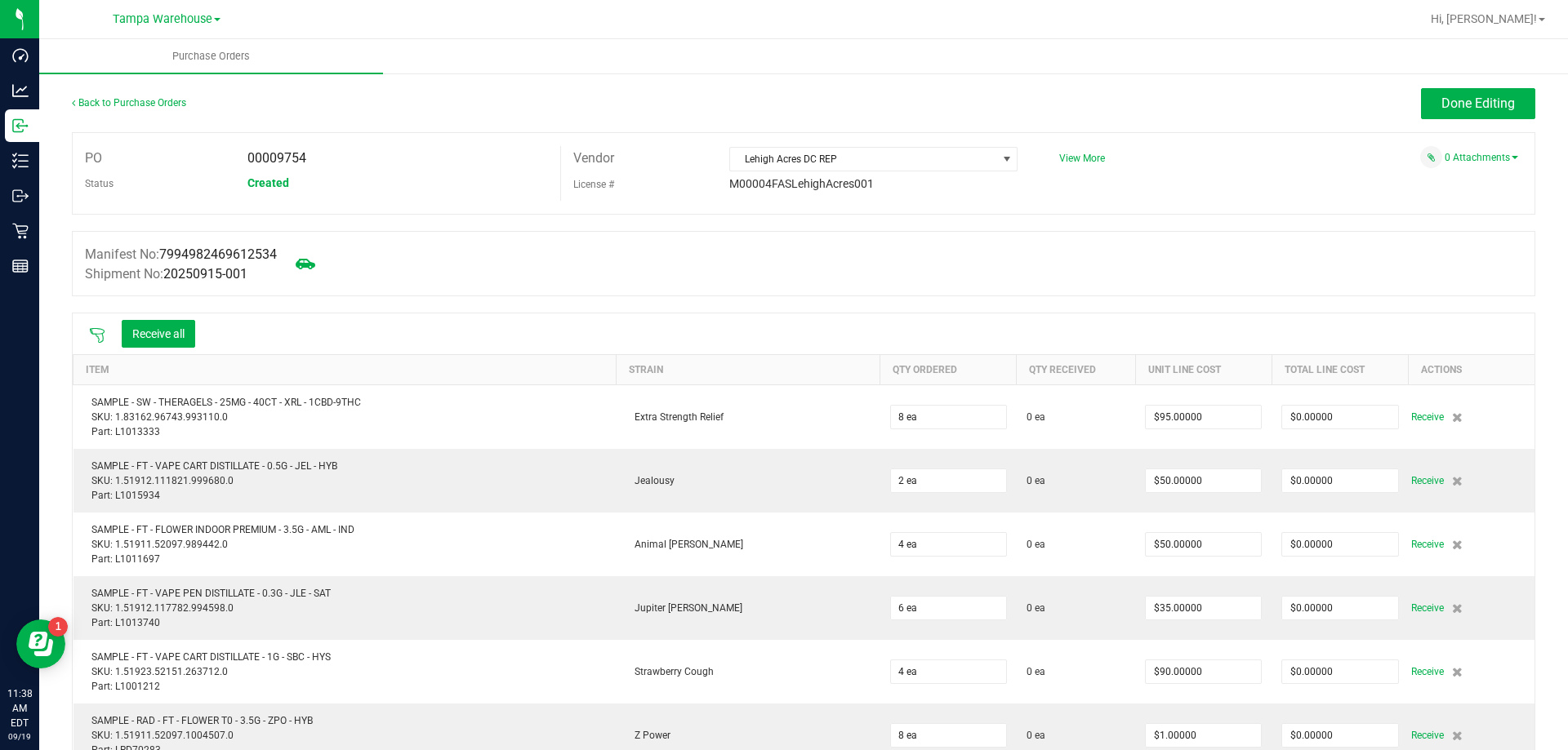
click at [100, 335] on icon at bounding box center [97, 336] width 16 height 16
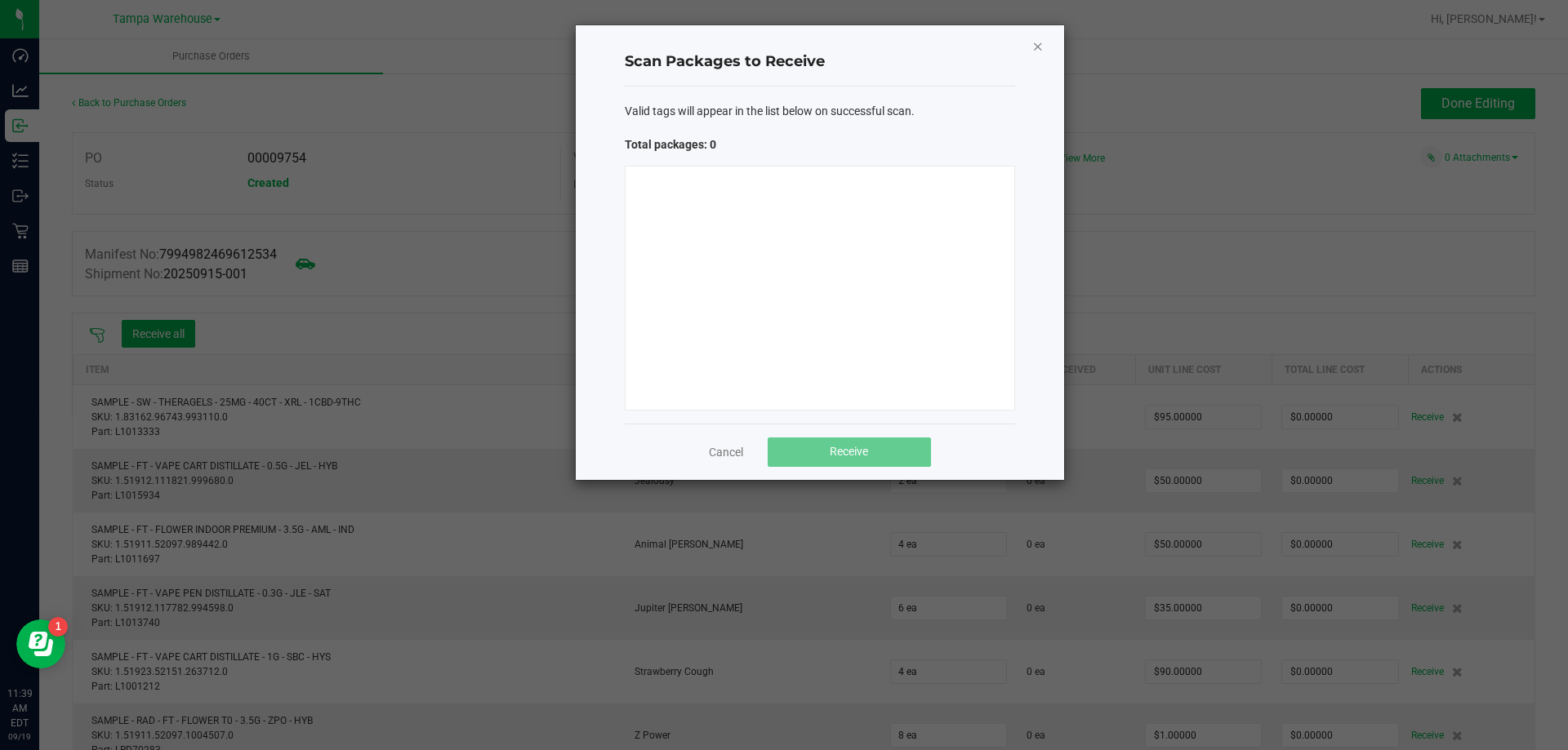
click at [1034, 50] on icon "Close" at bounding box center [1038, 46] width 12 height 20
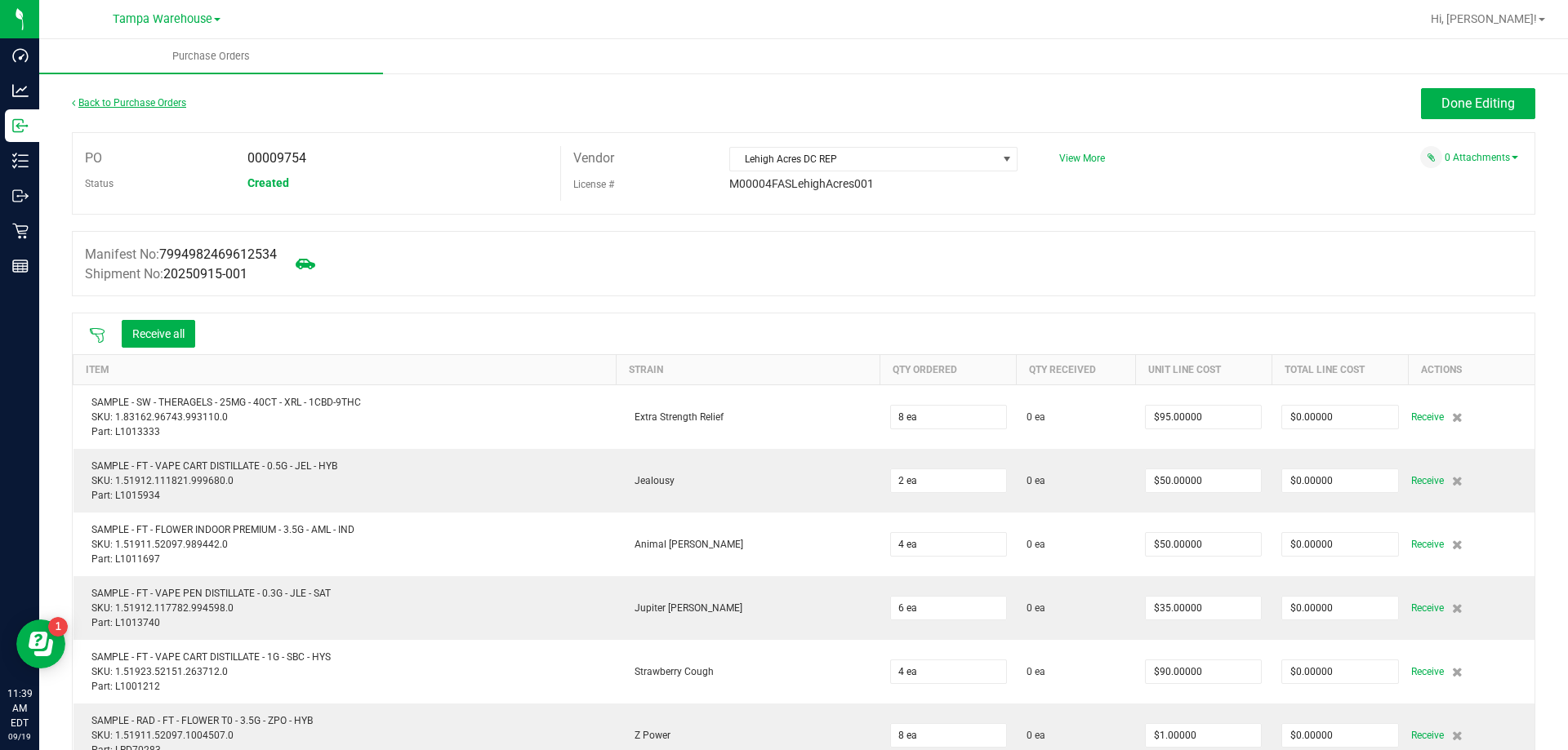
click at [124, 103] on link "Back to Purchase Orders" at bounding box center [129, 102] width 114 height 12
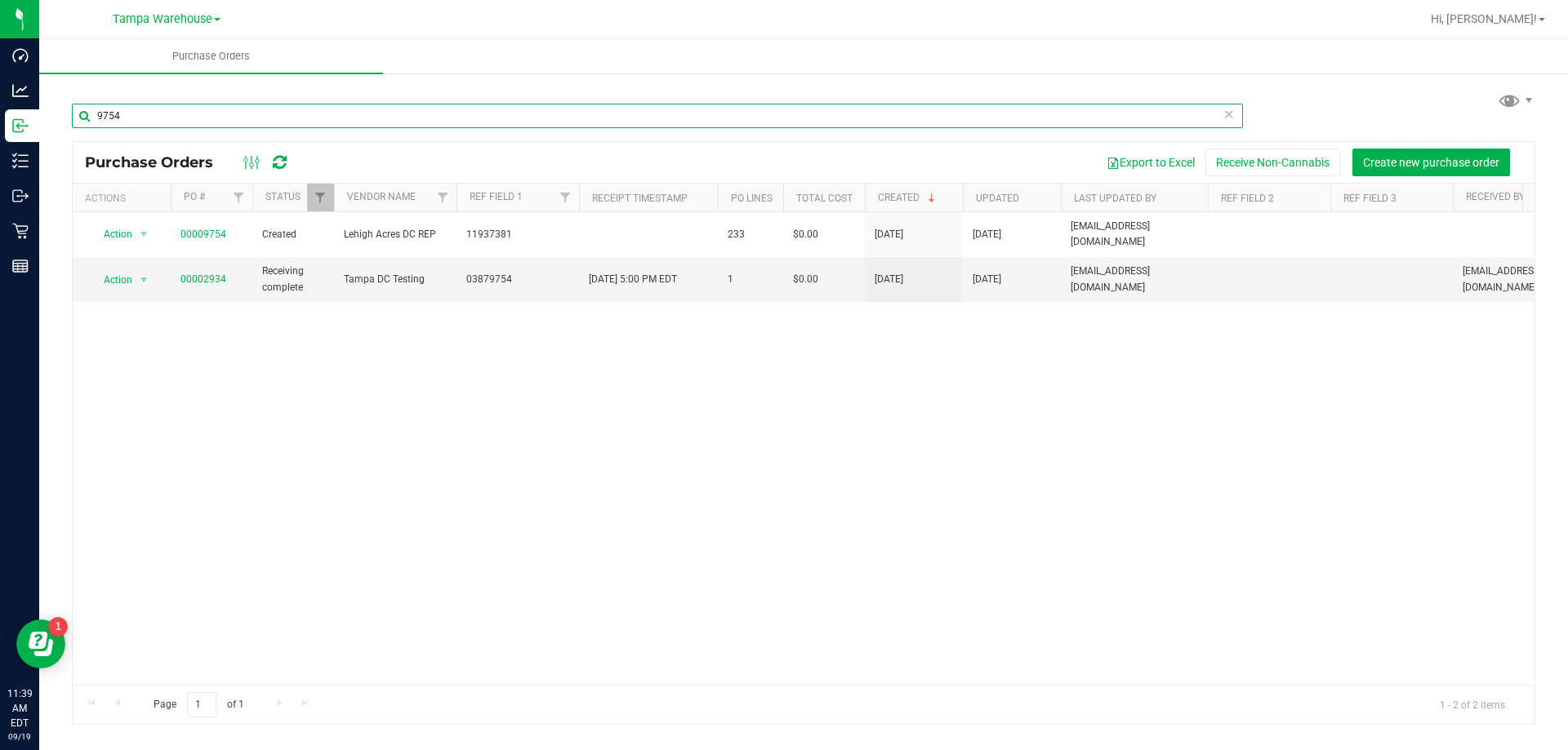
click at [217, 112] on input "9754" at bounding box center [657, 115] width 1171 height 24
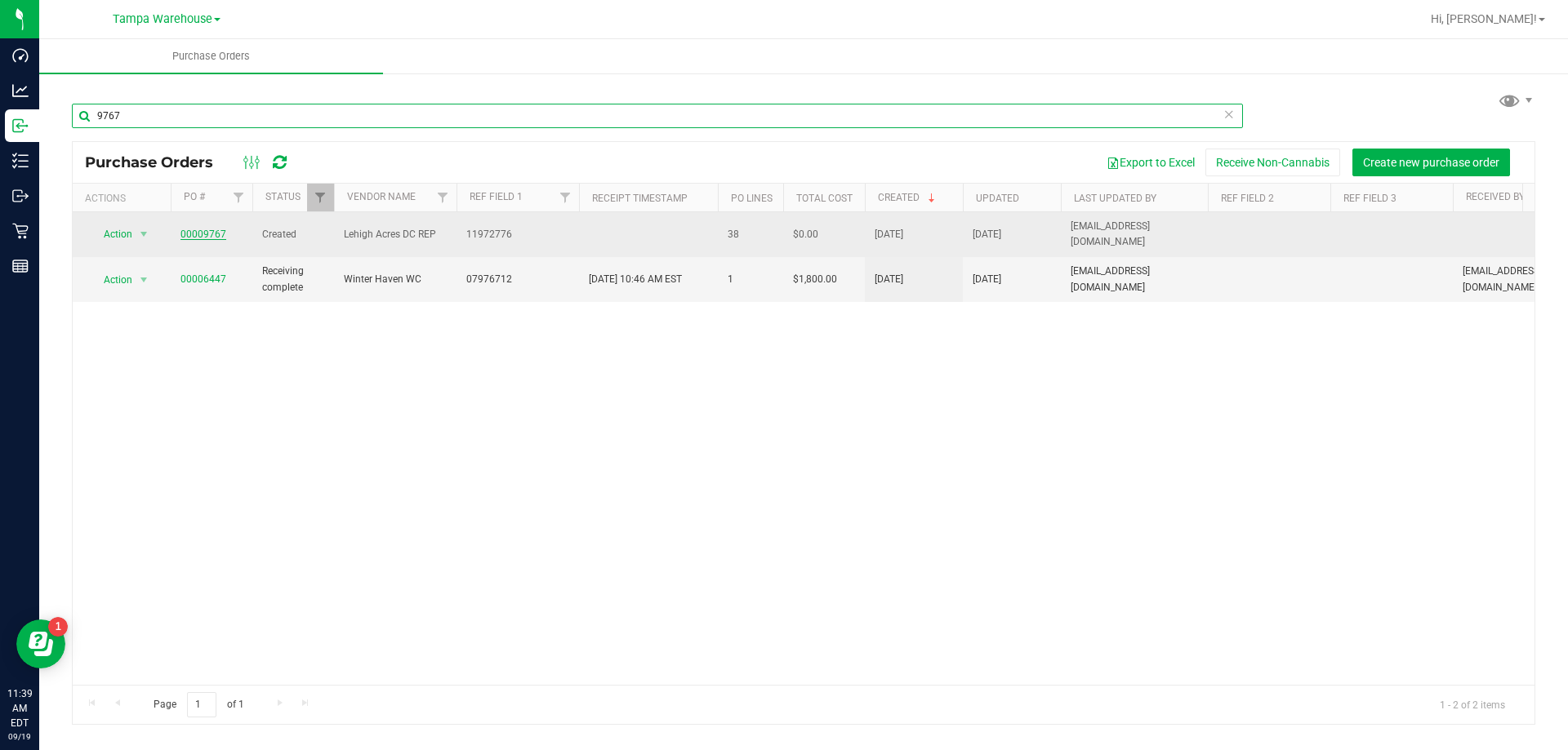
type input "9767"
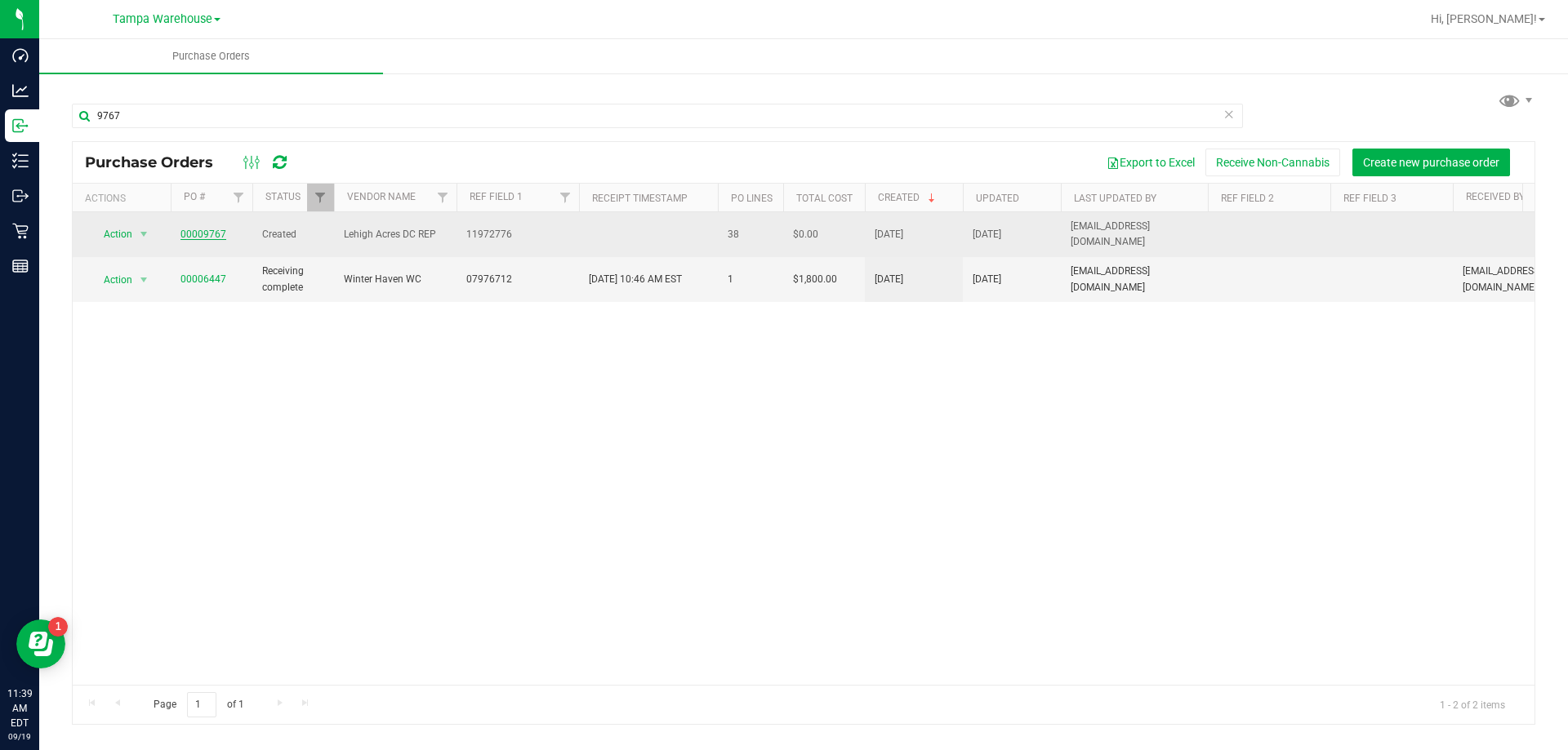
click at [211, 230] on link "00009767" at bounding box center [203, 234] width 45 height 12
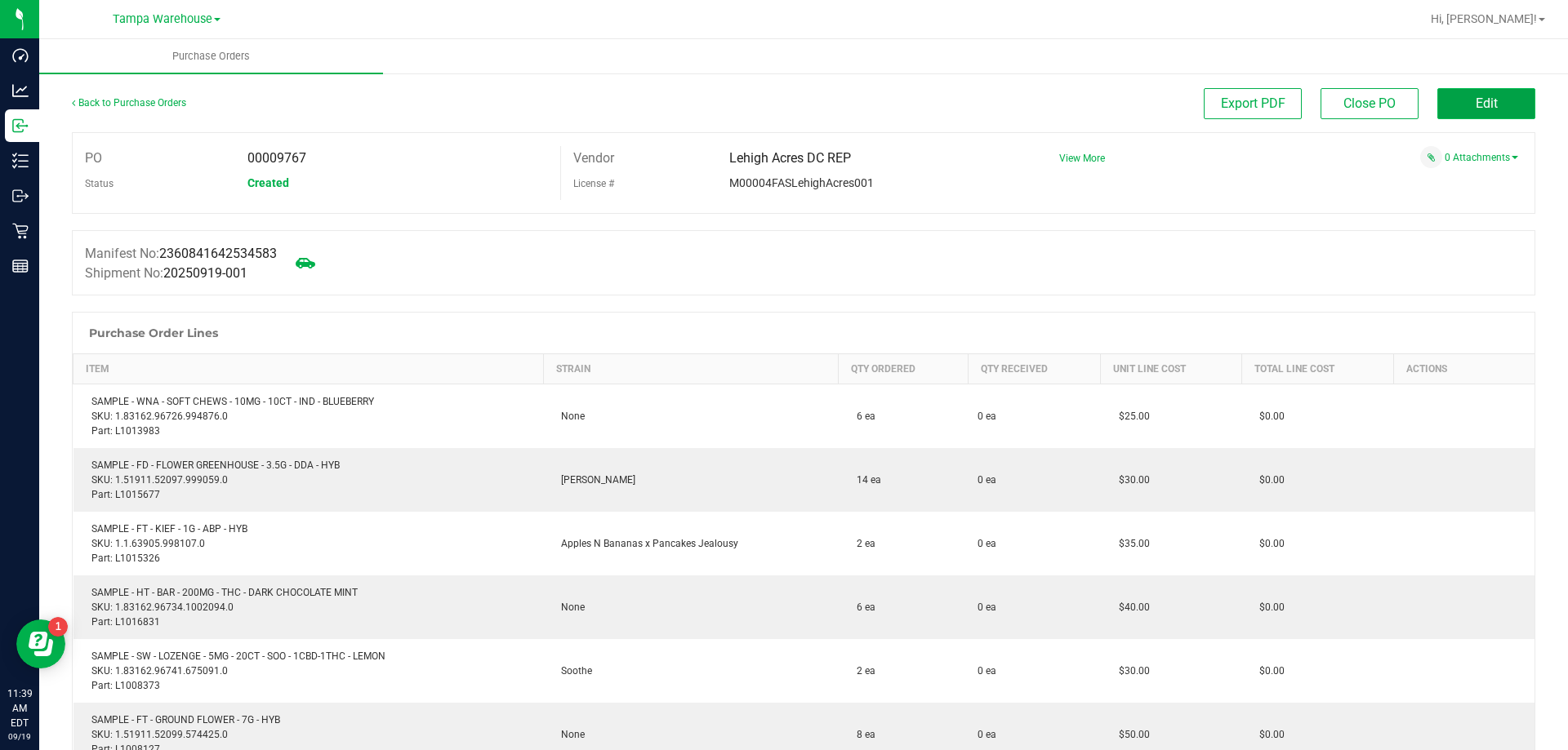
click at [1479, 112] on button "Edit" at bounding box center [1486, 103] width 98 height 31
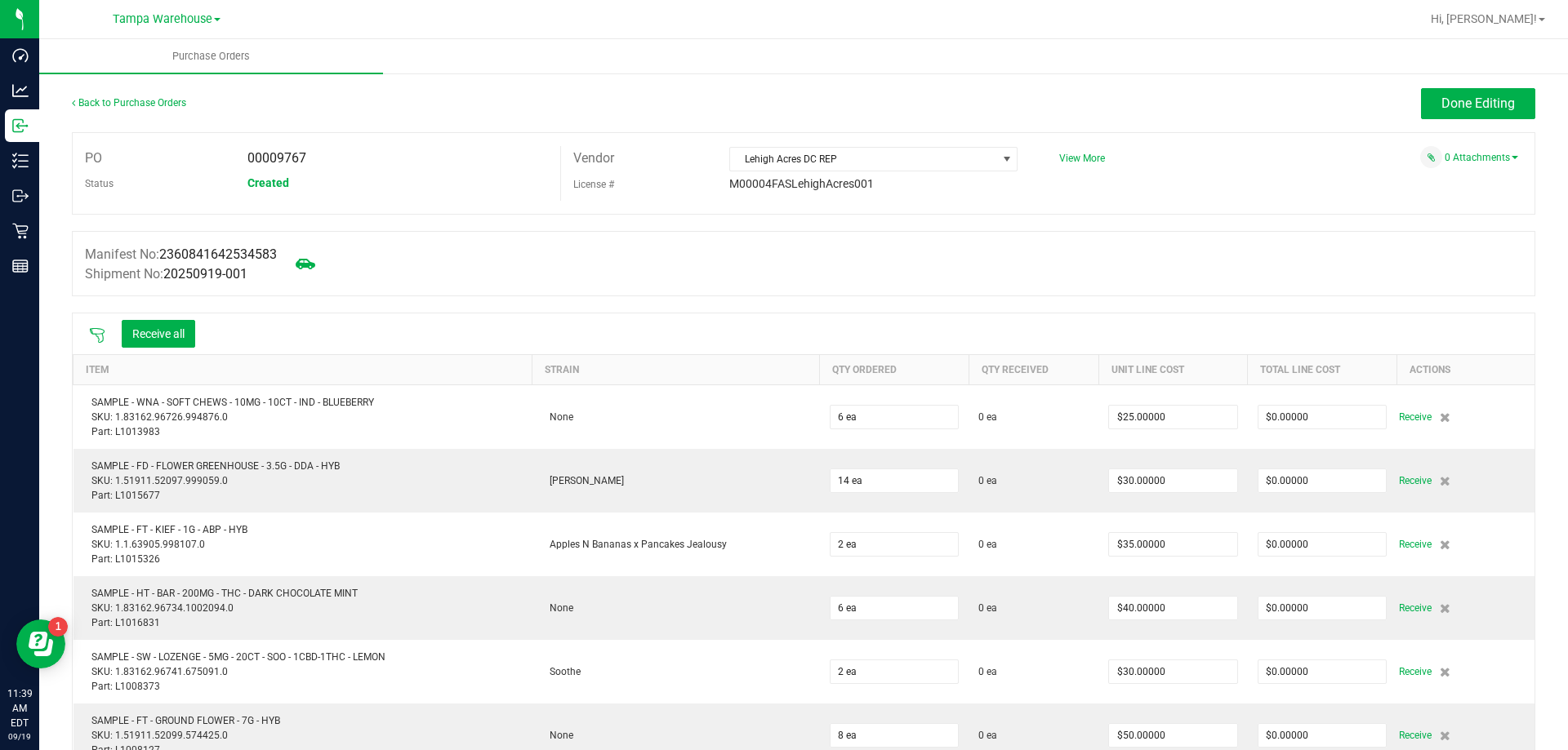
click at [94, 336] on icon at bounding box center [97, 336] width 16 height 16
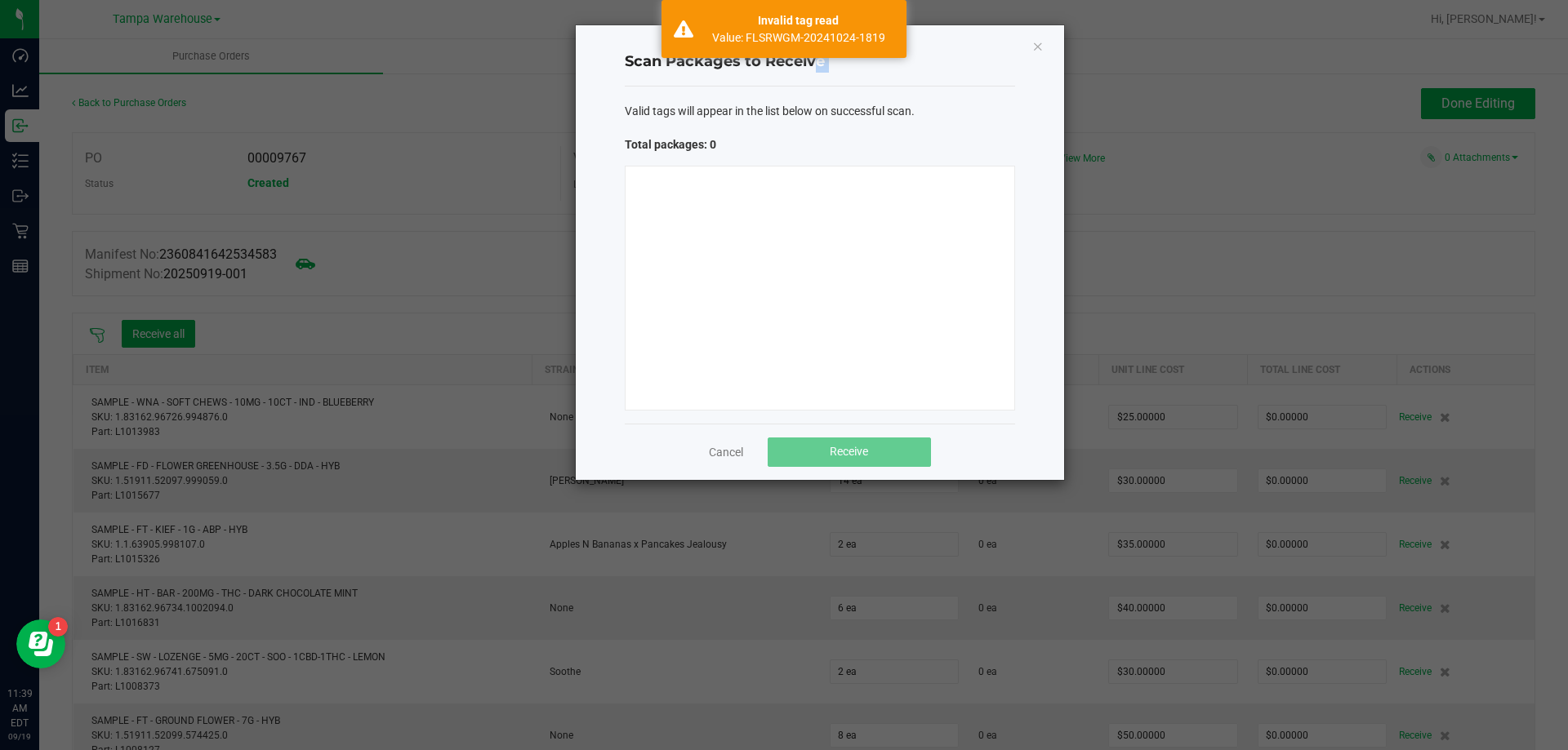
drag, startPoint x: 434, startPoint y: 117, endPoint x: 980, endPoint y: 127, distance: 546.1
click at [980, 127] on ngb-modal-window "Scan Packages to Receive Valid tags will appear in the list below on successful…" at bounding box center [790, 375] width 1581 height 750
click at [1041, 45] on icon "Close" at bounding box center [1038, 46] width 12 height 20
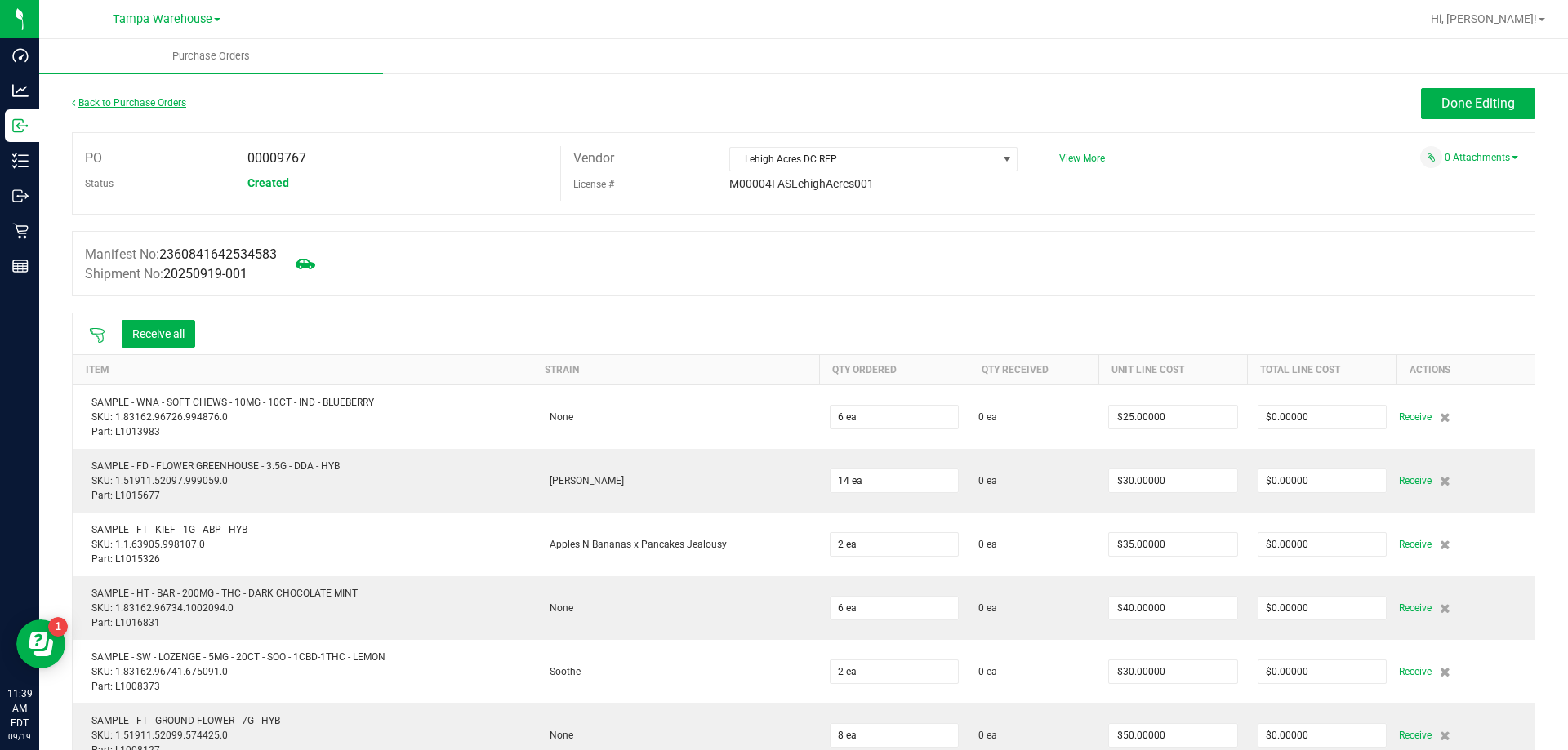
click at [150, 106] on link "Back to Purchase Orders" at bounding box center [129, 102] width 114 height 12
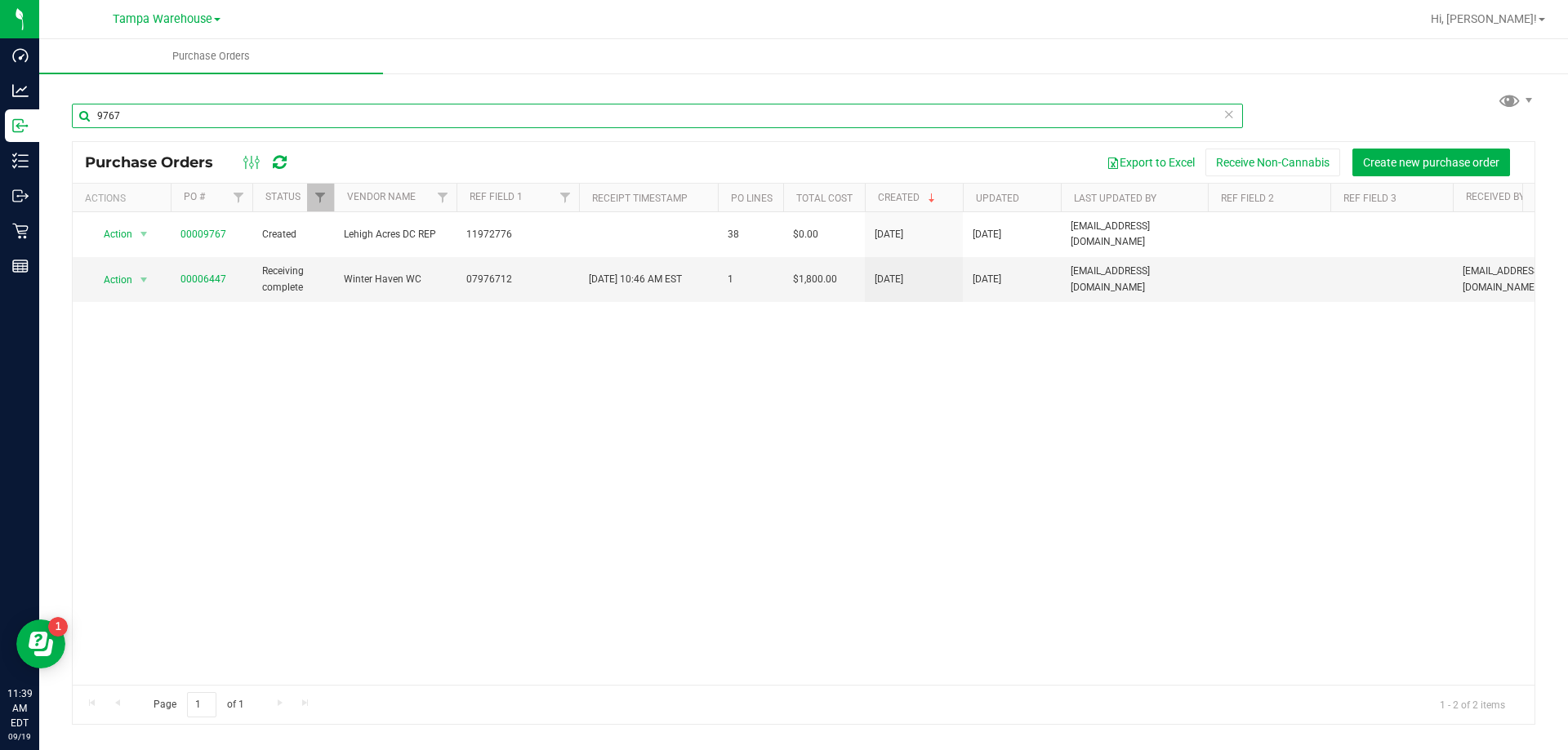
click at [200, 119] on input "9767" at bounding box center [657, 115] width 1171 height 24
click at [166, 122] on input "9767" at bounding box center [657, 115] width 1171 height 24
type input "9"
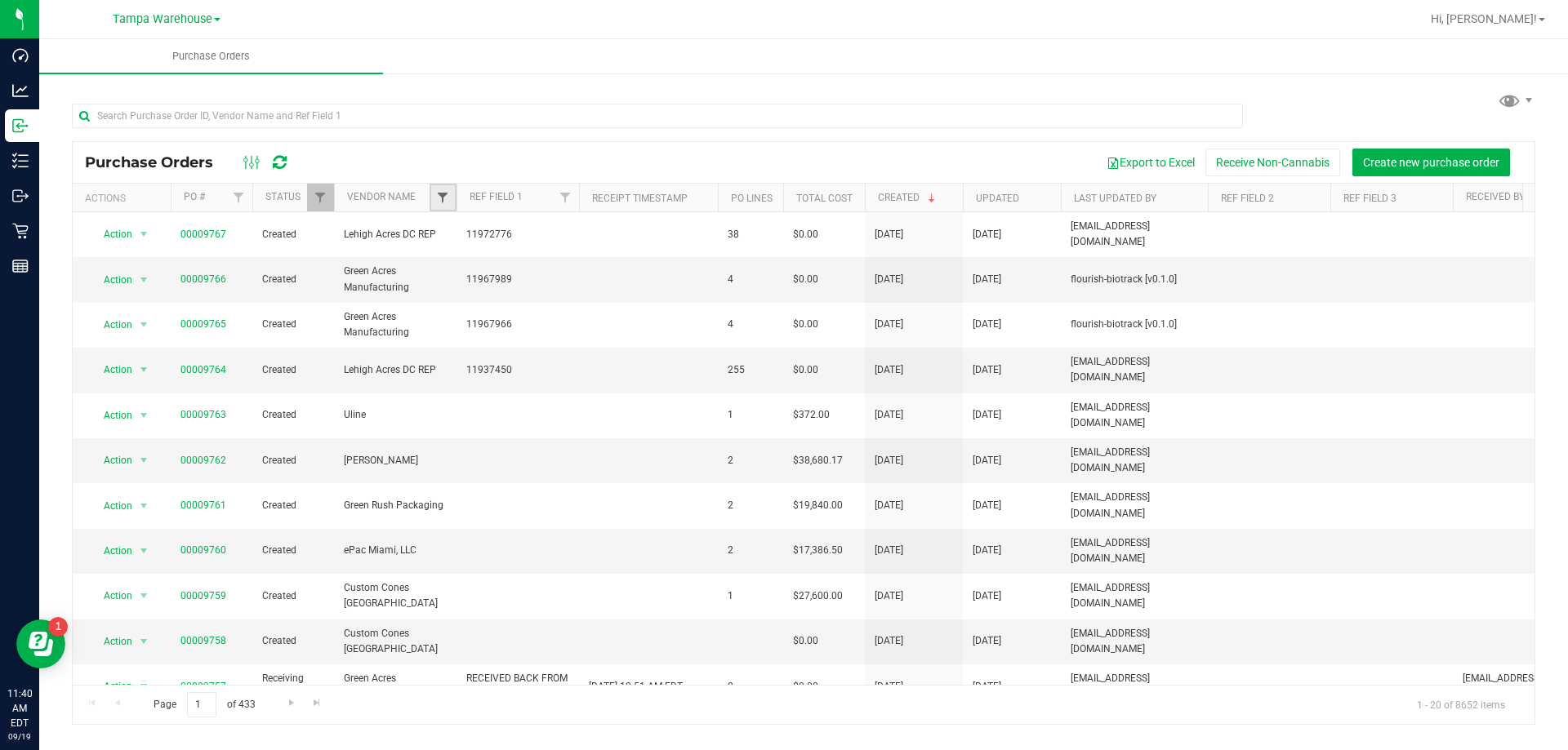
click at [439, 199] on span "Filter" at bounding box center [443, 198] width 13 height 13
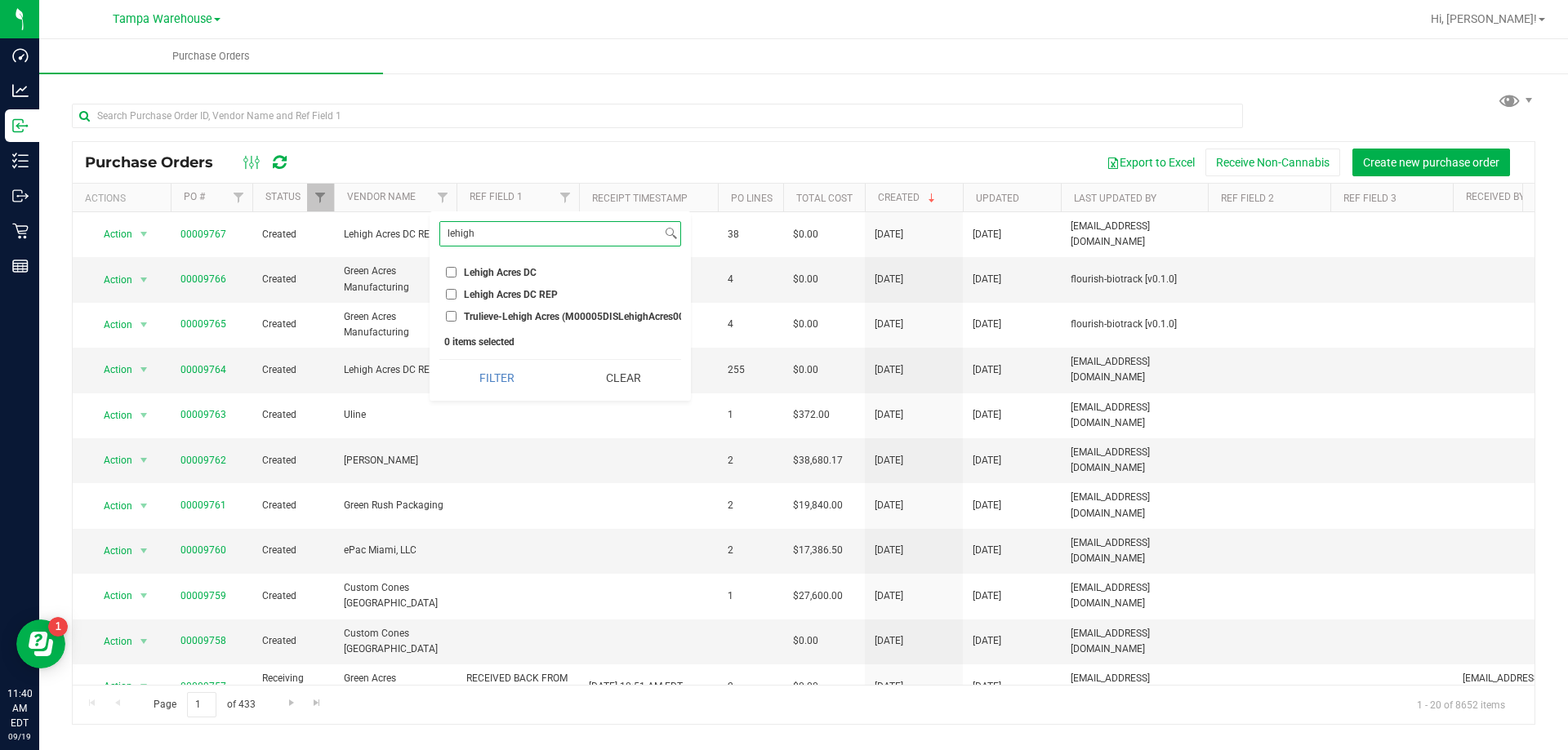
type input "lehigh"
click at [450, 301] on li "Lehigh Acres DC REP" at bounding box center [560, 294] width 241 height 17
click at [451, 298] on input "Lehigh Acres DC REP" at bounding box center [451, 295] width 11 height 11
checkbox input "true"
click at [483, 392] on button "Filter" at bounding box center [496, 378] width 115 height 36
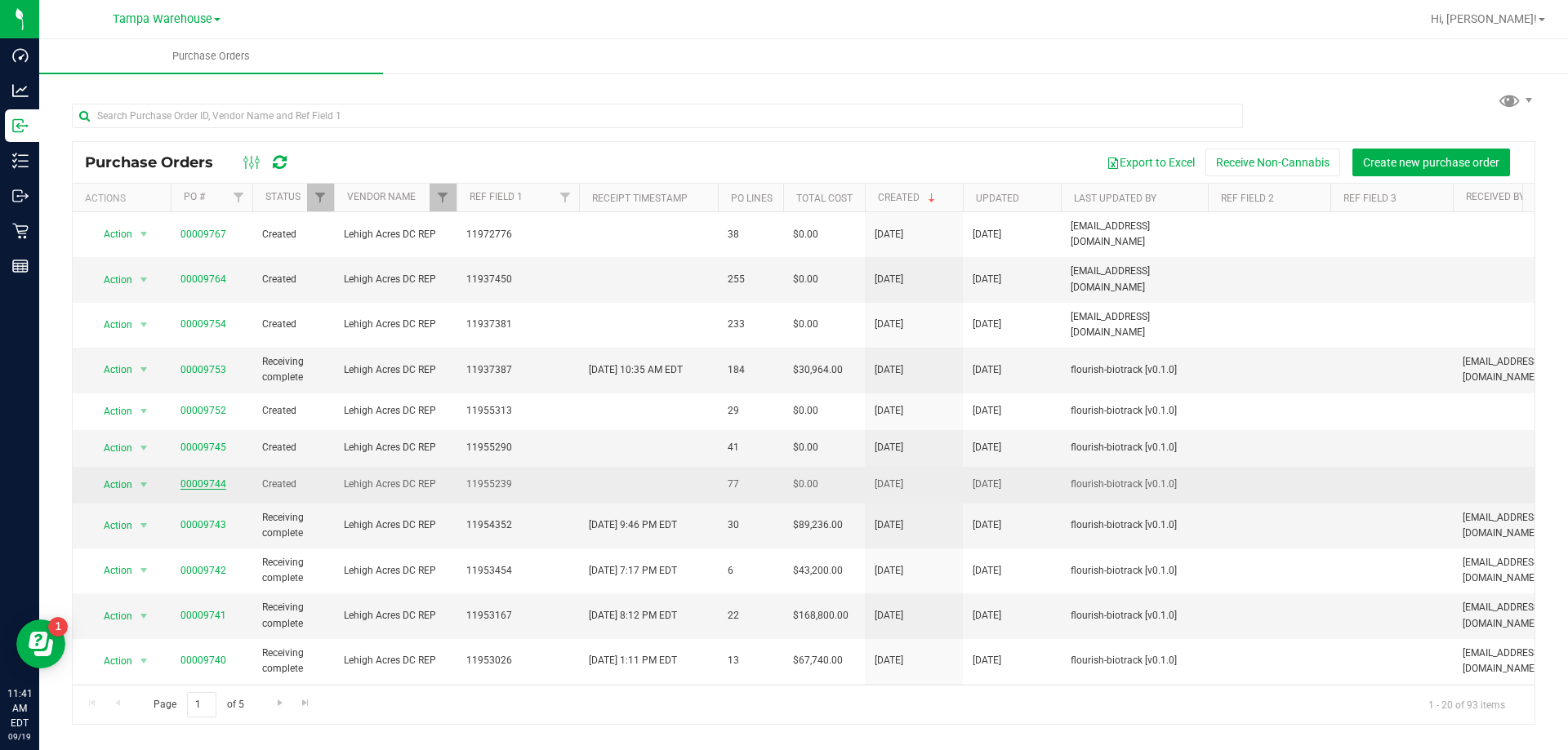
click at [217, 478] on link "00009744" at bounding box center [203, 483] width 45 height 12
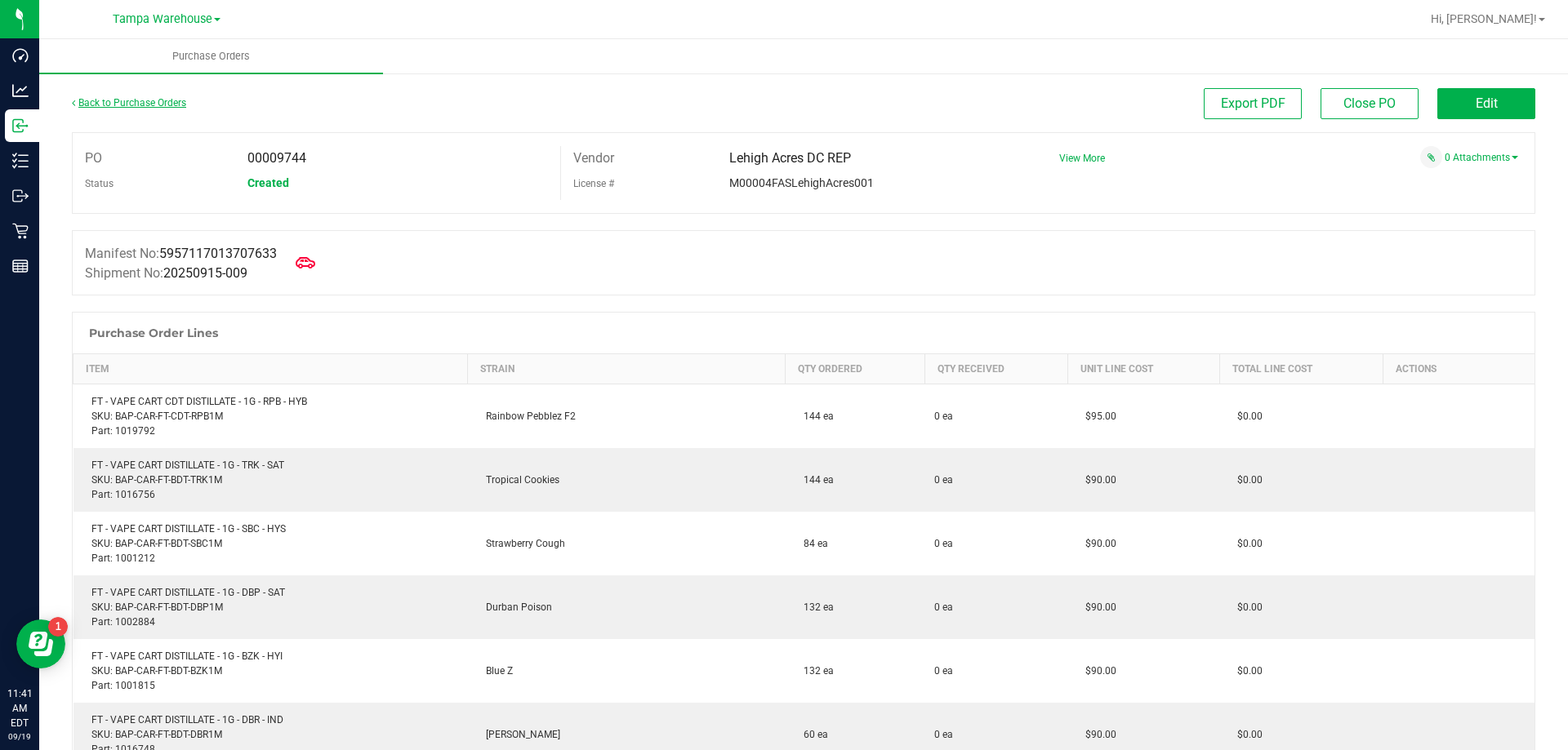
click at [139, 99] on link "Back to Purchase Orders" at bounding box center [129, 102] width 114 height 12
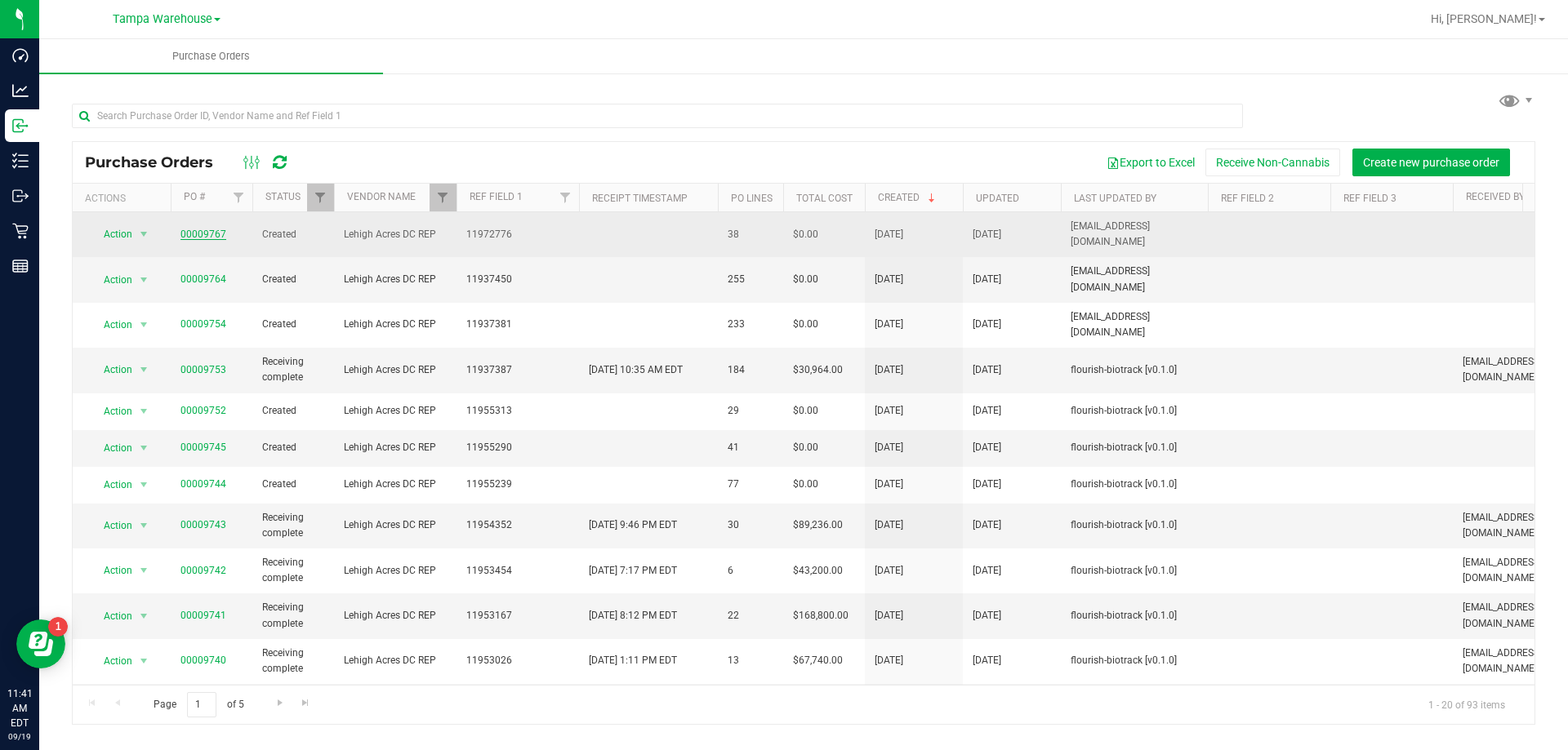
click at [214, 229] on link "00009767" at bounding box center [203, 234] width 45 height 12
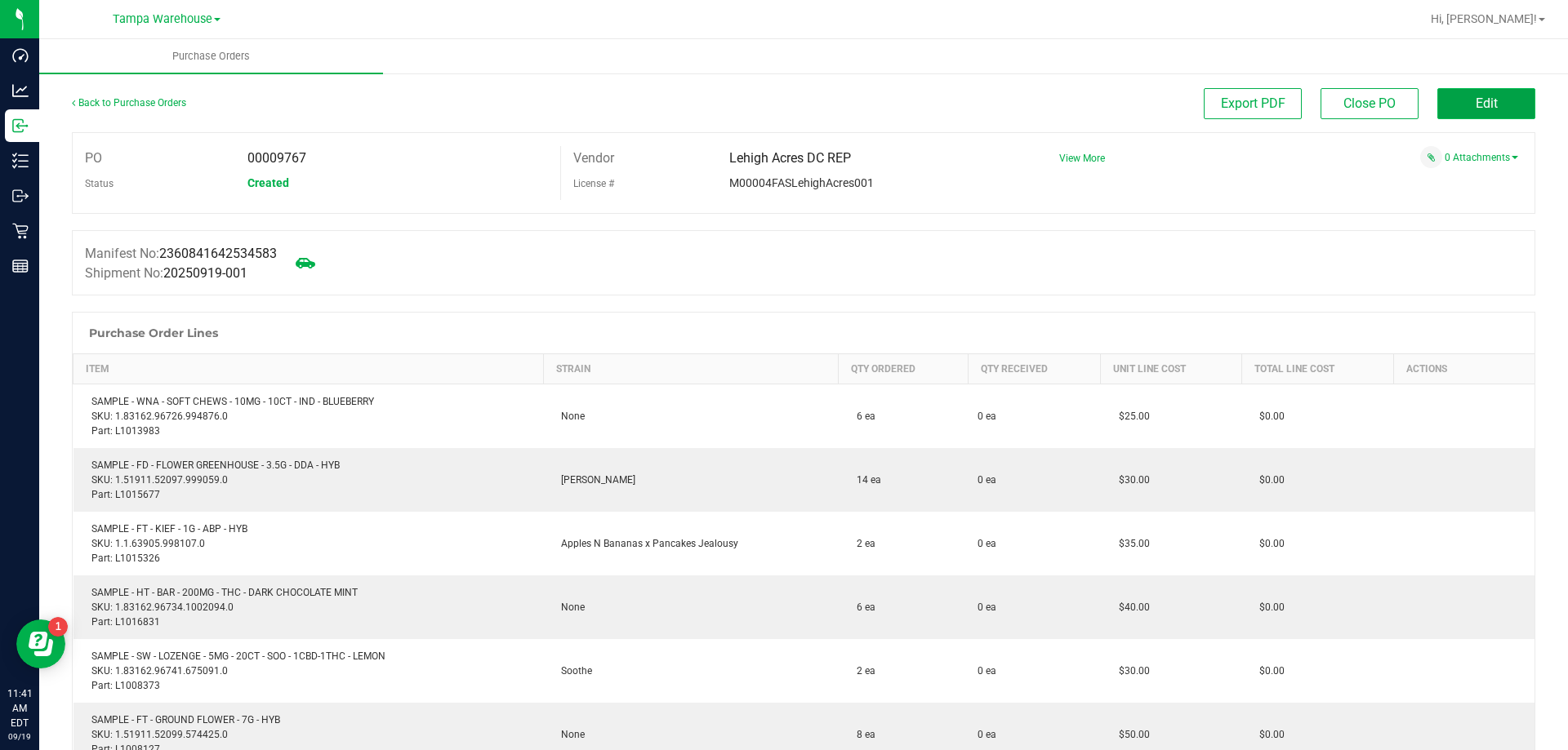
click at [1476, 106] on span "Edit" at bounding box center [1487, 102] width 22 height 15
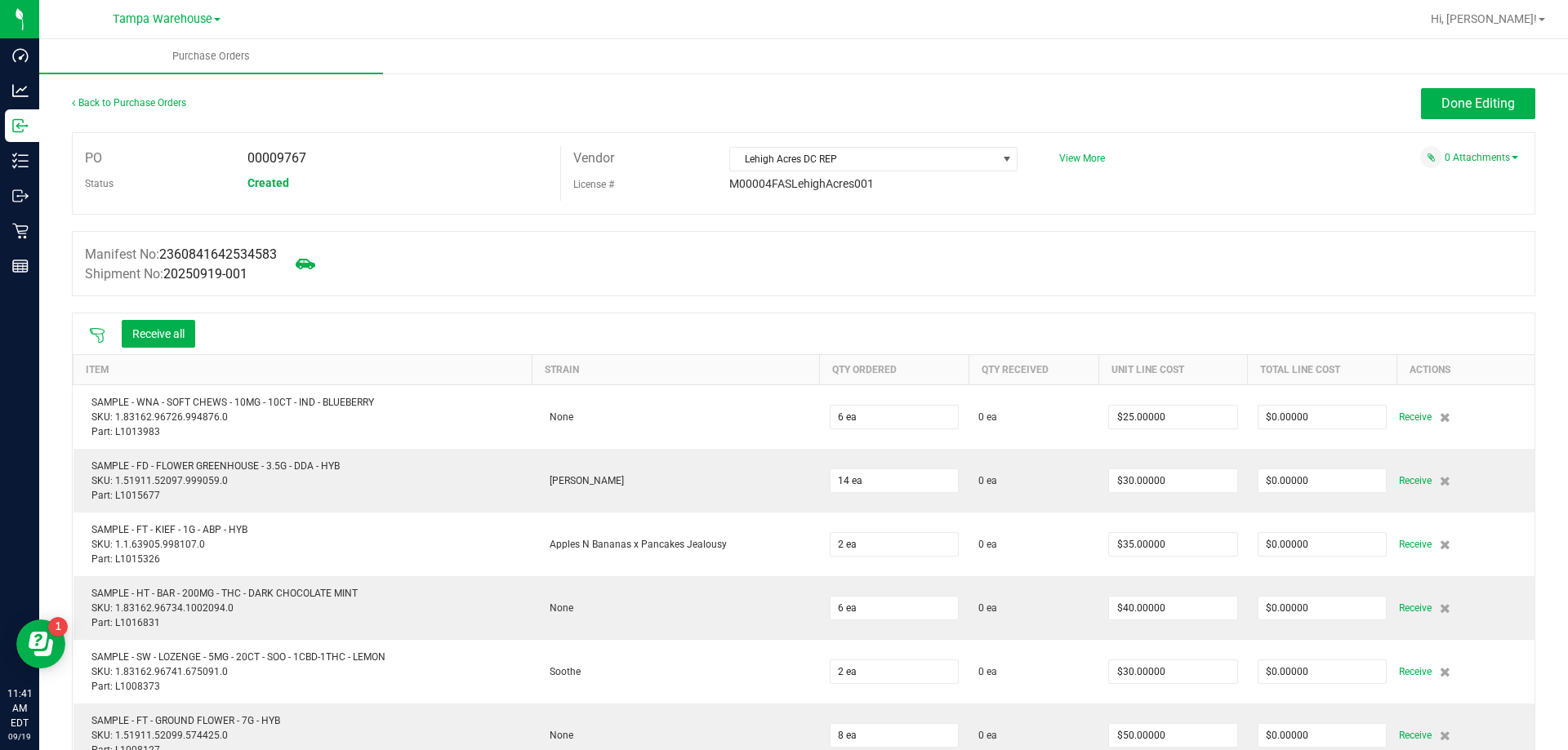
click at [99, 332] on icon at bounding box center [97, 336] width 16 height 16
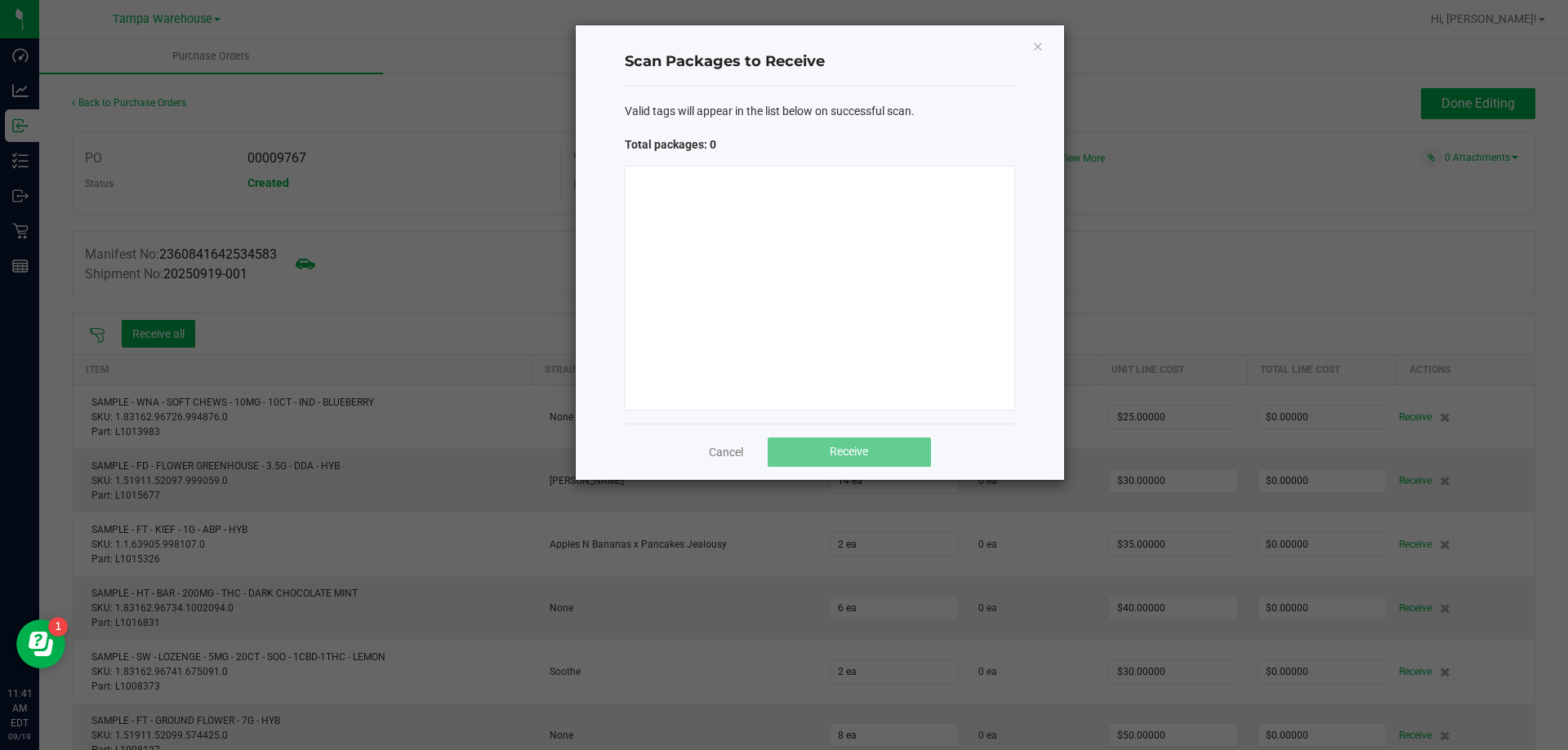
click at [1040, 34] on div "Scan Packages to Receive Valid tags will appear in the list below on successful…" at bounding box center [820, 252] width 488 height 454
click at [1040, 41] on icon "Close" at bounding box center [1038, 46] width 12 height 20
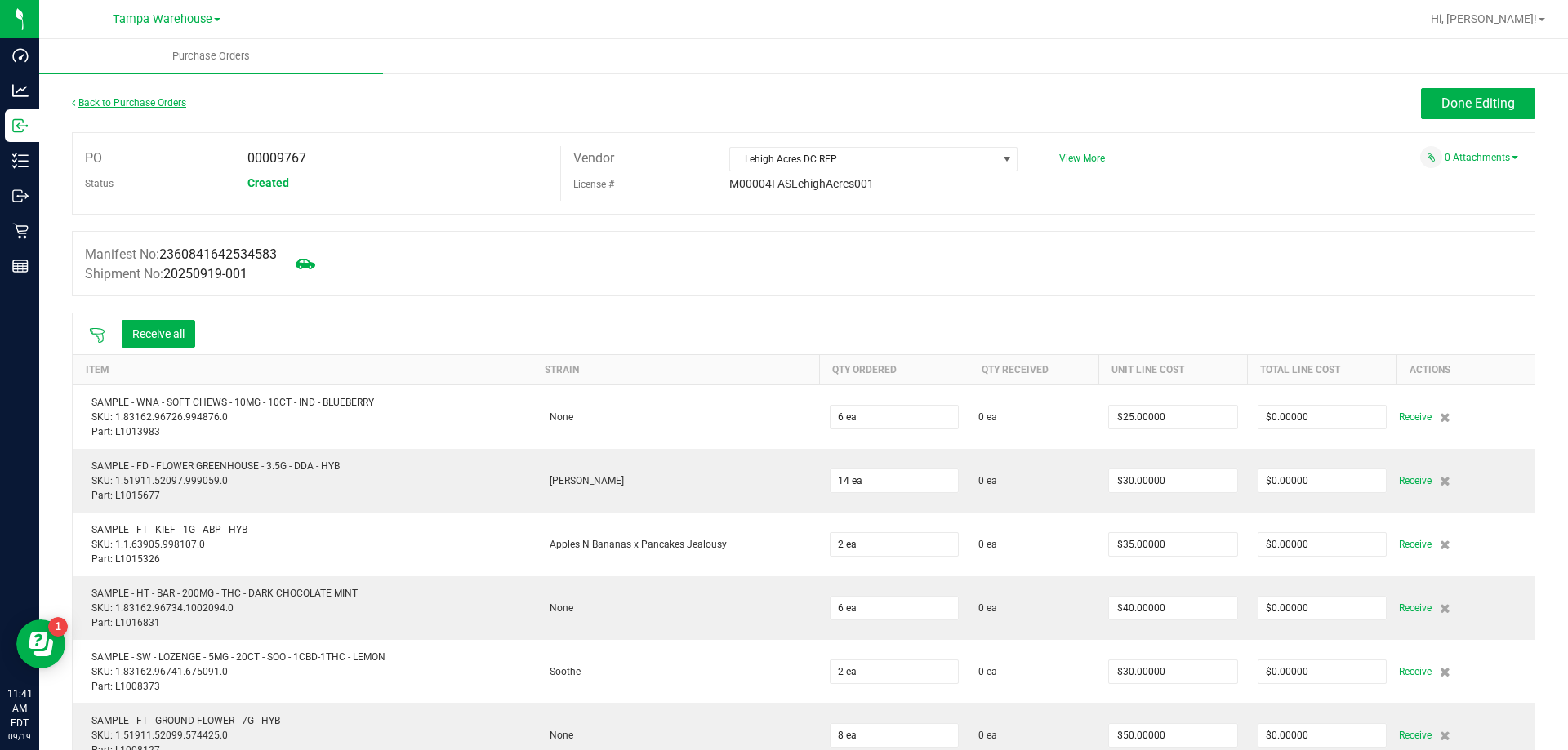
click at [168, 104] on link "Back to Purchase Orders" at bounding box center [129, 102] width 114 height 12
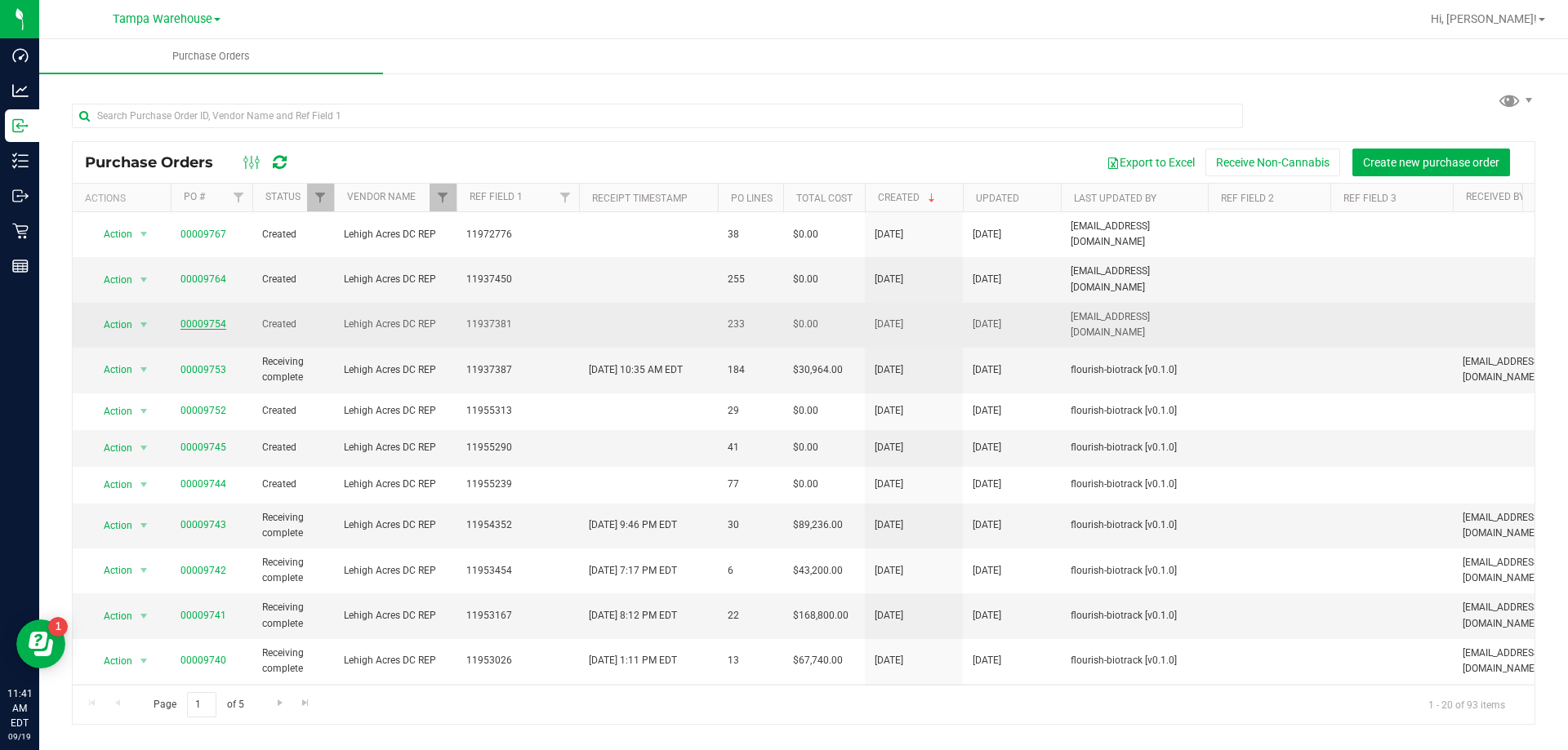
click at [197, 318] on link "00009754" at bounding box center [203, 324] width 45 height 12
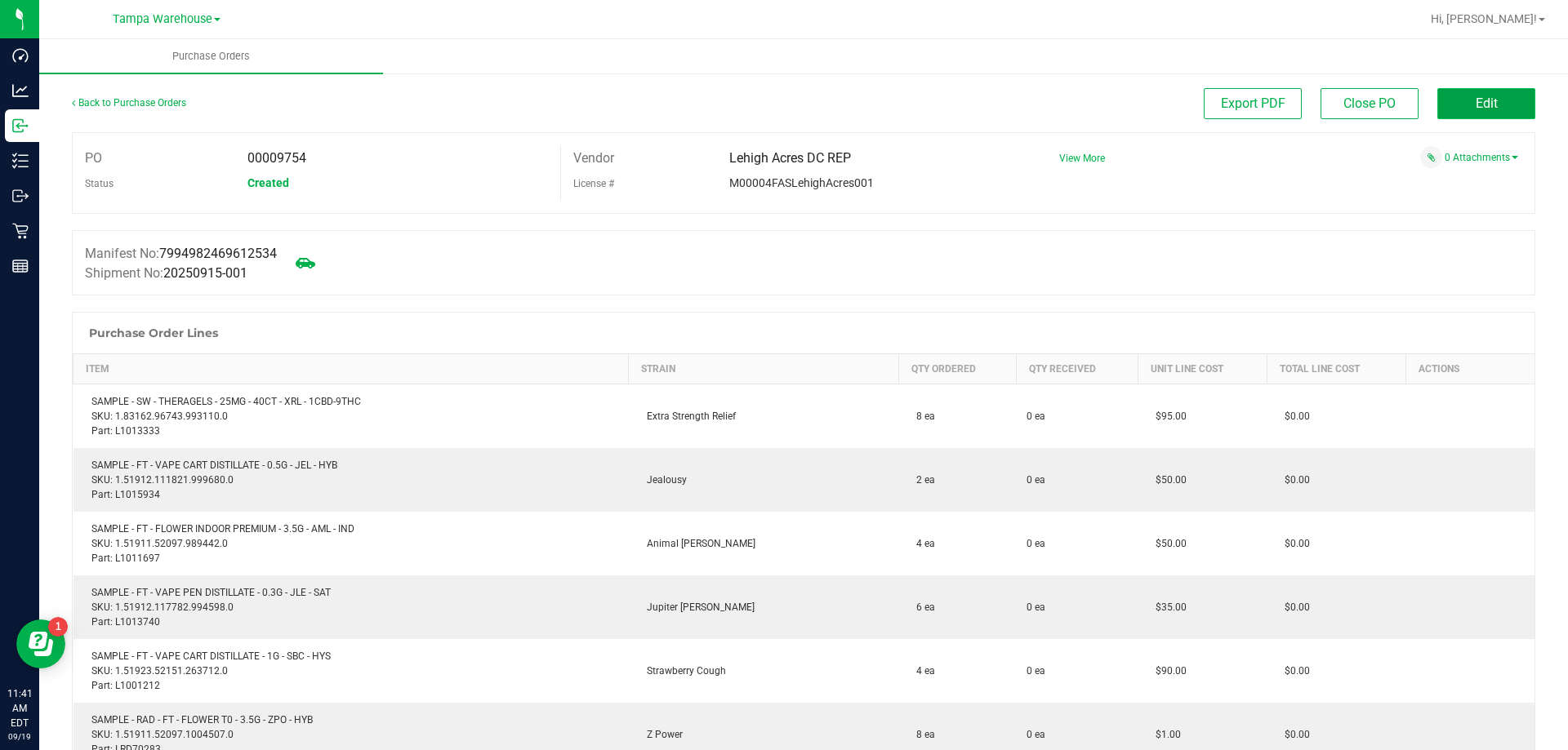
click at [1476, 100] on span "Edit" at bounding box center [1487, 102] width 22 height 15
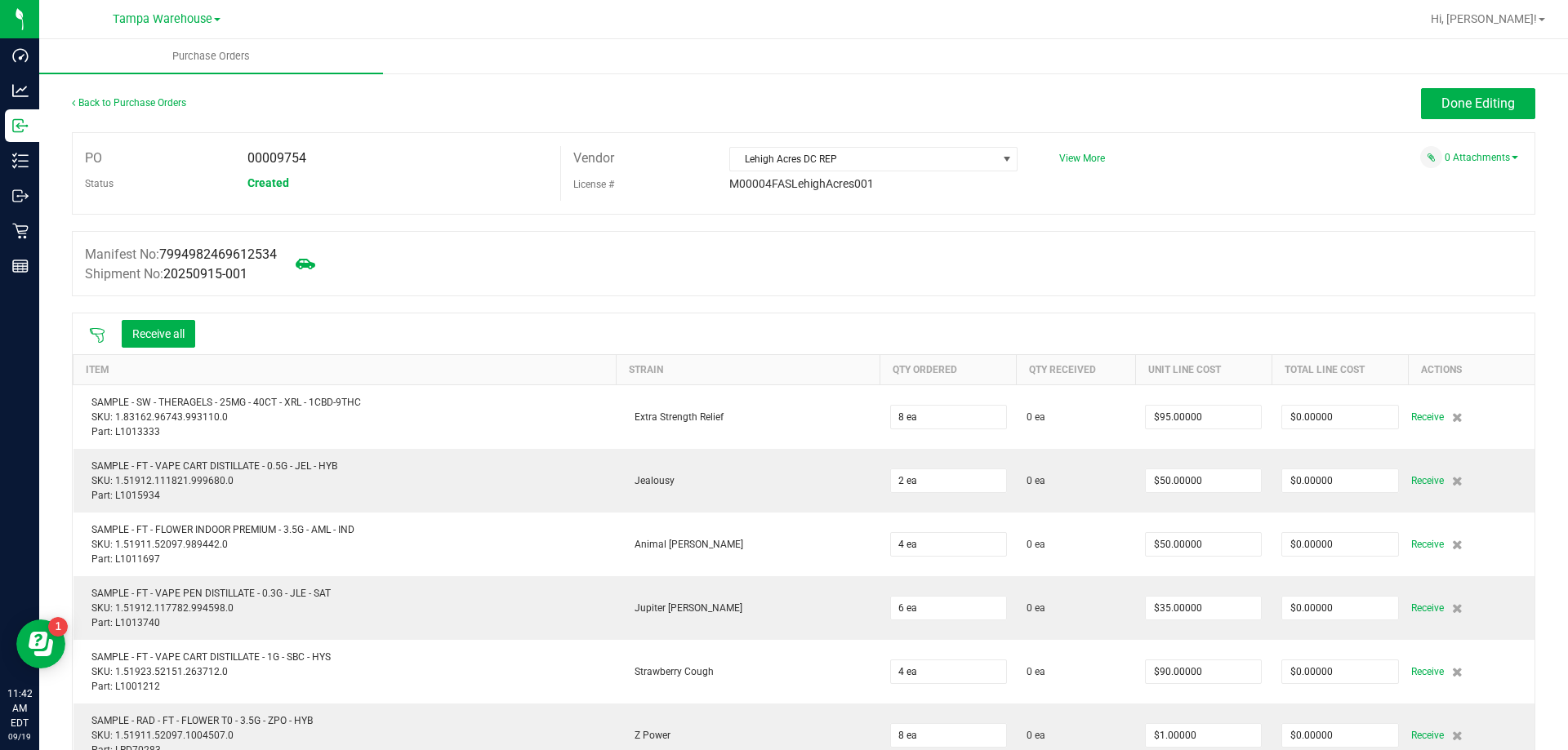
click at [99, 332] on icon at bounding box center [97, 336] width 16 height 16
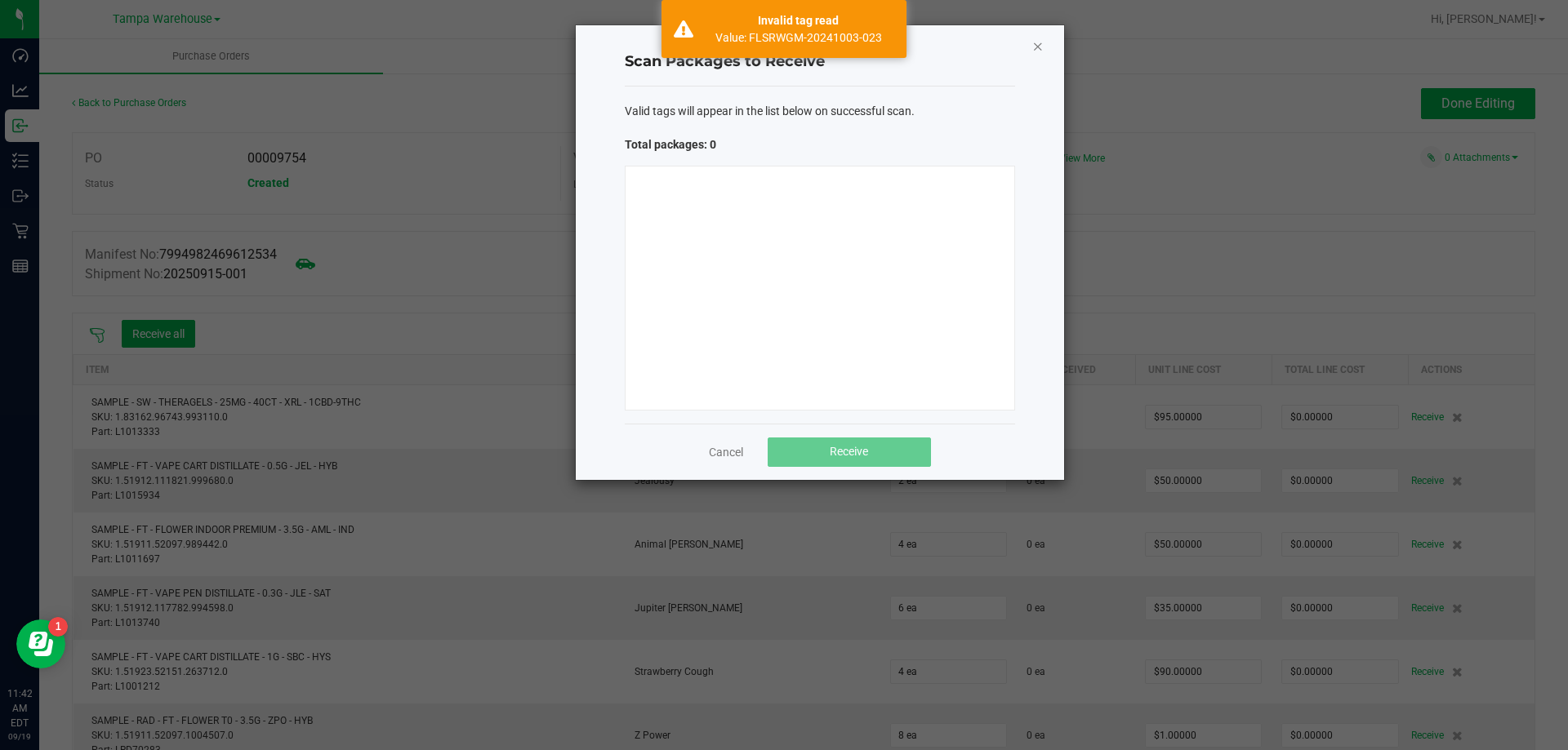
click at [1033, 48] on icon "Close" at bounding box center [1038, 46] width 12 height 20
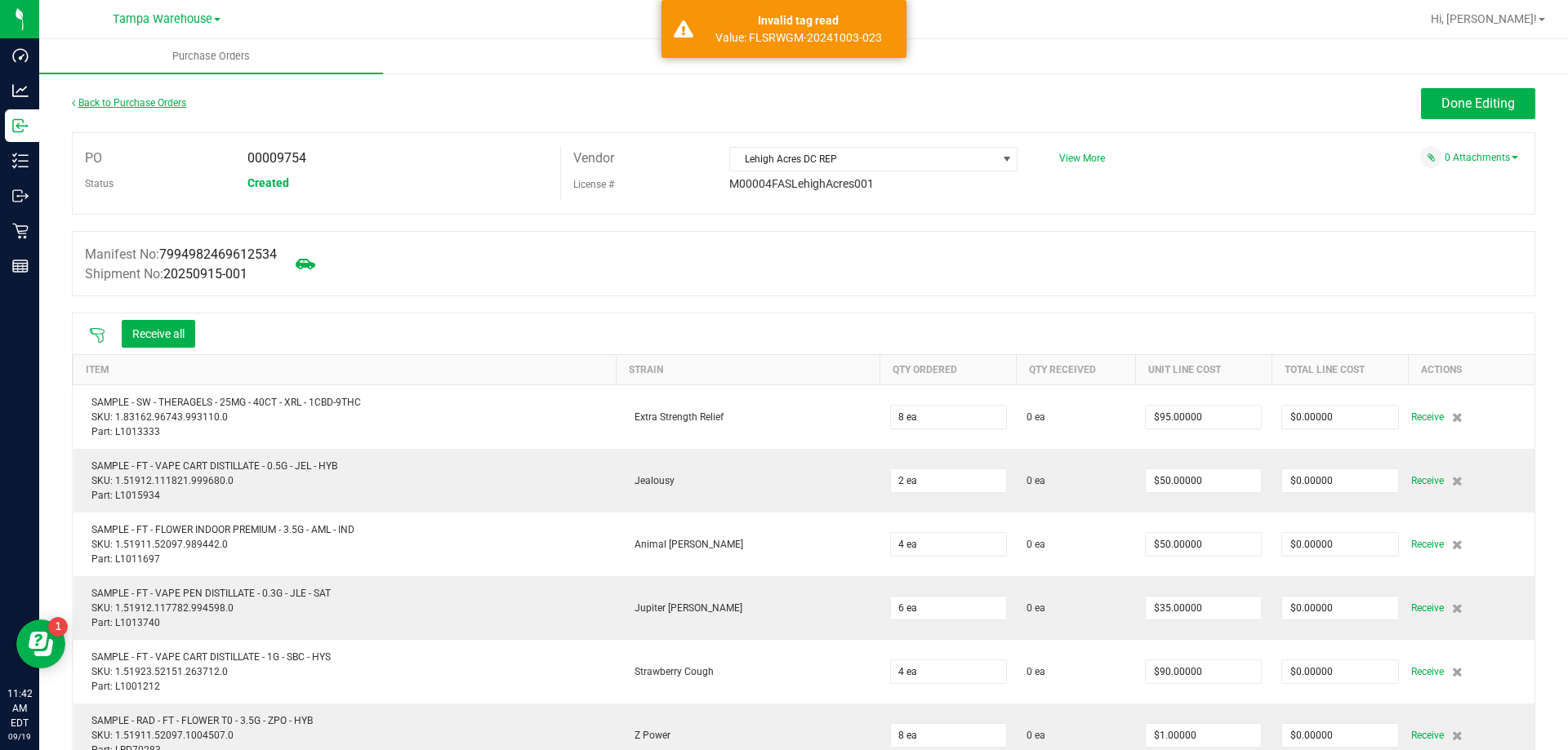
click at [152, 102] on link "Back to Purchase Orders" at bounding box center [129, 102] width 114 height 12
